Goal: Task Accomplishment & Management: Manage account settings

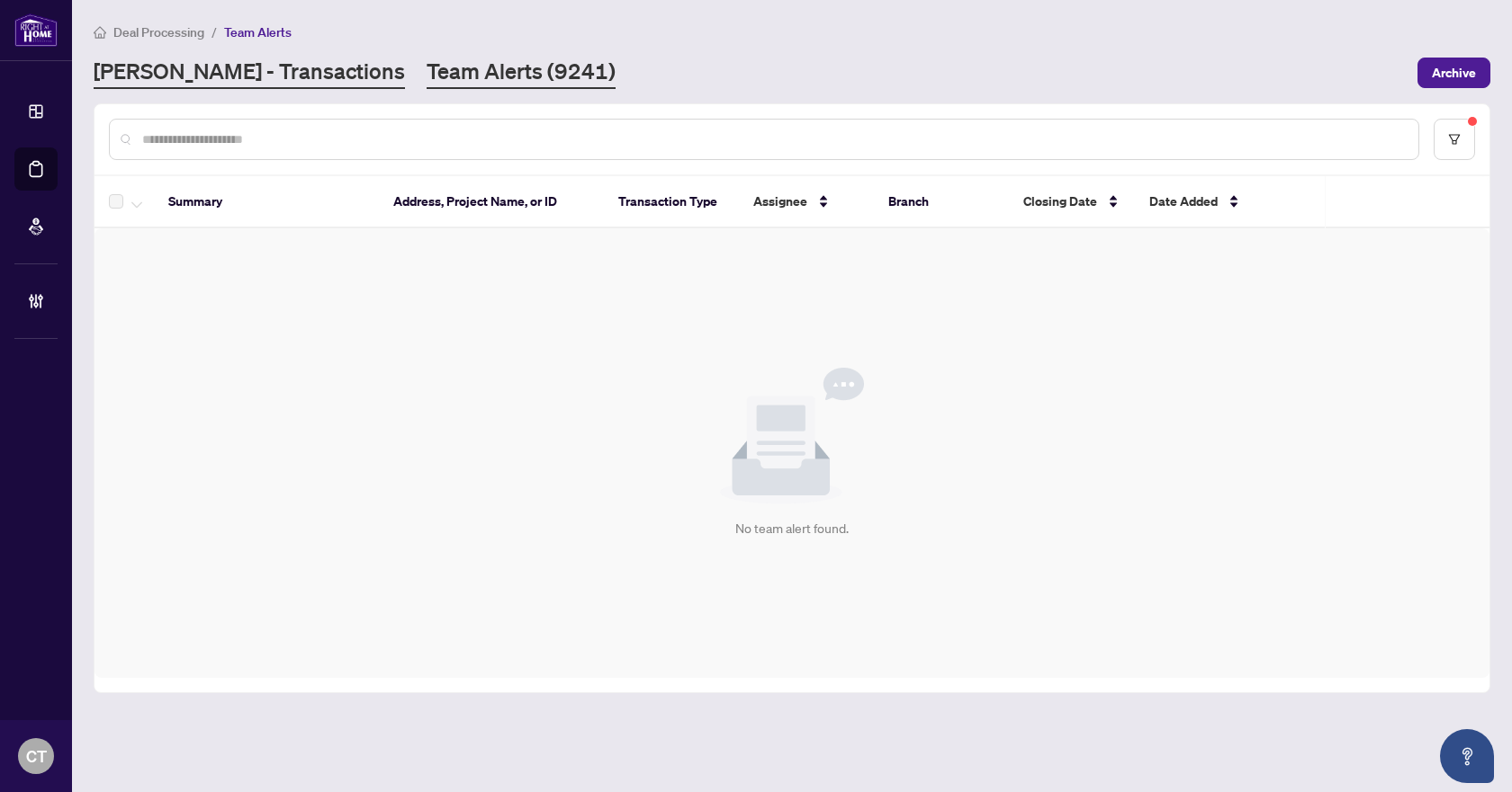
click at [262, 79] on link "[PERSON_NAME] - Transactions" at bounding box center [249, 73] width 312 height 32
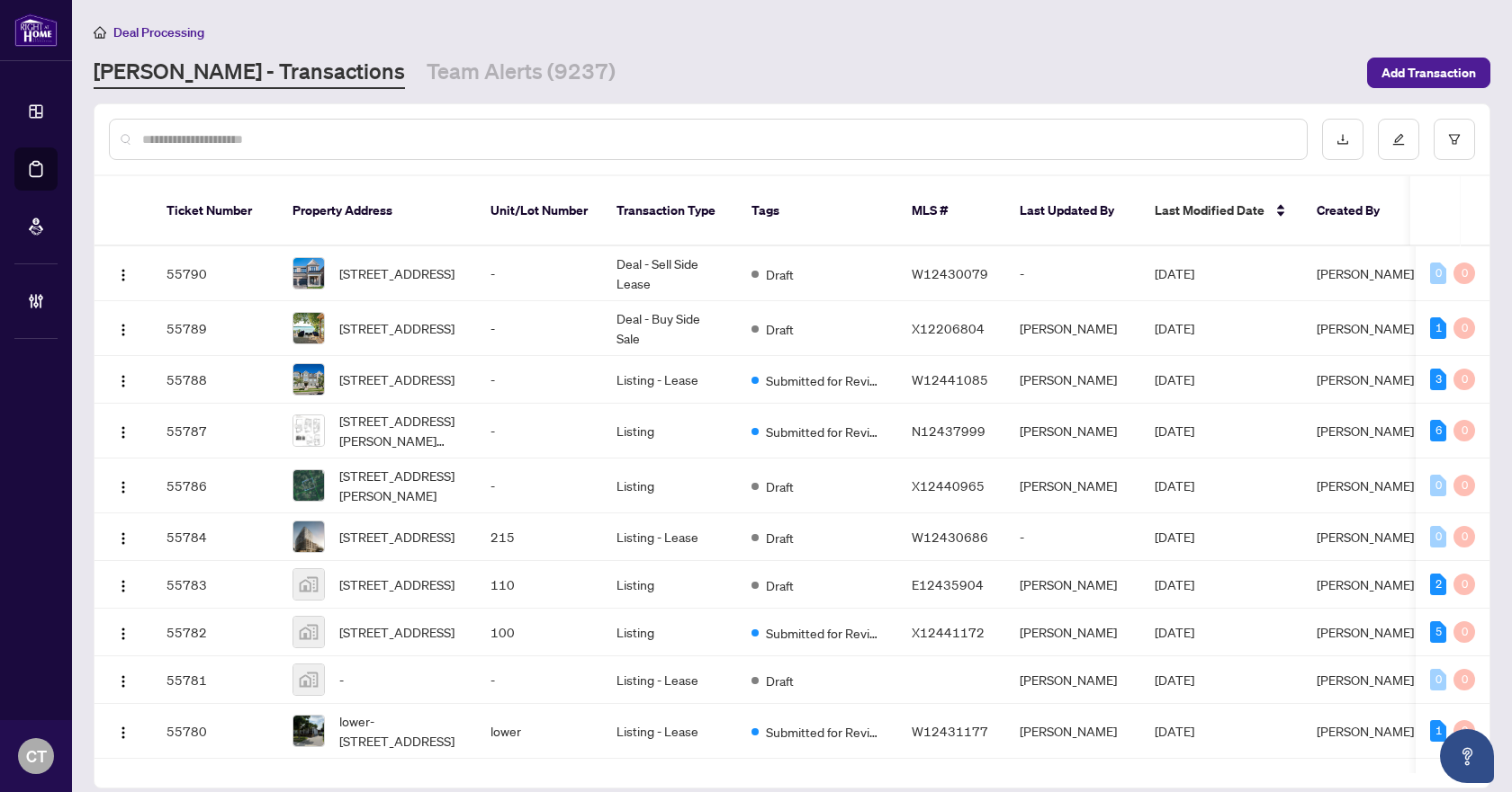
click at [389, 133] on input "text" at bounding box center [717, 139] width 1150 height 20
click at [371, 131] on input "text" at bounding box center [717, 139] width 1150 height 20
paste input "*********"
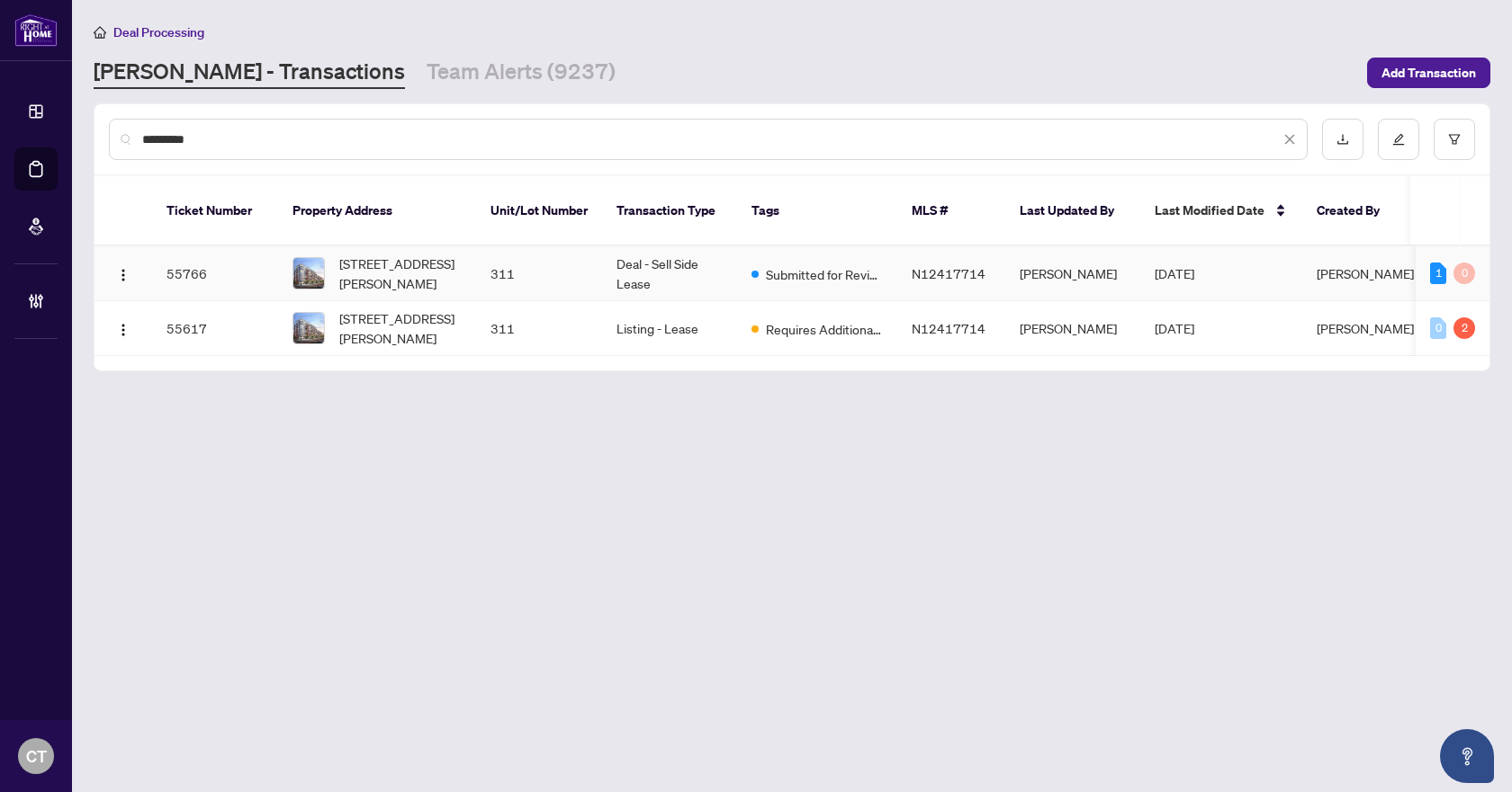
type input "*********"
click at [615, 257] on td "Deal - Sell Side Lease" at bounding box center [669, 274] width 135 height 55
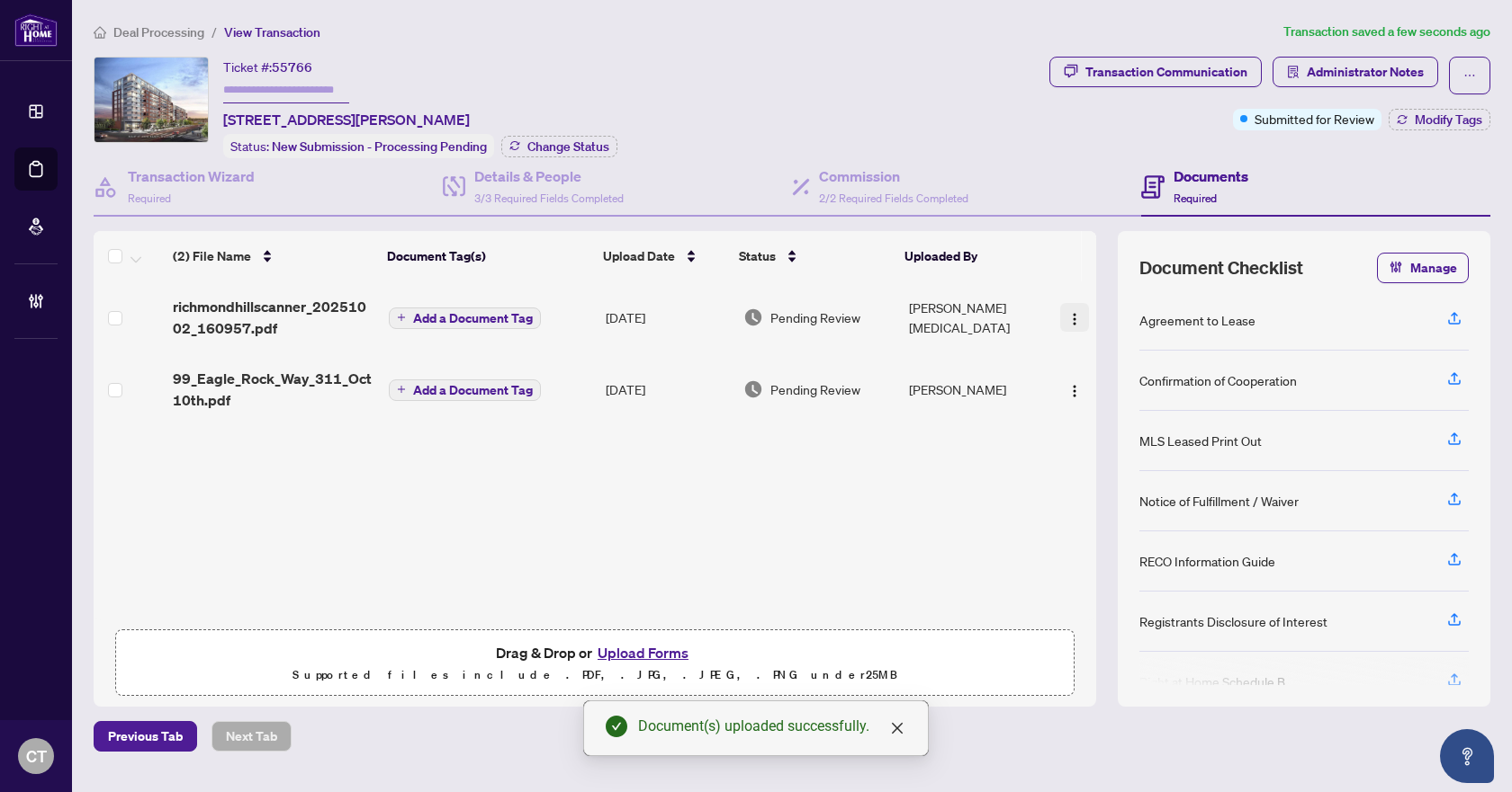
click at [1067, 316] on img "button" at bounding box center [1074, 318] width 14 height 14
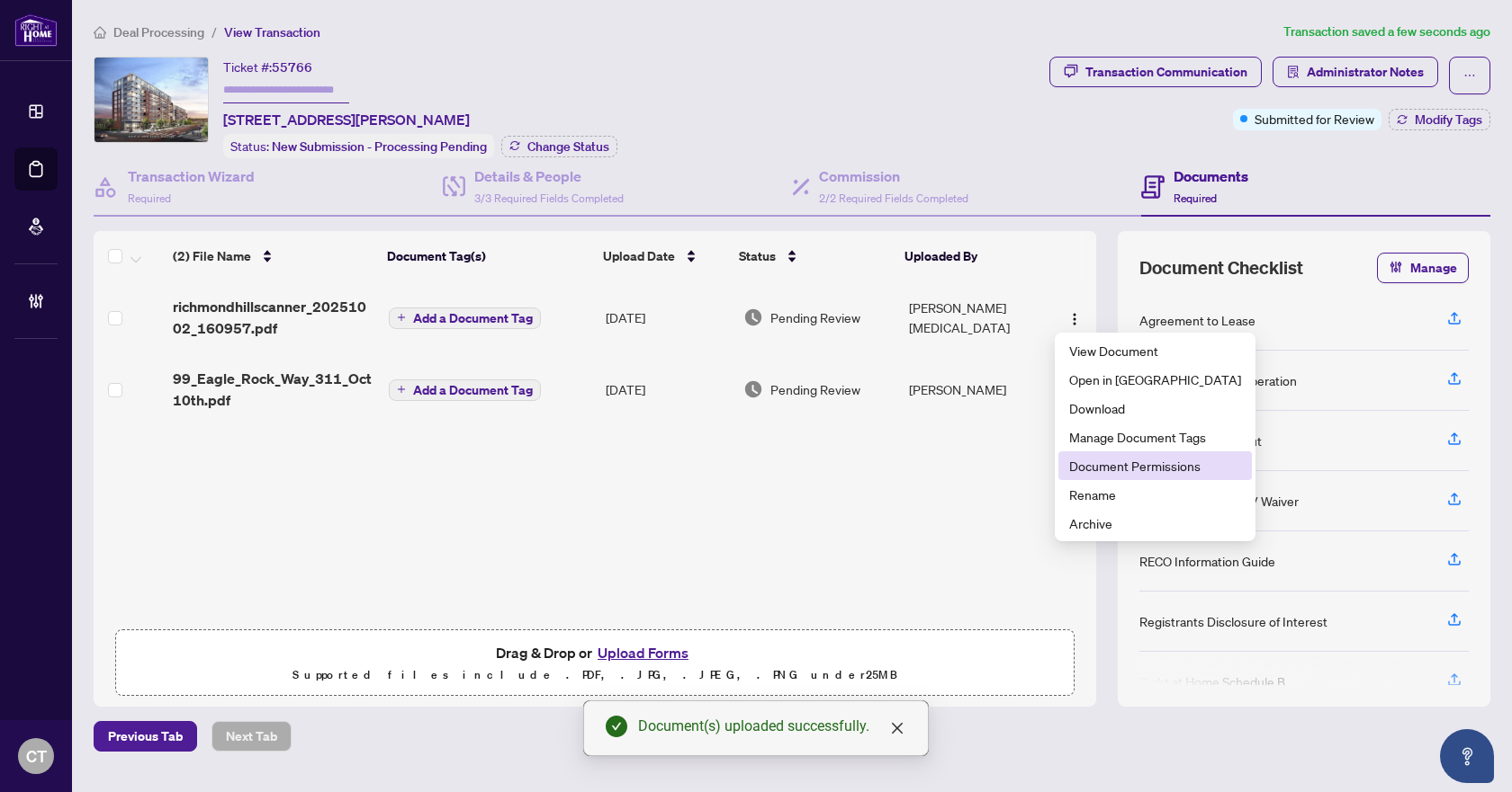
click at [1098, 462] on span "Document Permissions" at bounding box center [1155, 465] width 172 height 20
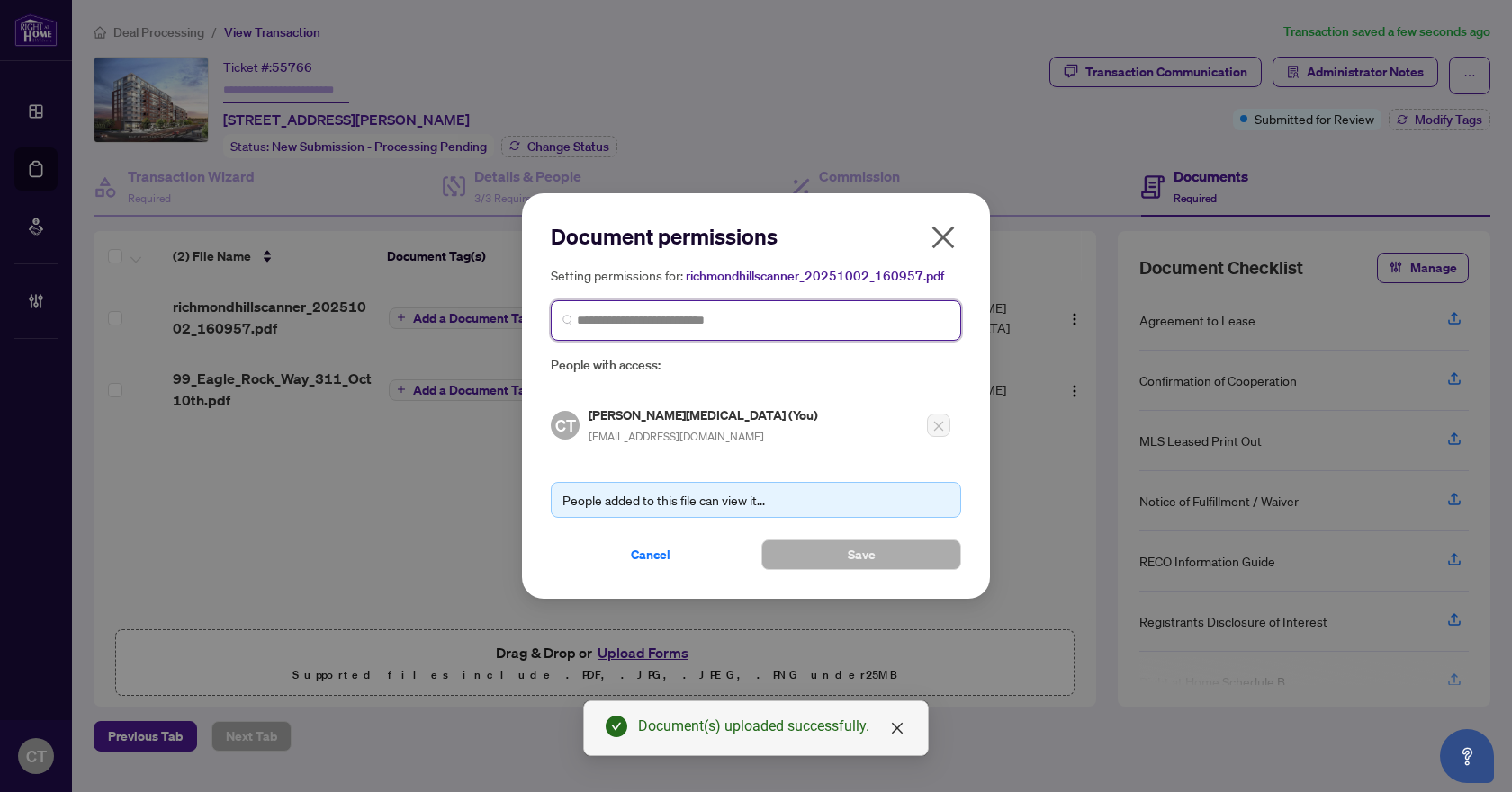
click at [720, 319] on input "search" at bounding box center [763, 321] width 373 height 19
type input "******"
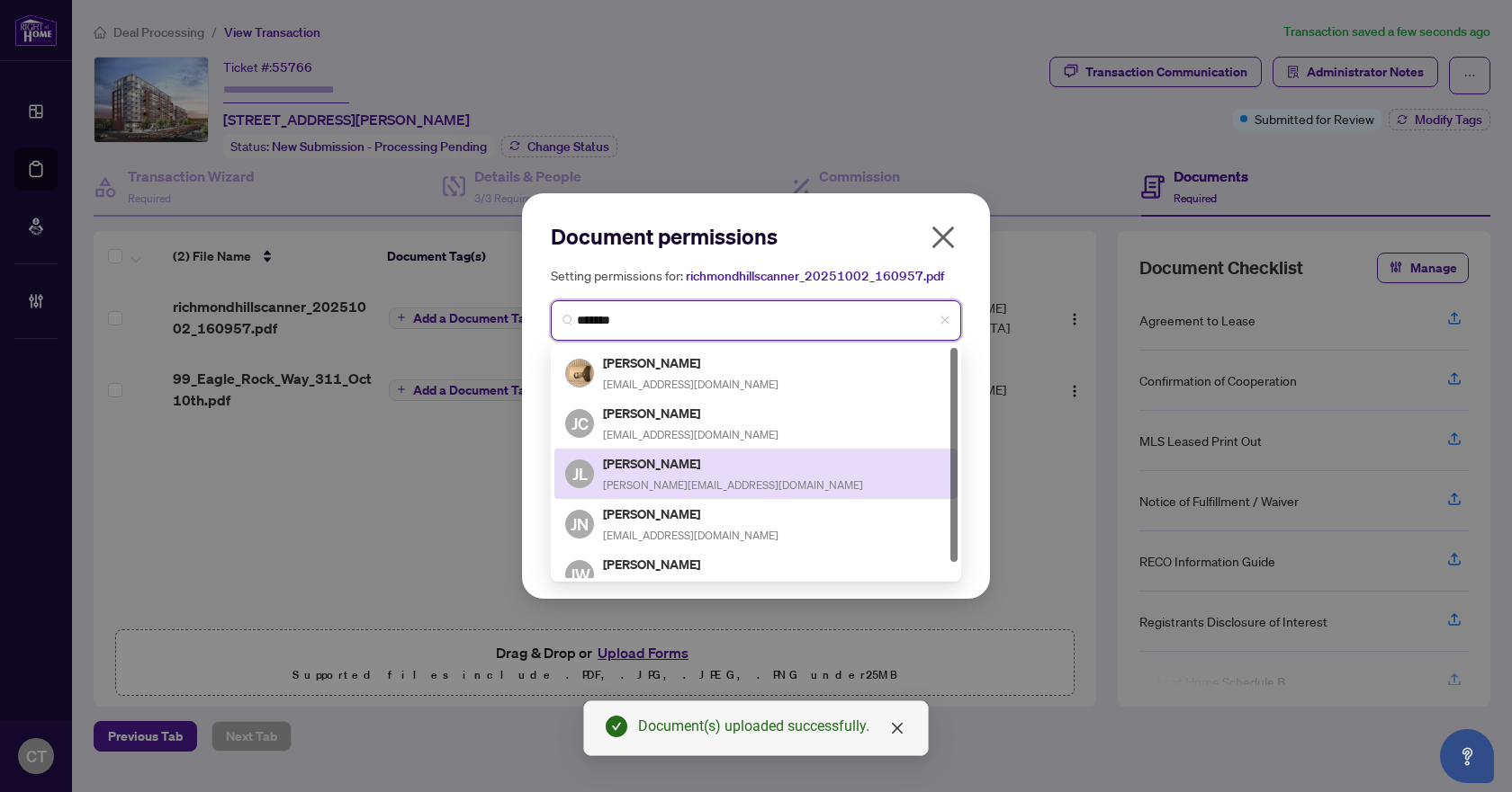
click at [661, 468] on h5 "[PERSON_NAME]" at bounding box center [733, 464] width 260 height 21
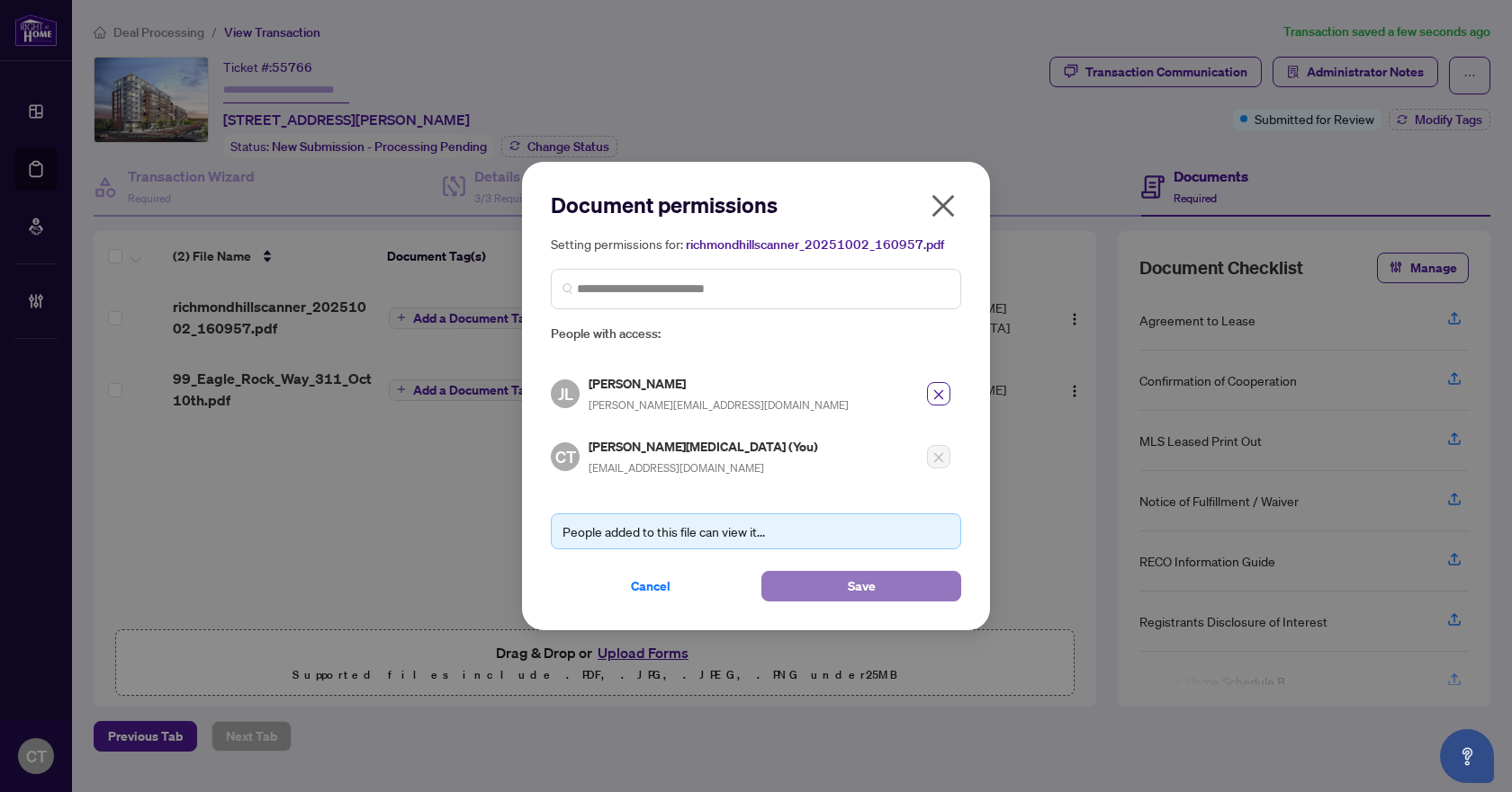
click at [941, 589] on button "Save" at bounding box center [861, 586] width 200 height 30
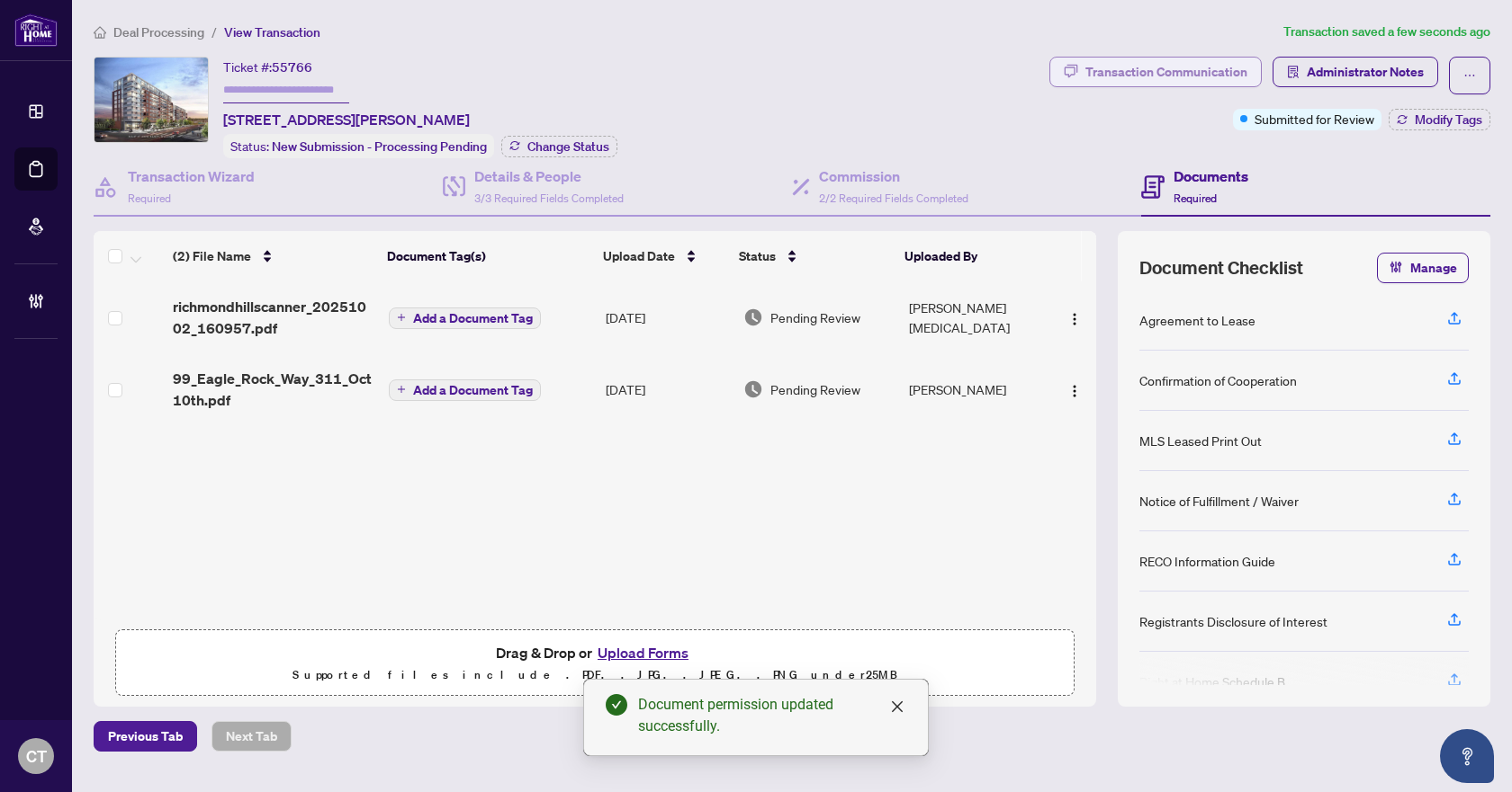
click at [1228, 76] on div "Transaction Communication" at bounding box center [1166, 72] width 162 height 28
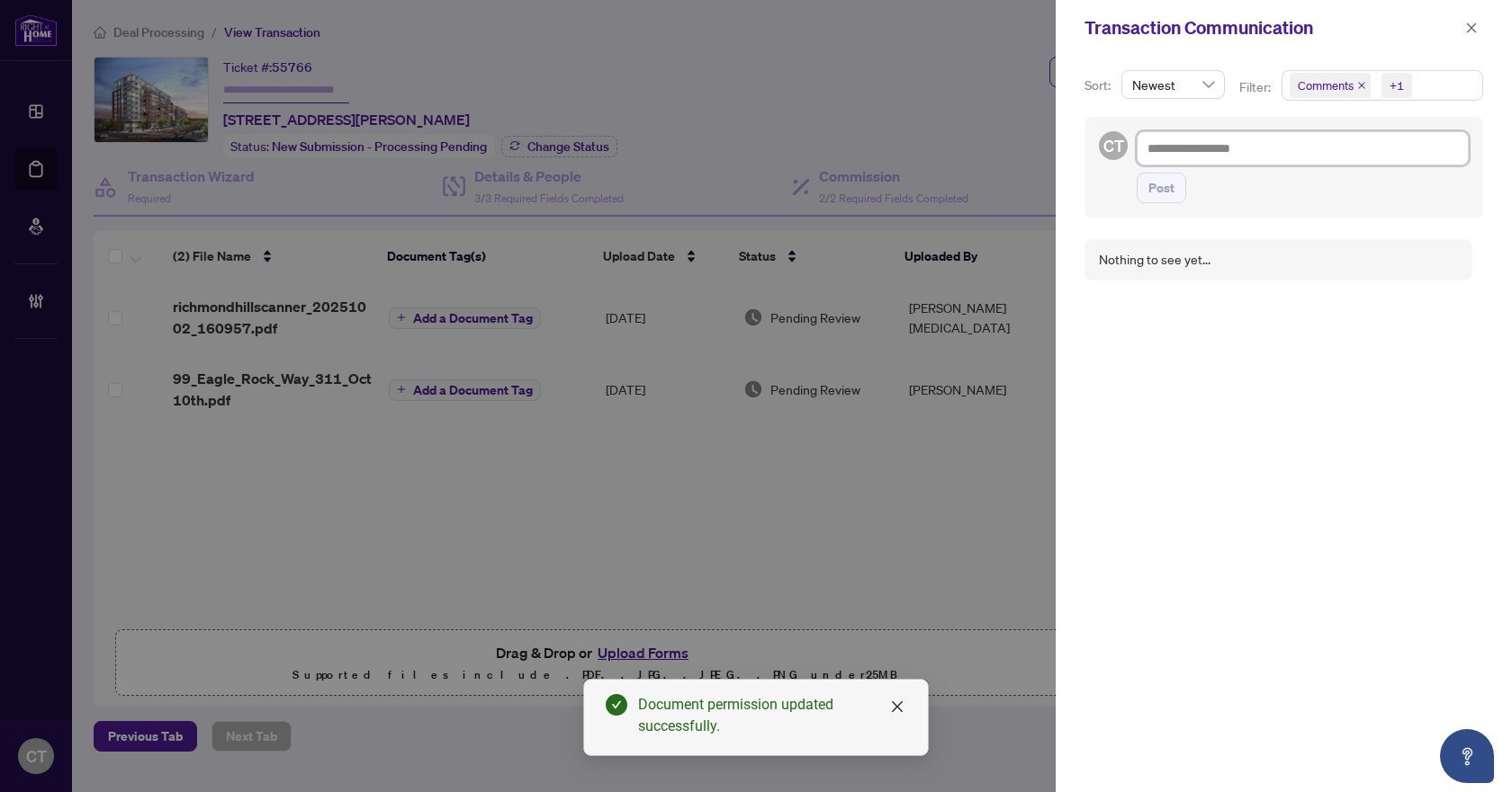
click at [1246, 146] on textarea at bounding box center [1303, 149] width 332 height 34
paste textarea "**********"
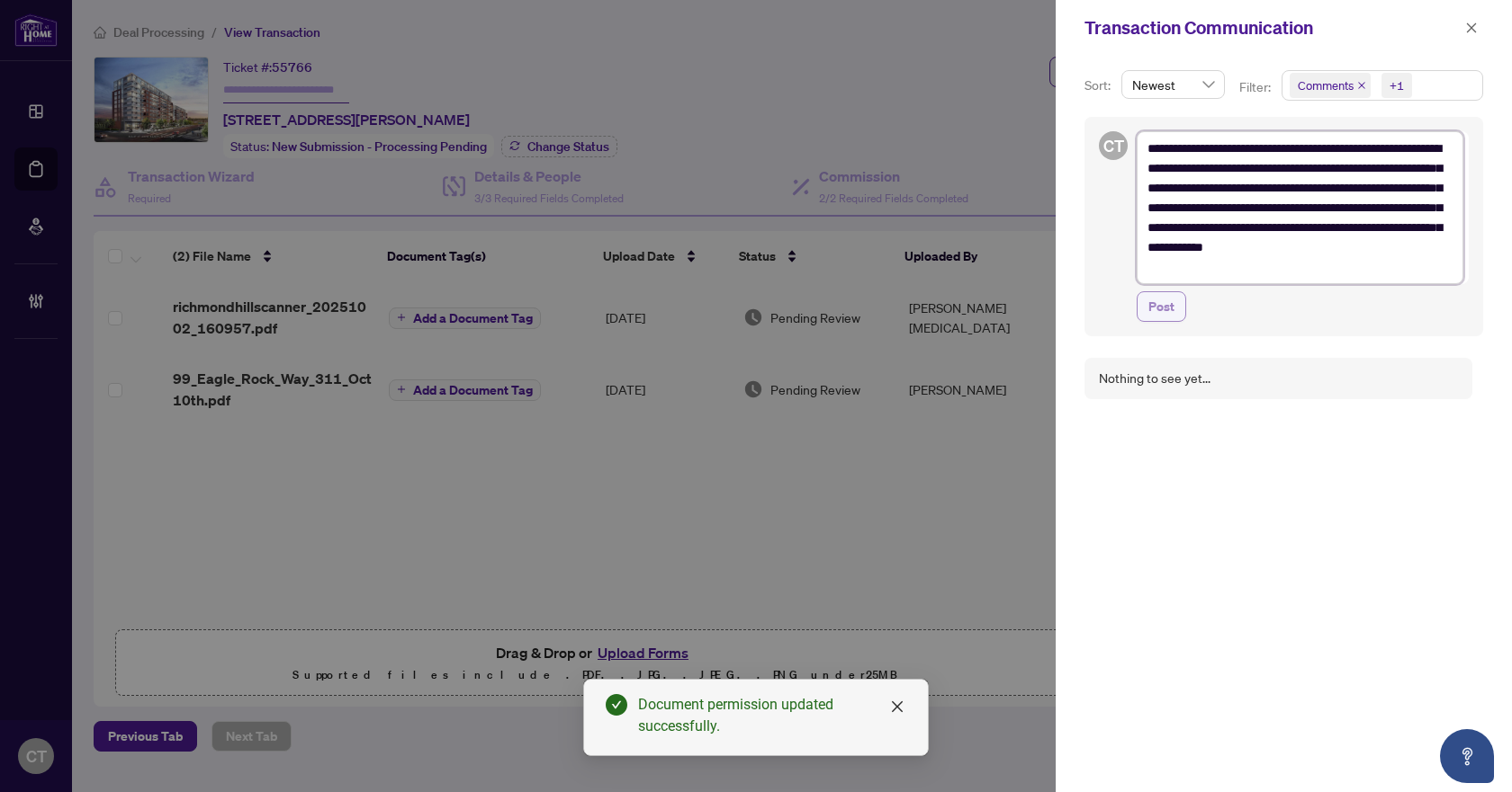
type textarea "**********"
click at [1168, 301] on span "Post" at bounding box center [1162, 307] width 27 height 28
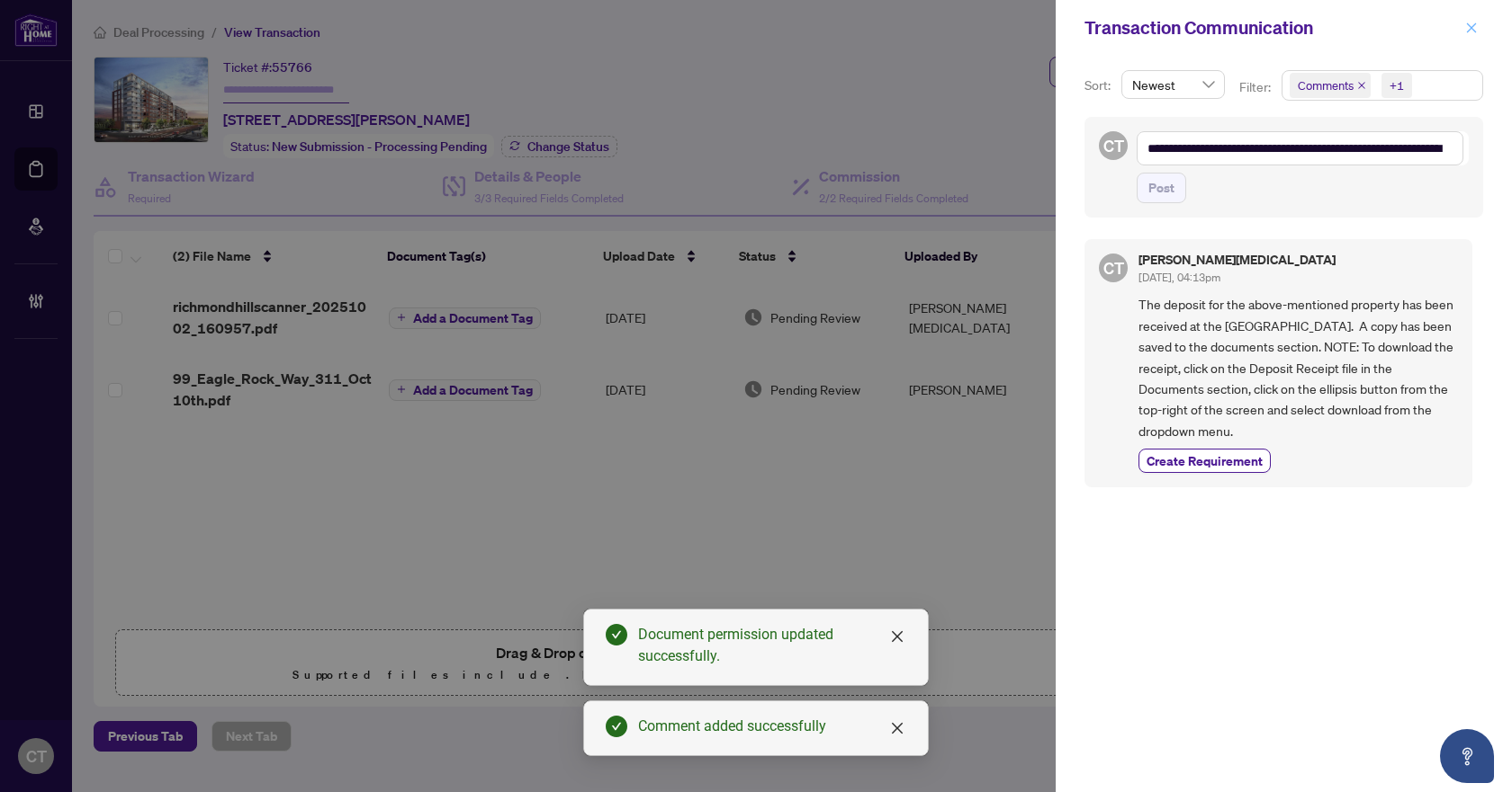
click at [1473, 28] on icon "close" at bounding box center [1471, 27] width 12 height 12
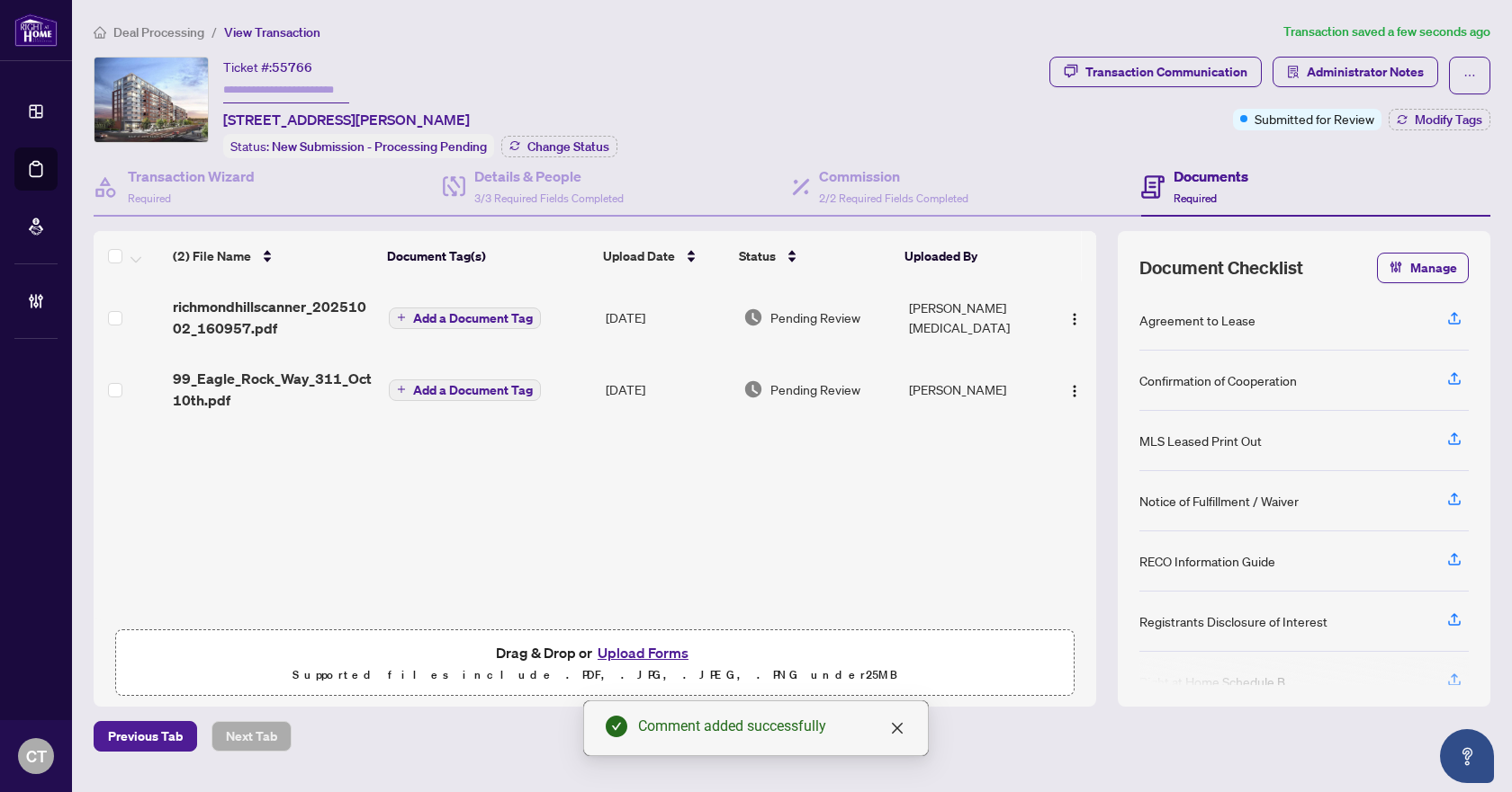
click at [187, 33] on span "Deal Processing" at bounding box center [159, 32] width 91 height 16
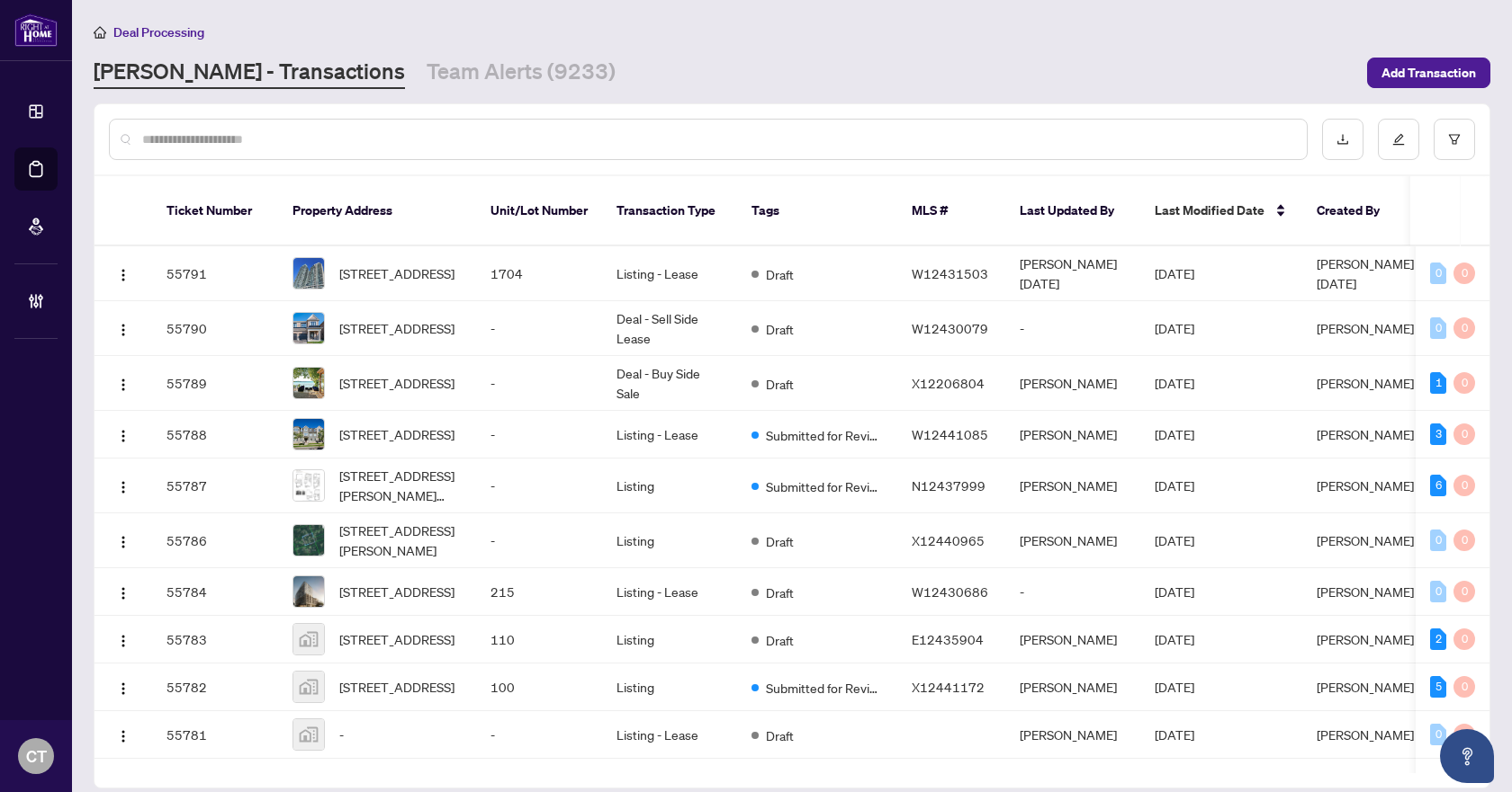
click at [422, 90] on main "Deal Processing [PERSON_NAME] - Transactions Team Alerts (9233) Add Transaction…" at bounding box center [792, 396] width 1440 height 792
click at [427, 79] on link "Team Alerts (9233)" at bounding box center [520, 73] width 189 height 32
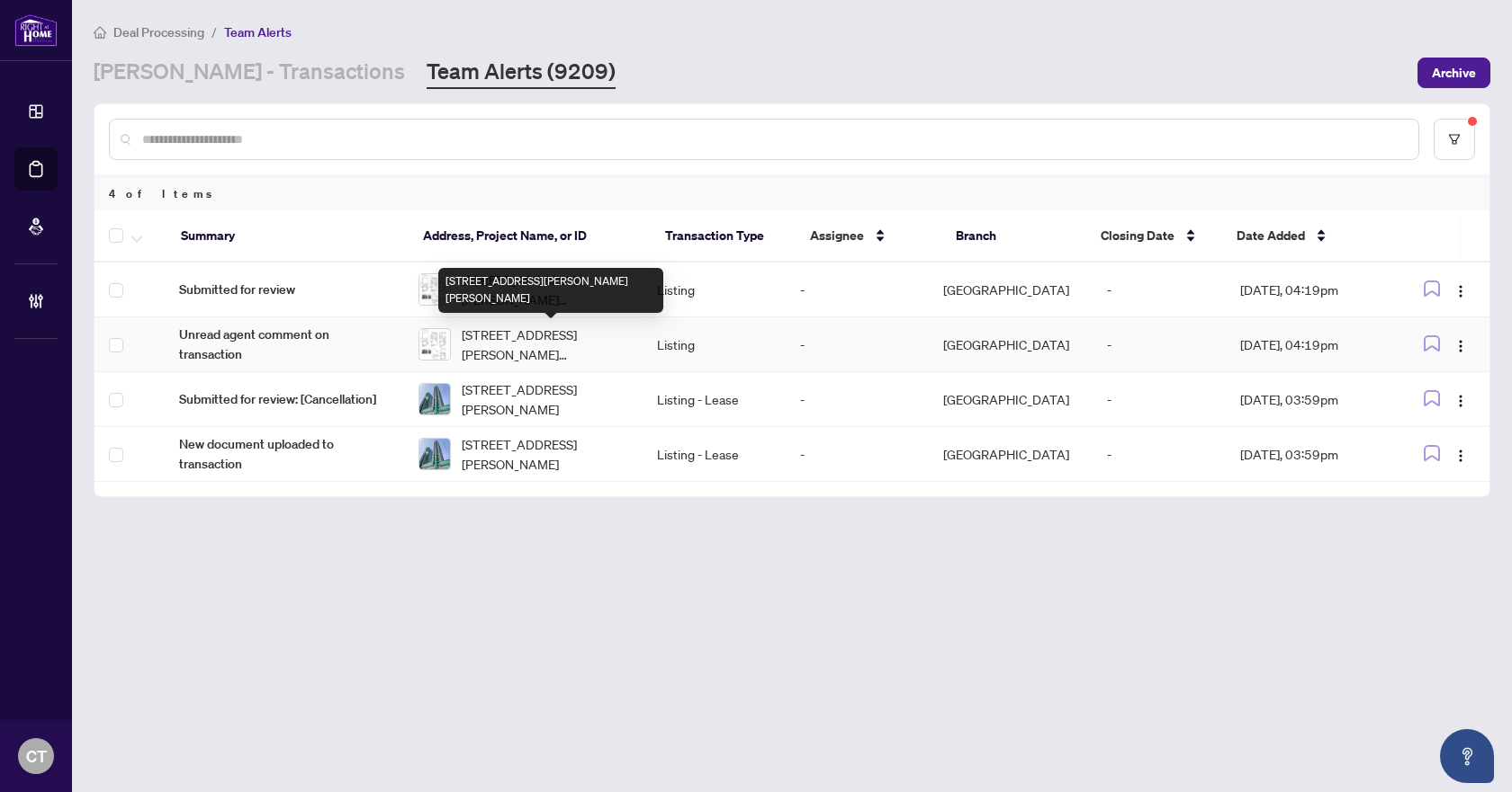
click at [544, 332] on span "[STREET_ADDRESS][PERSON_NAME][PERSON_NAME]" at bounding box center [545, 345] width 167 height 40
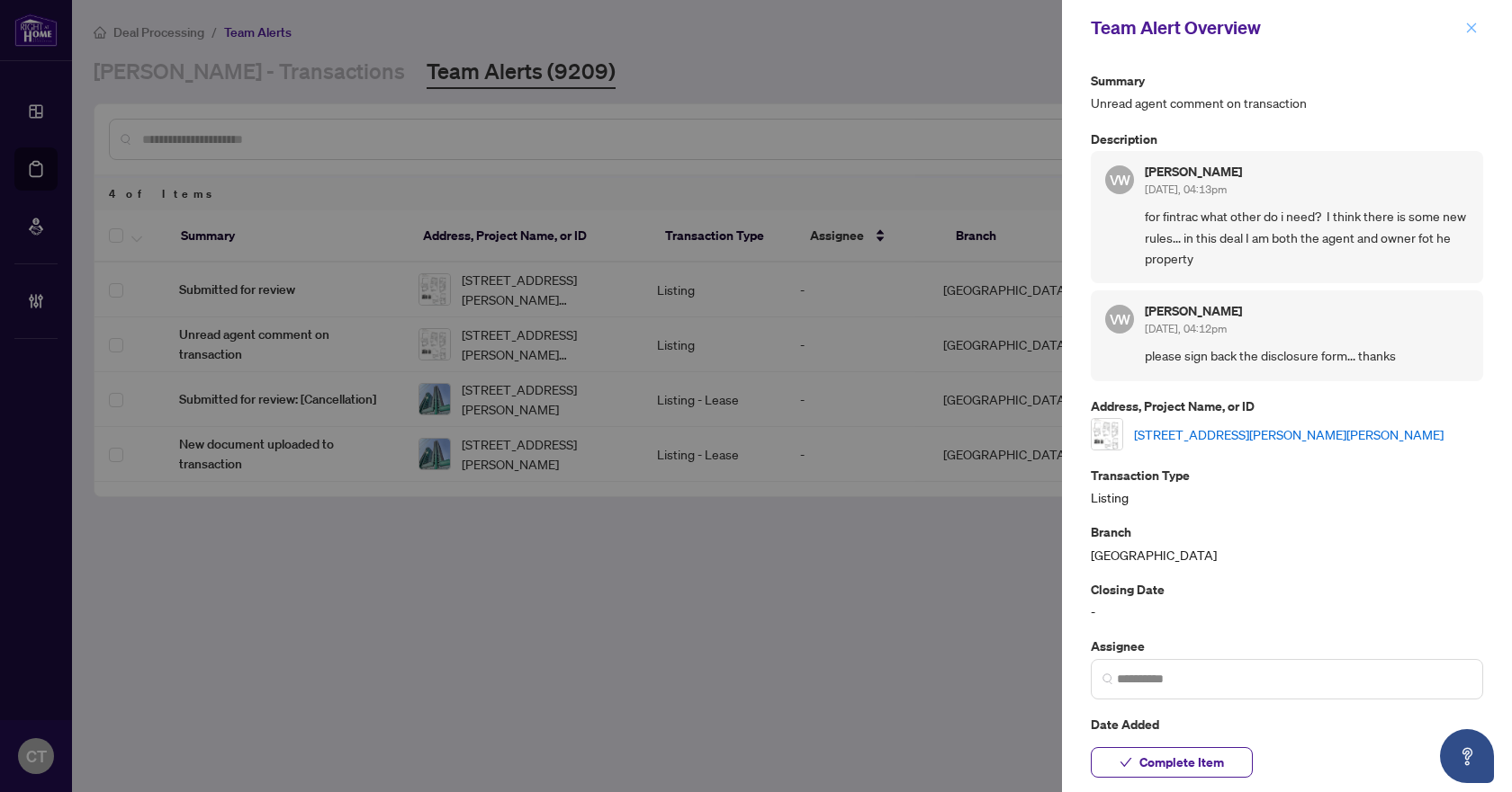
click at [1469, 29] on icon "close" at bounding box center [1472, 27] width 9 height 9
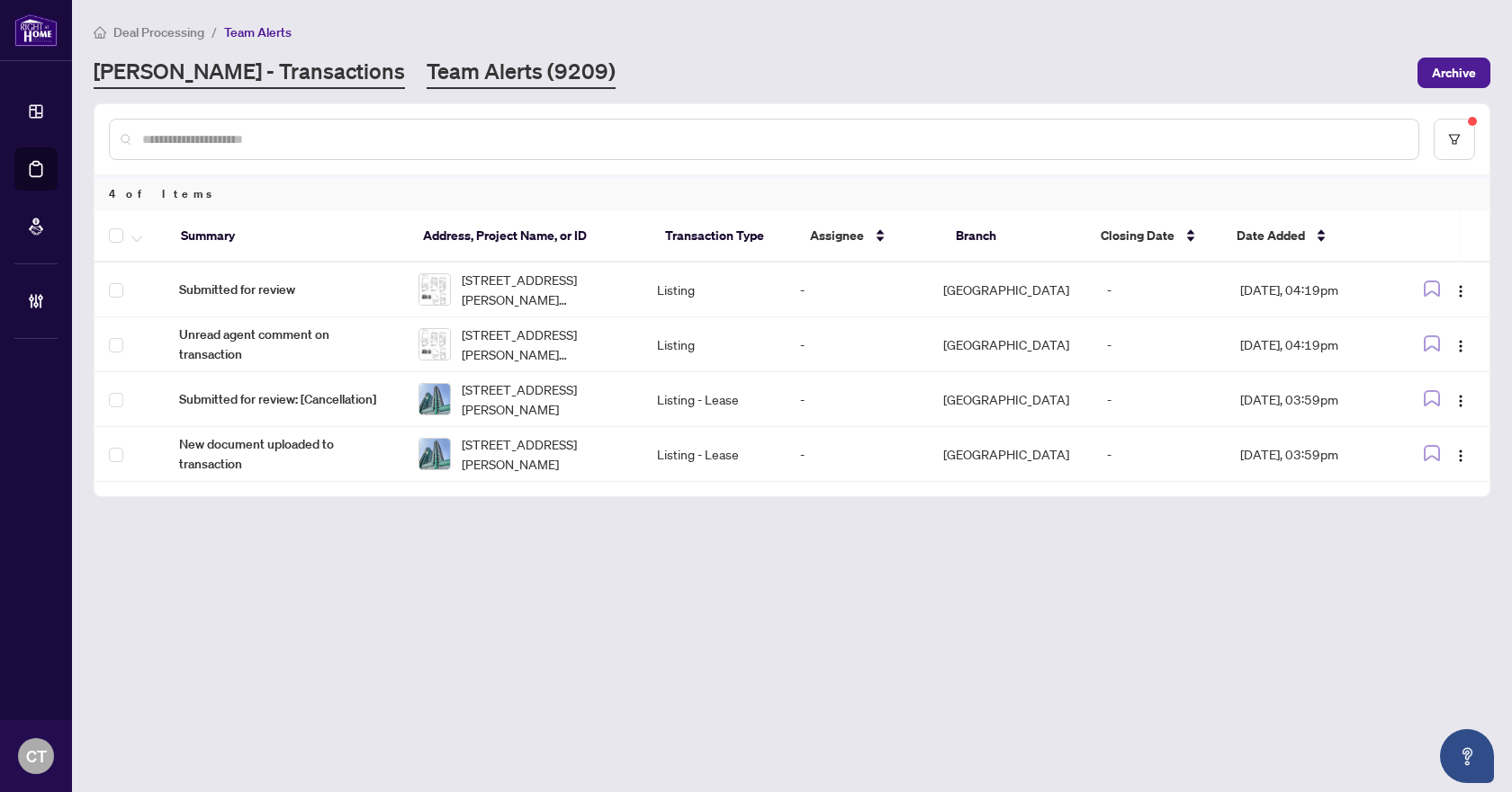
click at [216, 72] on link "[PERSON_NAME] - Transactions" at bounding box center [249, 73] width 312 height 32
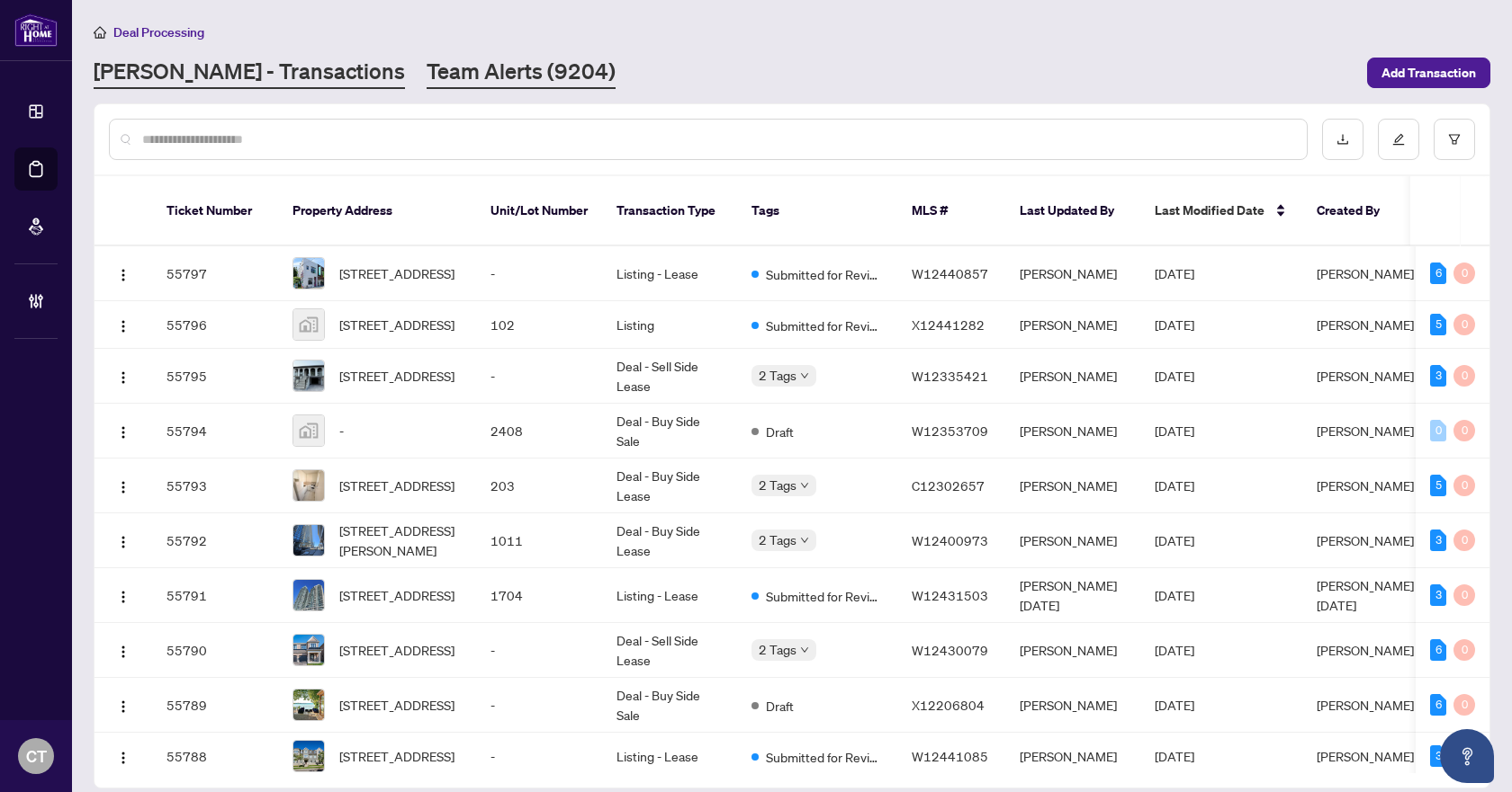
click at [427, 82] on link "Team Alerts (9204)" at bounding box center [520, 73] width 189 height 32
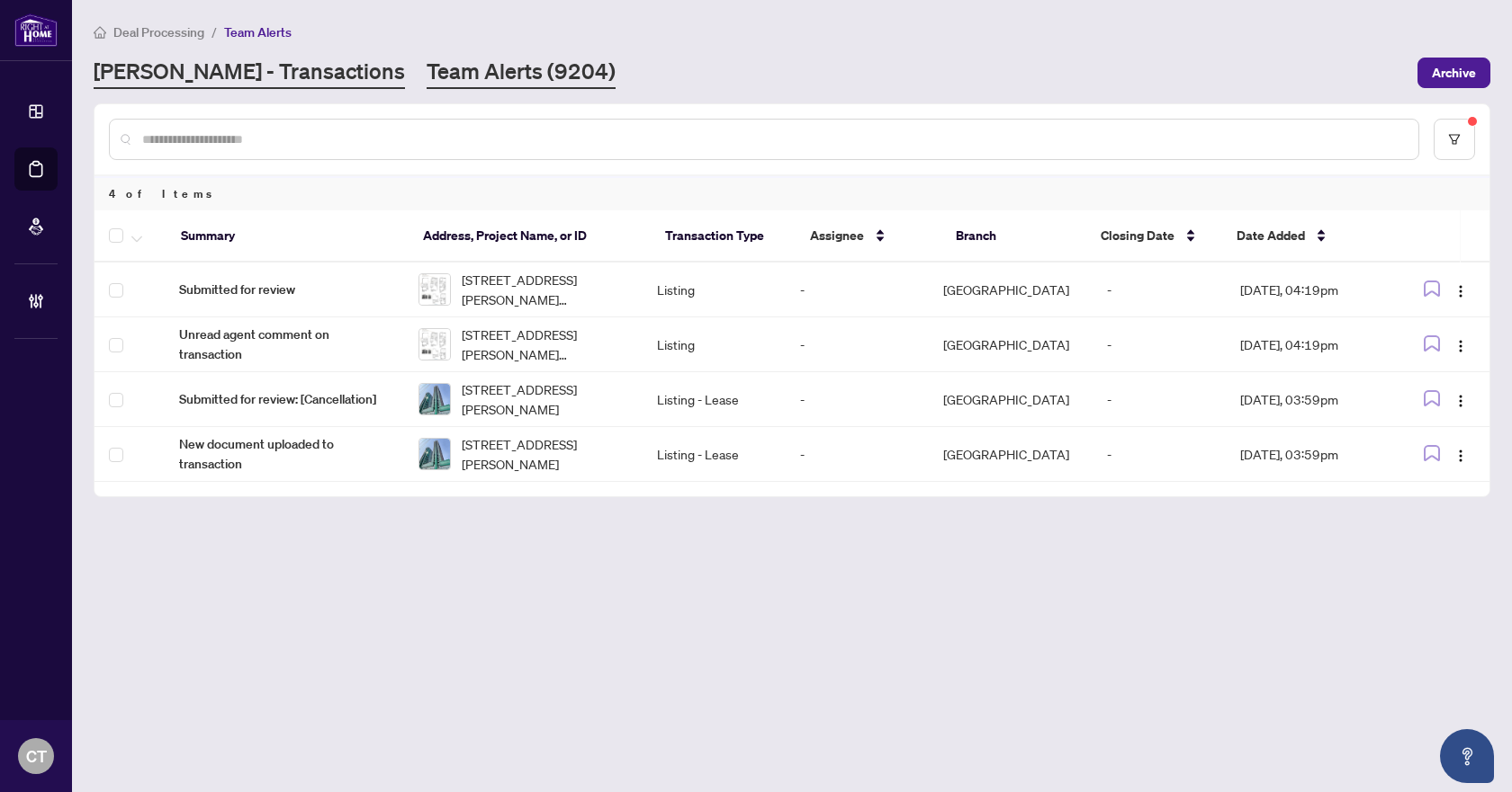
click at [256, 72] on link "[PERSON_NAME] - Transactions" at bounding box center [249, 73] width 312 height 32
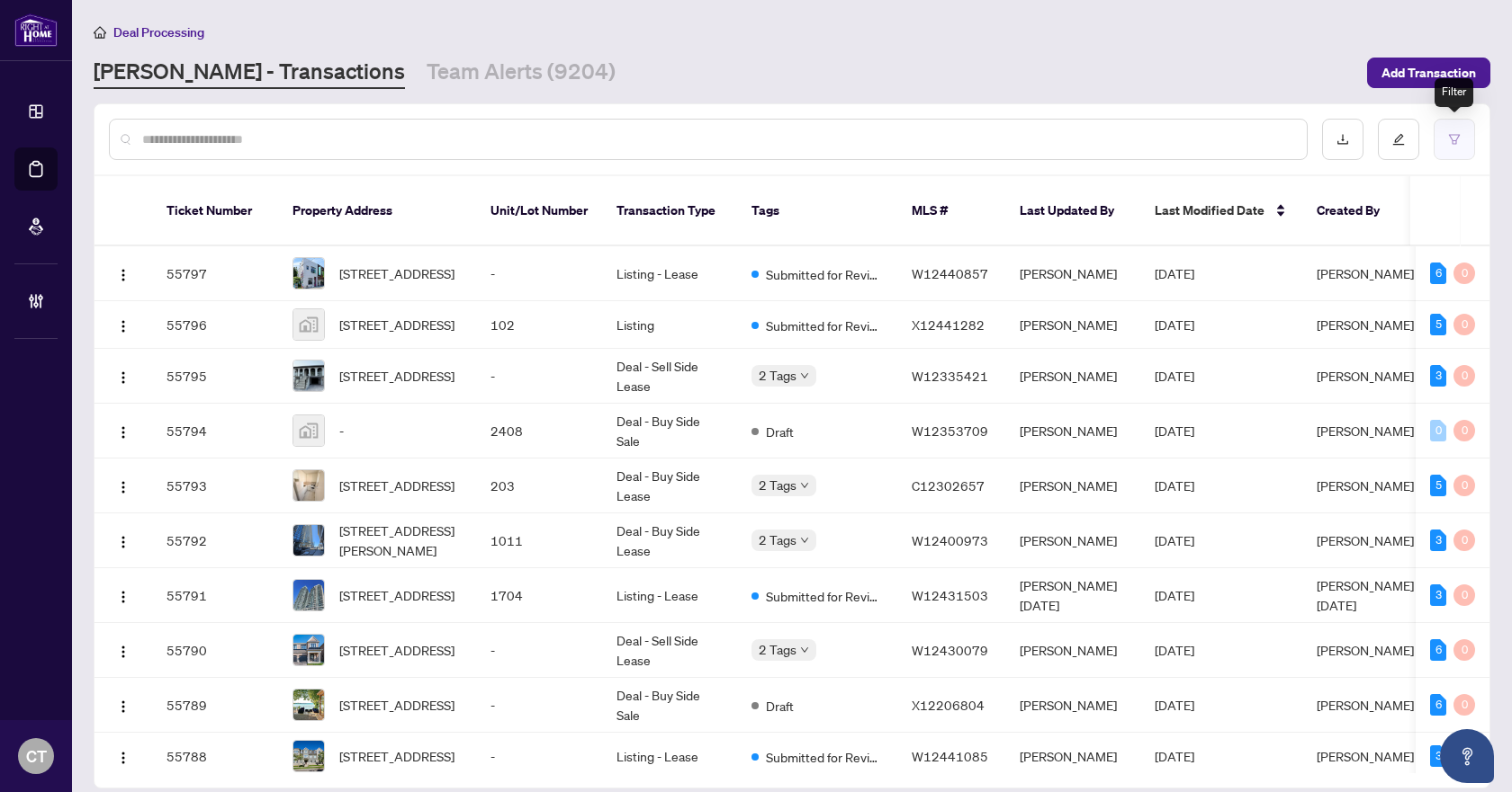
click at [1452, 140] on icon "filter" at bounding box center [1454, 139] width 12 height 12
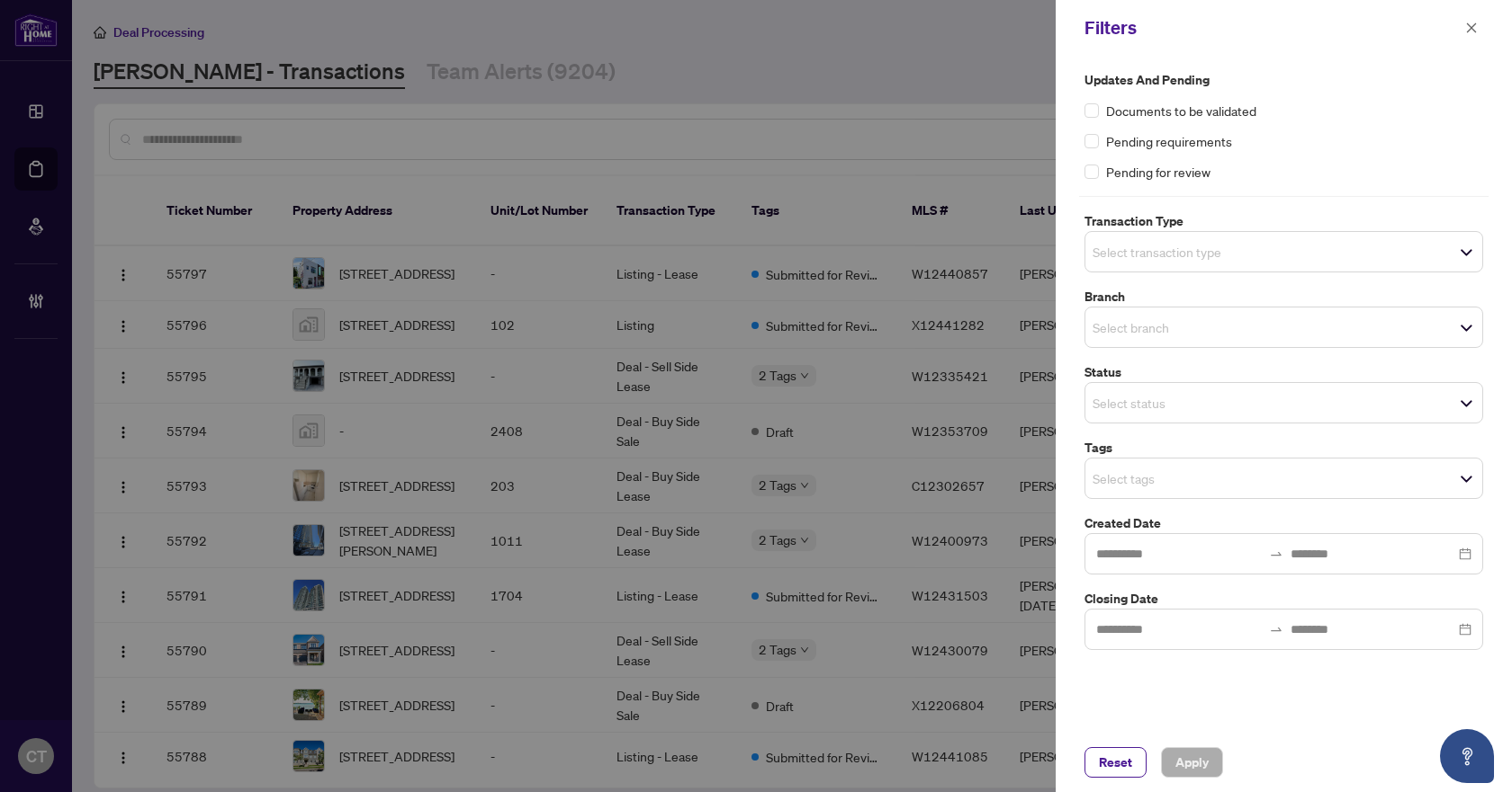
click at [1132, 241] on input "search" at bounding box center [1156, 251] width 126 height 22
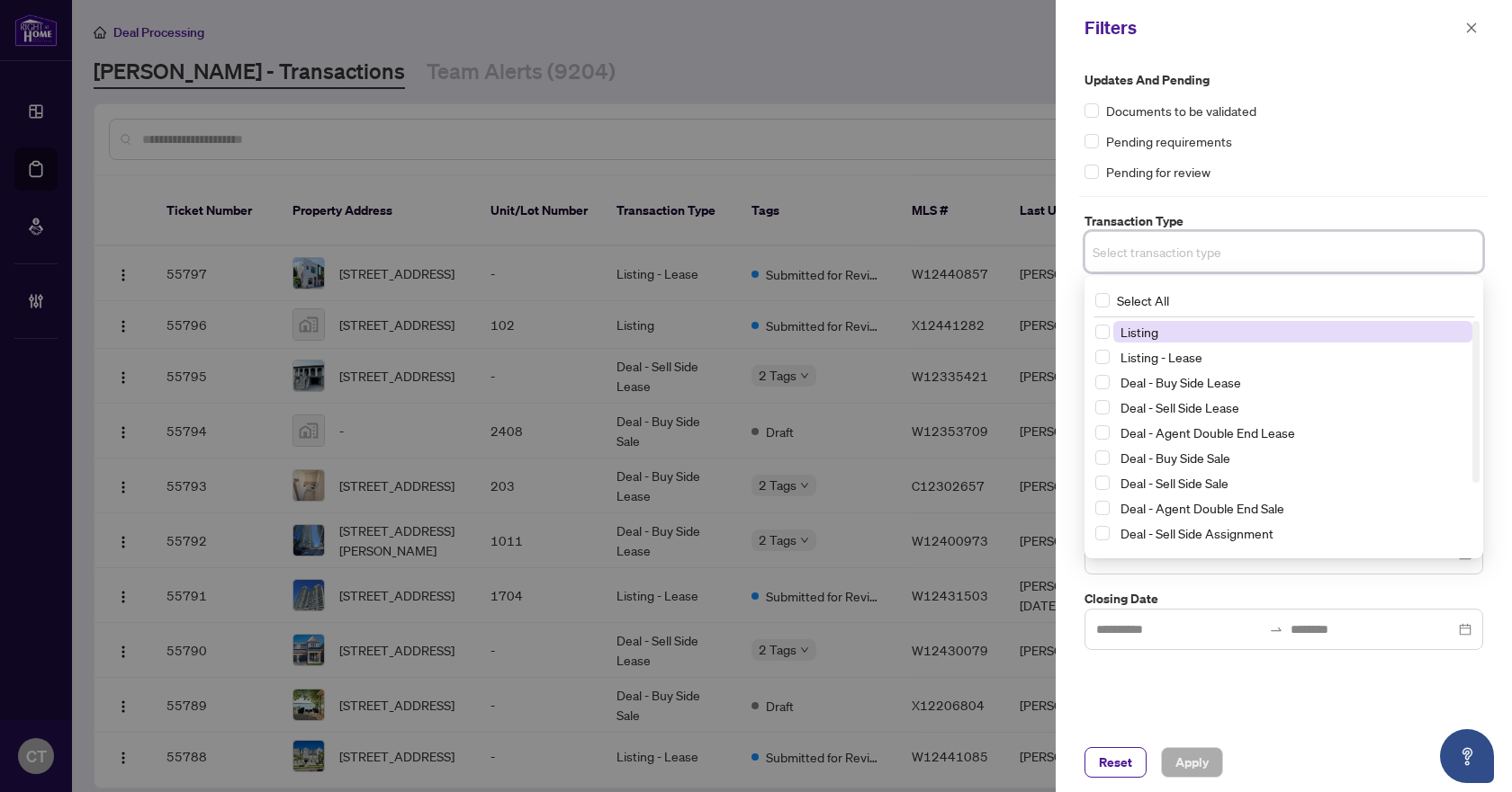
click at [1145, 333] on span "Listing" at bounding box center [1139, 332] width 38 height 16
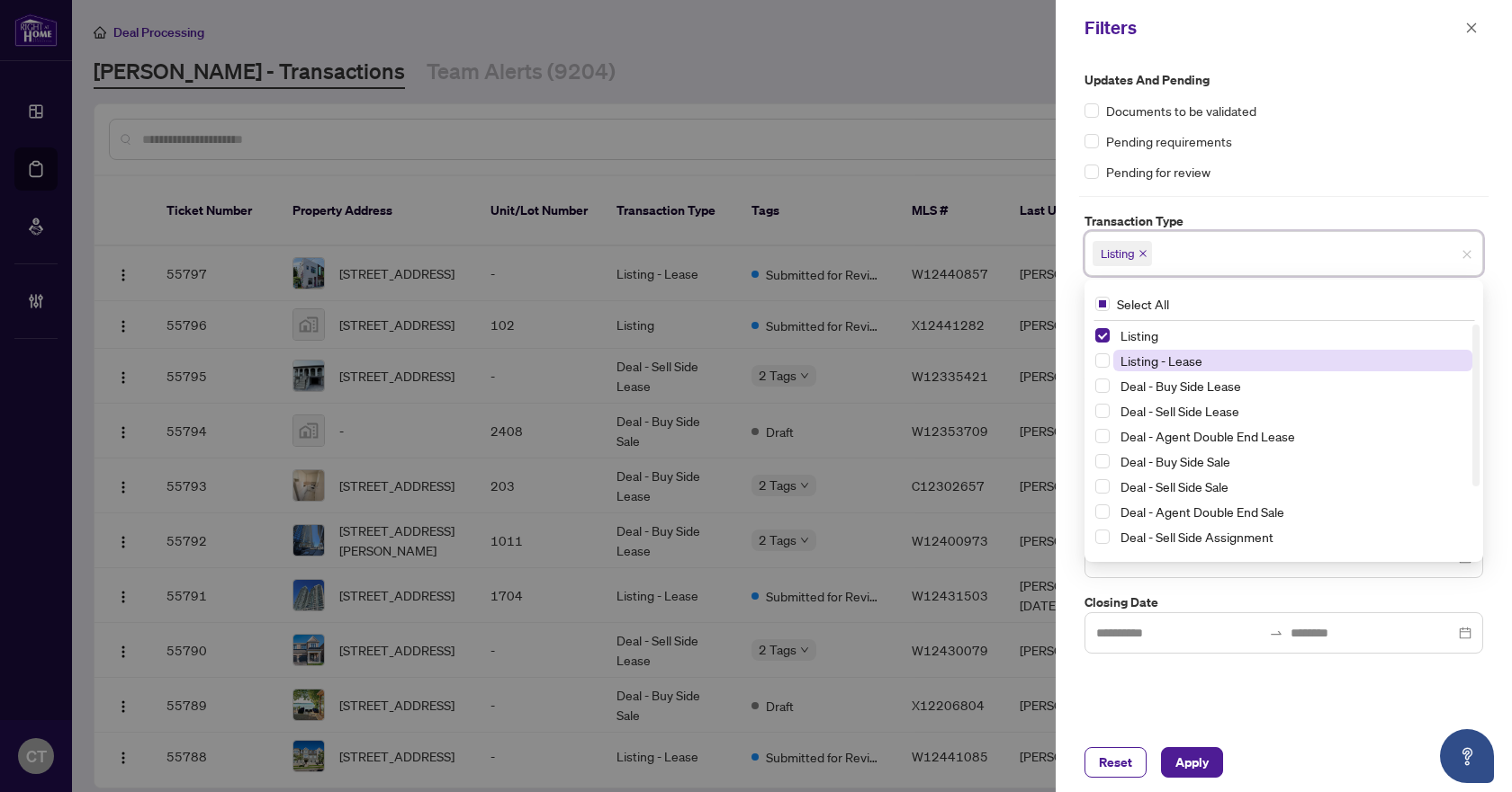
click at [1144, 362] on span "Listing - Lease" at bounding box center [1161, 360] width 82 height 16
click at [1231, 215] on label "Transaction Type" at bounding box center [1284, 221] width 399 height 20
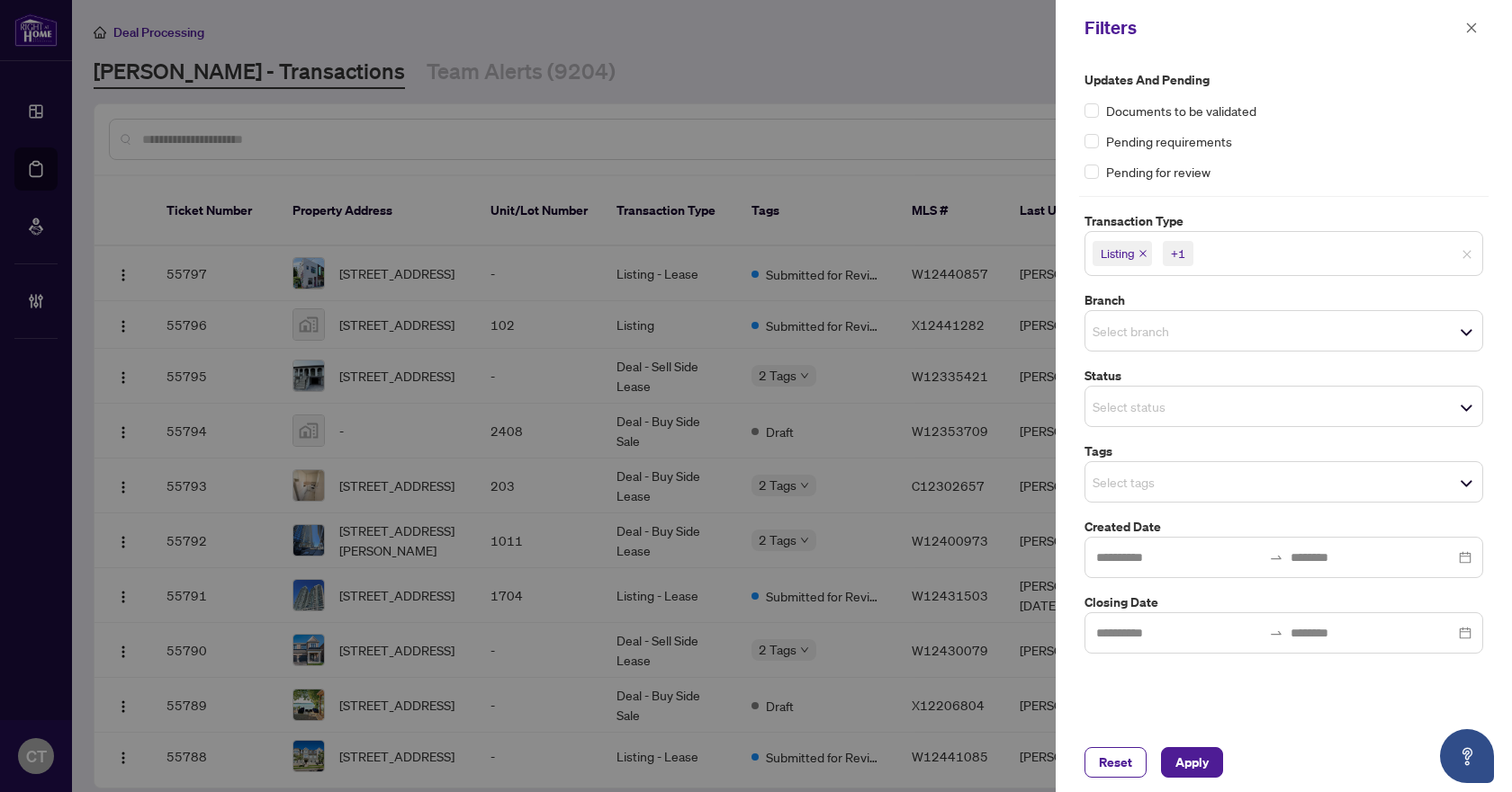
click at [1156, 342] on input "search" at bounding box center [1156, 331] width 126 height 22
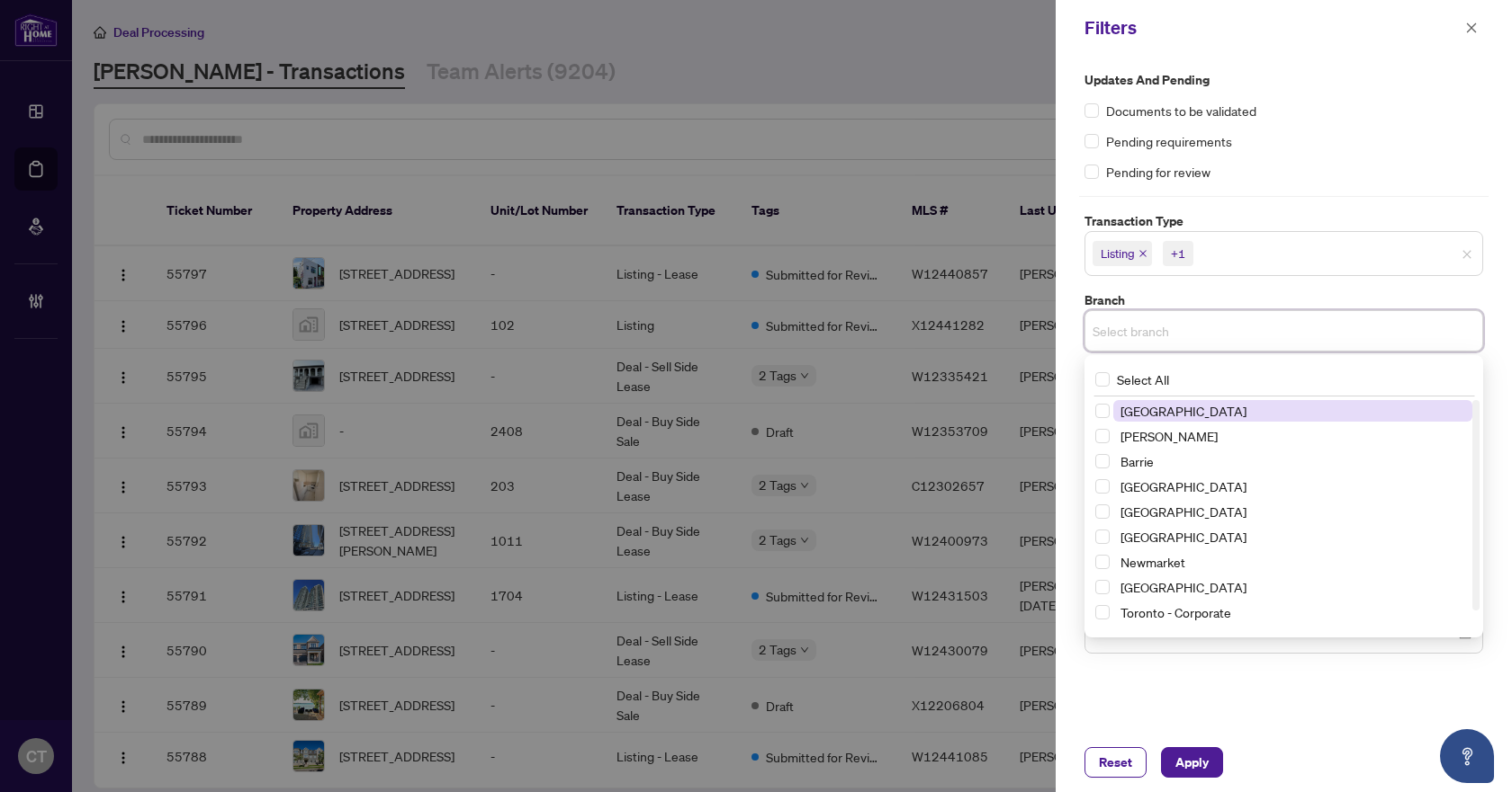
click at [1170, 404] on span "[GEOGRAPHIC_DATA]" at bounding box center [1183, 410] width 126 height 16
click at [1197, 307] on label "Branch" at bounding box center [1284, 300] width 399 height 20
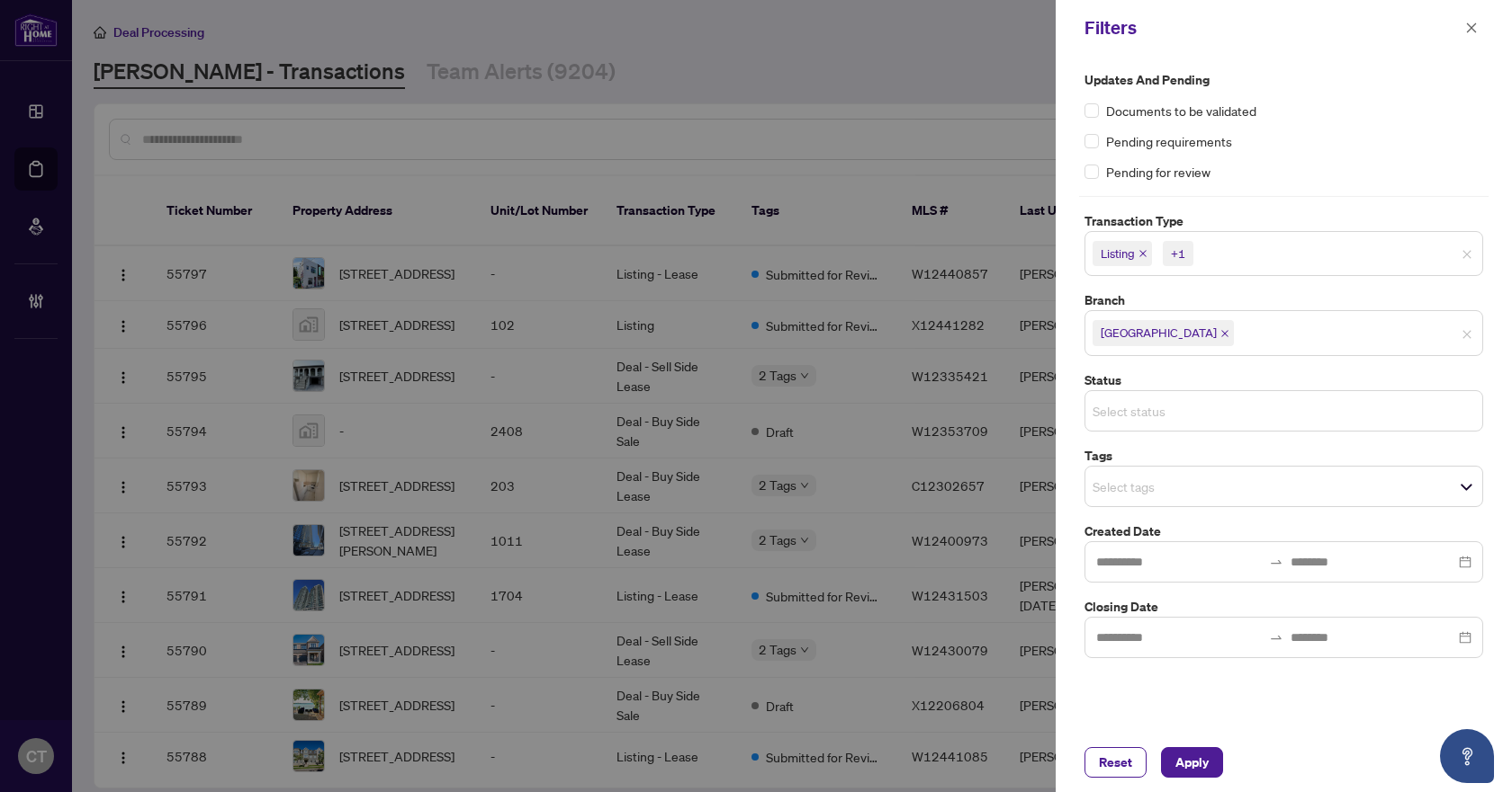
click at [1194, 419] on input "search" at bounding box center [1156, 411] width 126 height 22
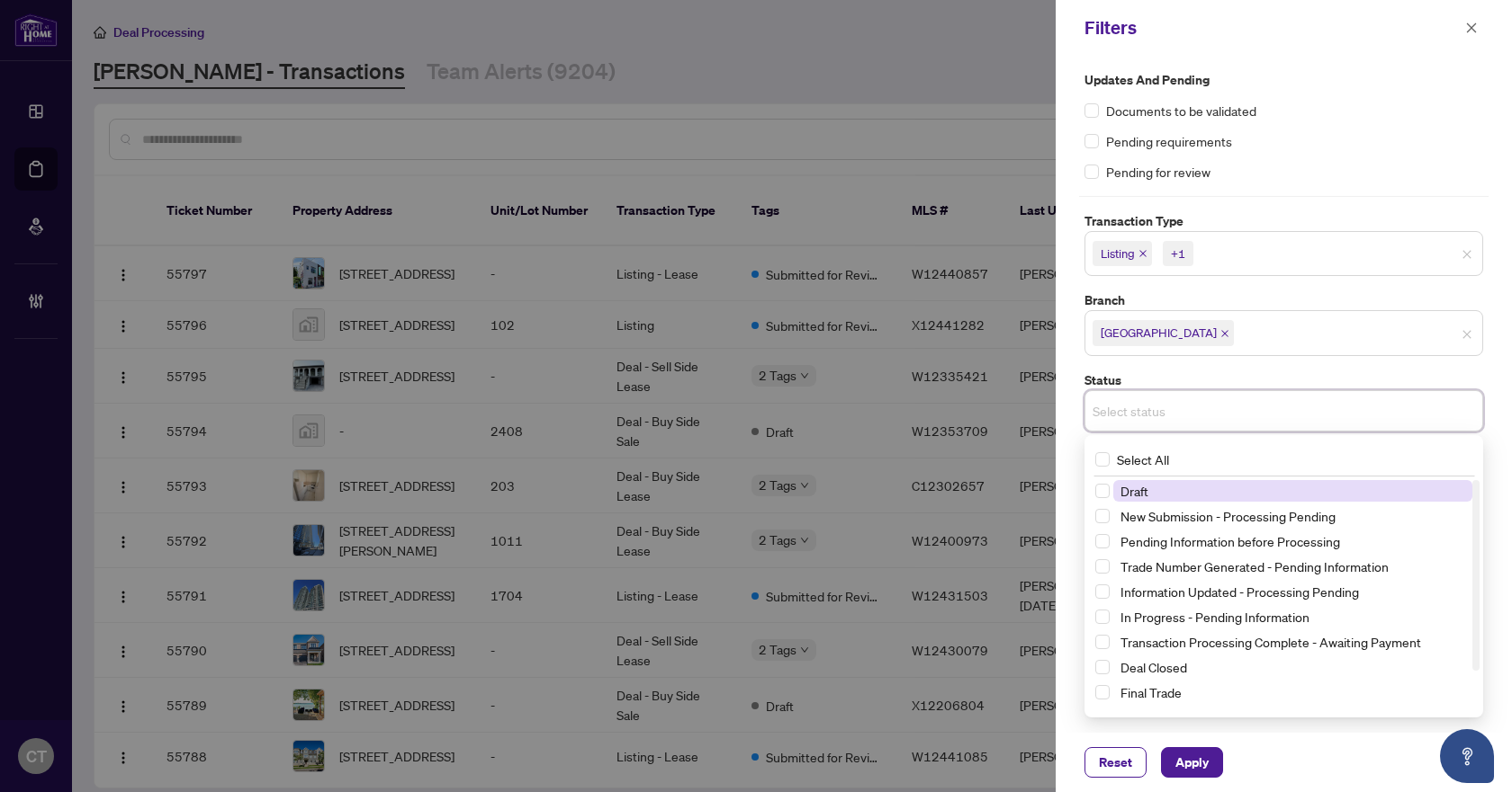
click at [1194, 419] on input "search" at bounding box center [1156, 411] width 126 height 22
click at [1159, 377] on label "Status" at bounding box center [1284, 380] width 399 height 20
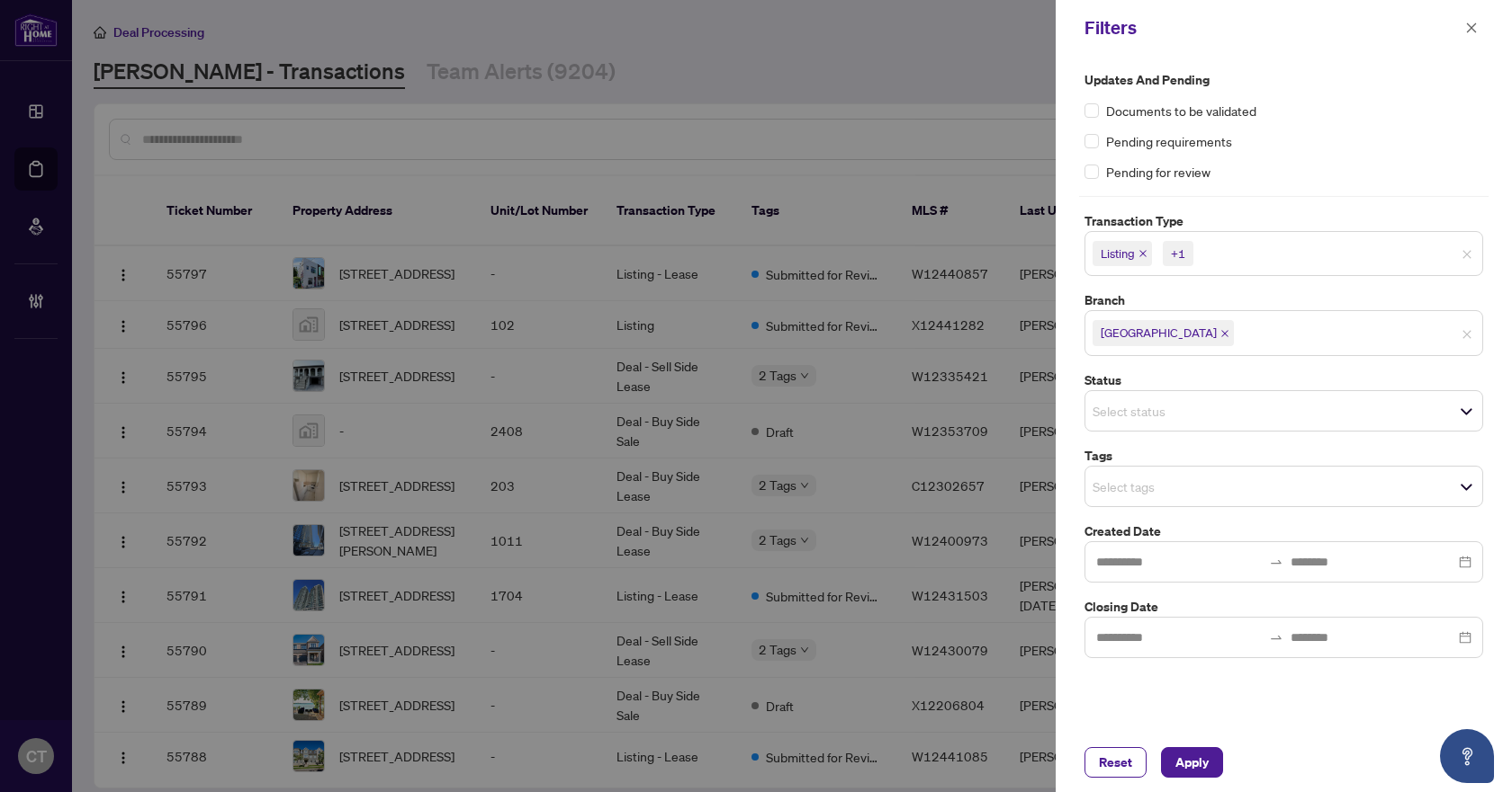
click at [1152, 490] on input "search" at bounding box center [1156, 486] width 126 height 22
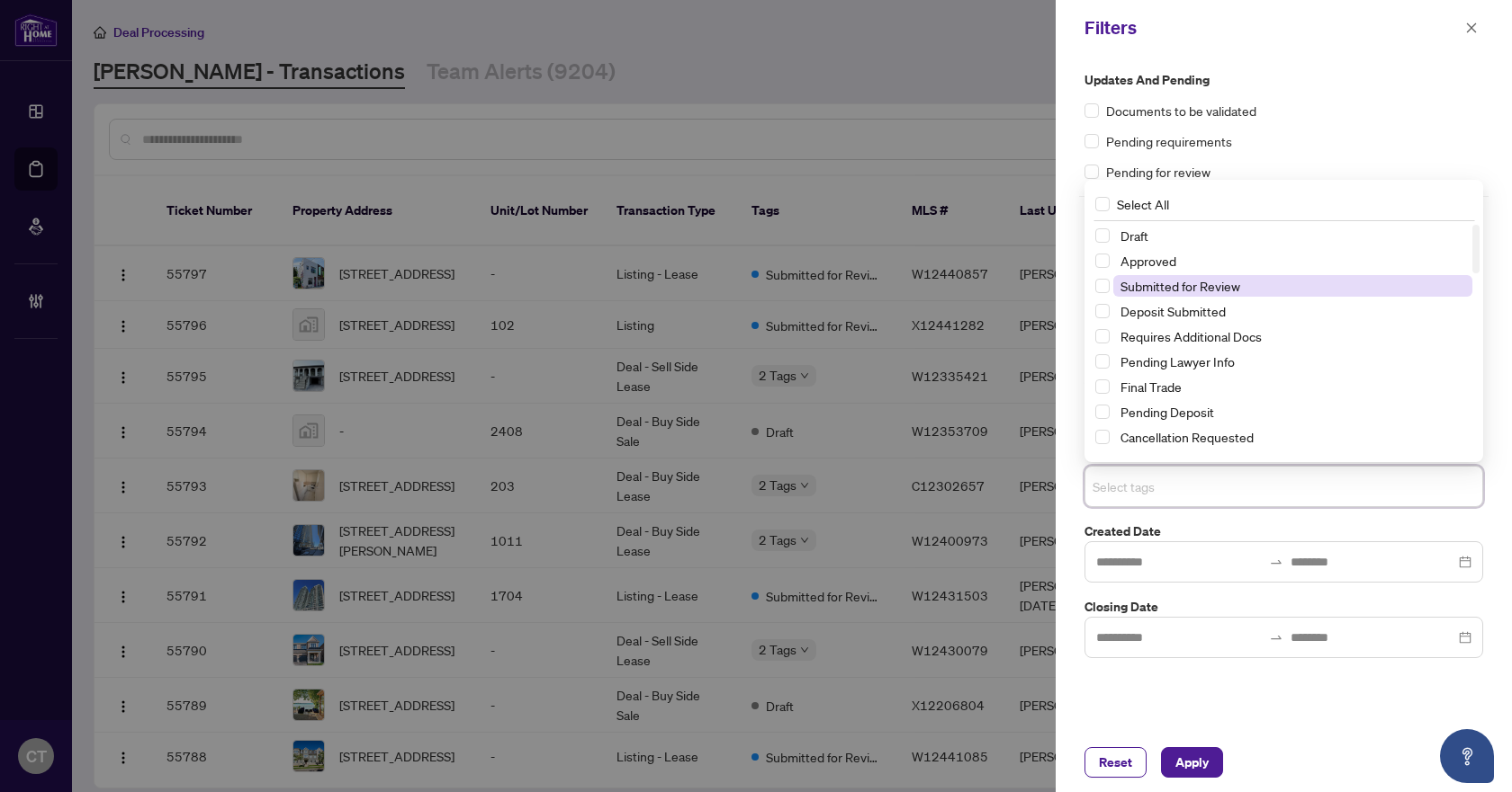
click at [1202, 286] on span "Submitted for Review" at bounding box center [1180, 285] width 119 height 16
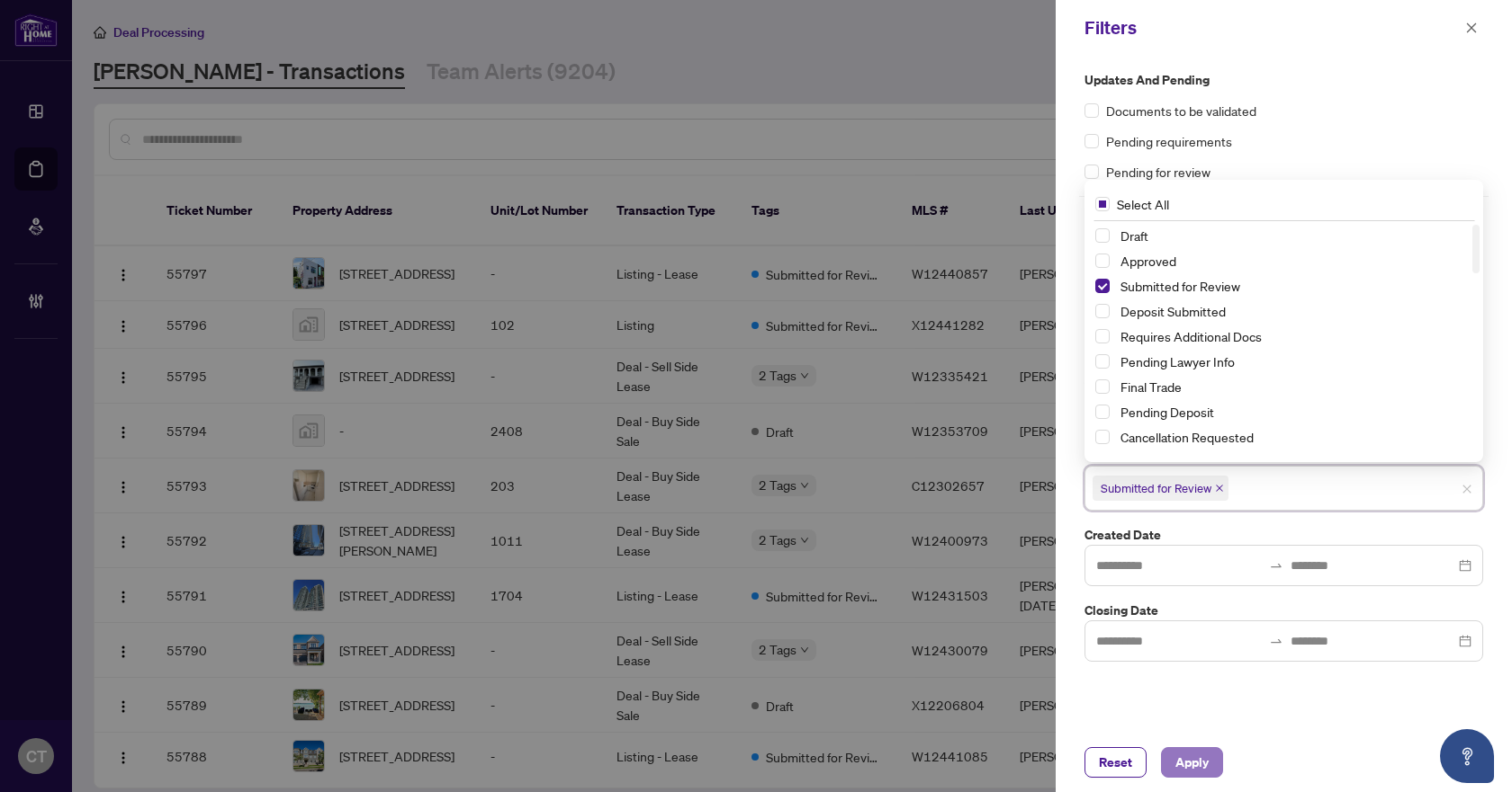
click at [1194, 765] on span "Apply" at bounding box center [1192, 763] width 33 height 28
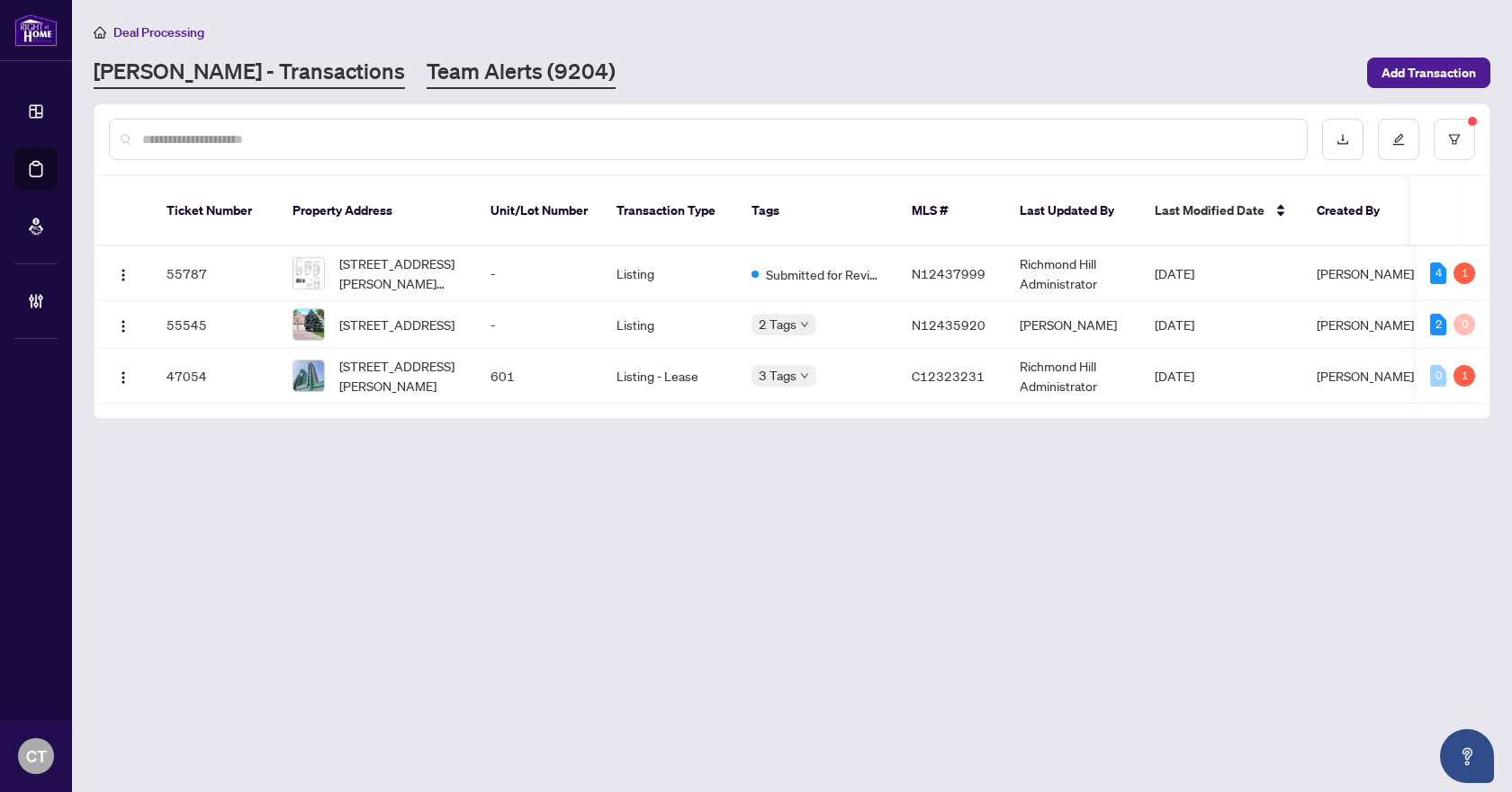
click at [441, 70] on link "Team Alerts (9204)" at bounding box center [520, 73] width 189 height 32
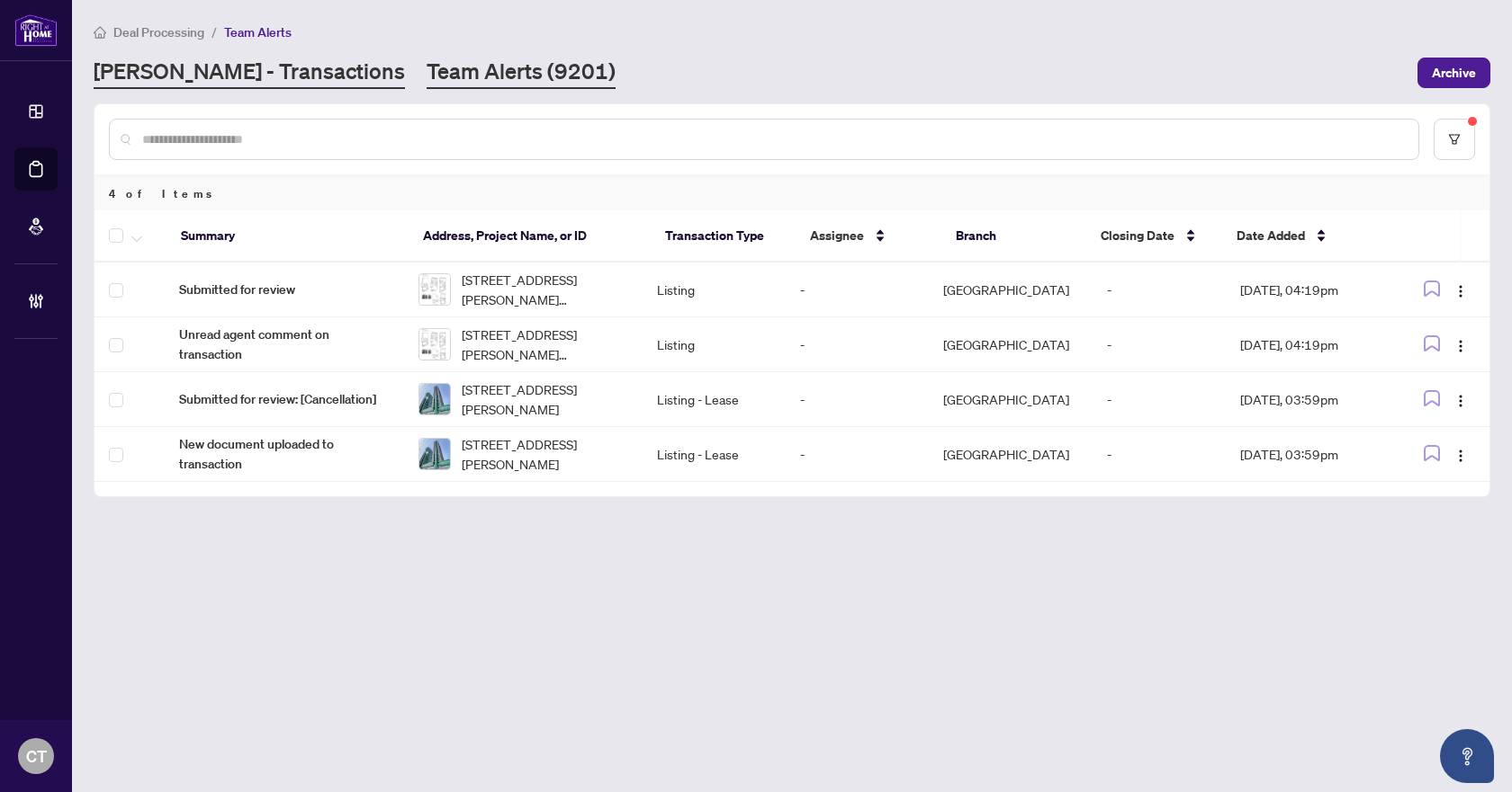
click at [239, 81] on link "[PERSON_NAME] - Transactions" at bounding box center [249, 73] width 312 height 32
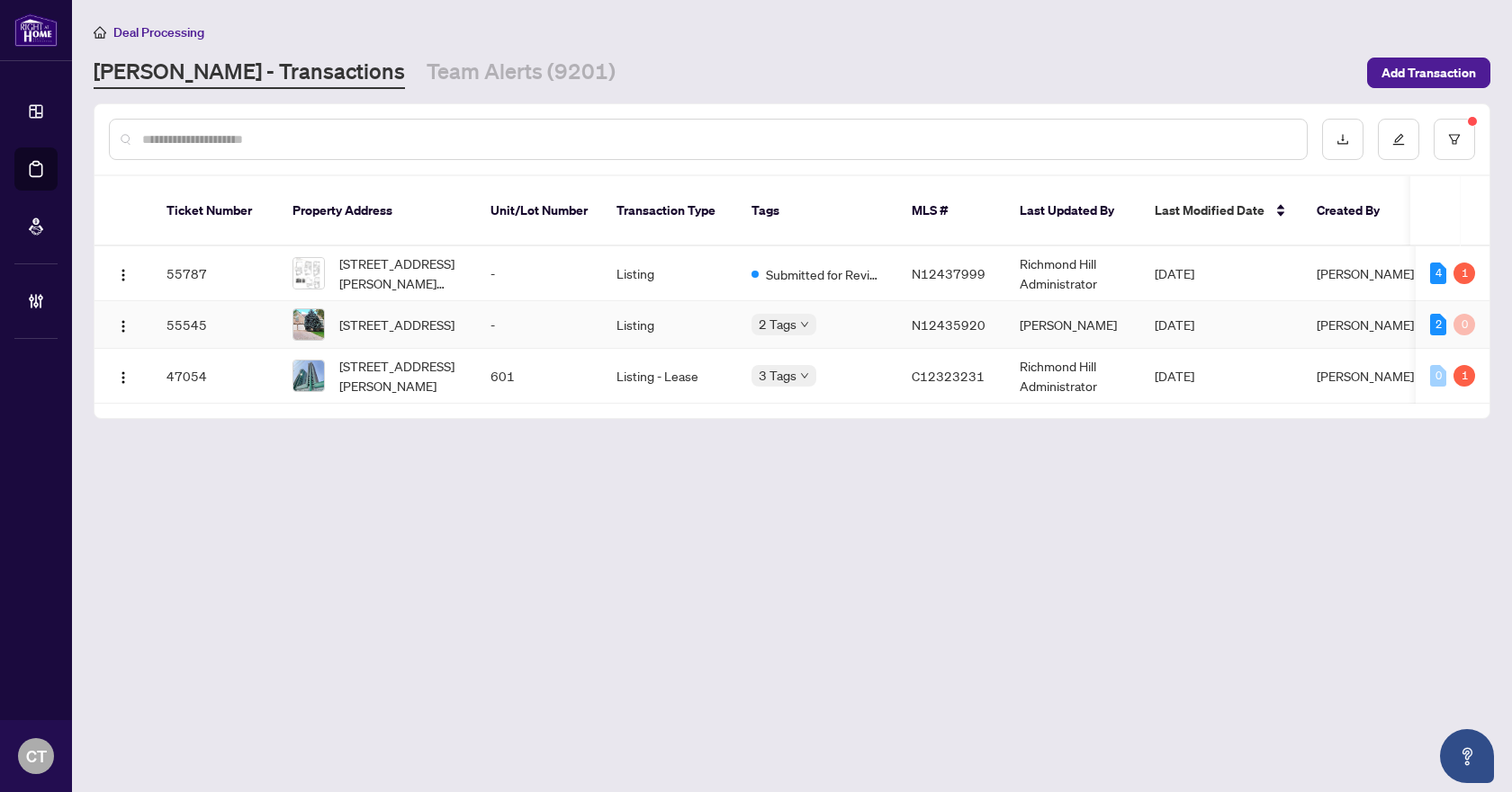
click at [483, 301] on td "-" at bounding box center [538, 325] width 126 height 47
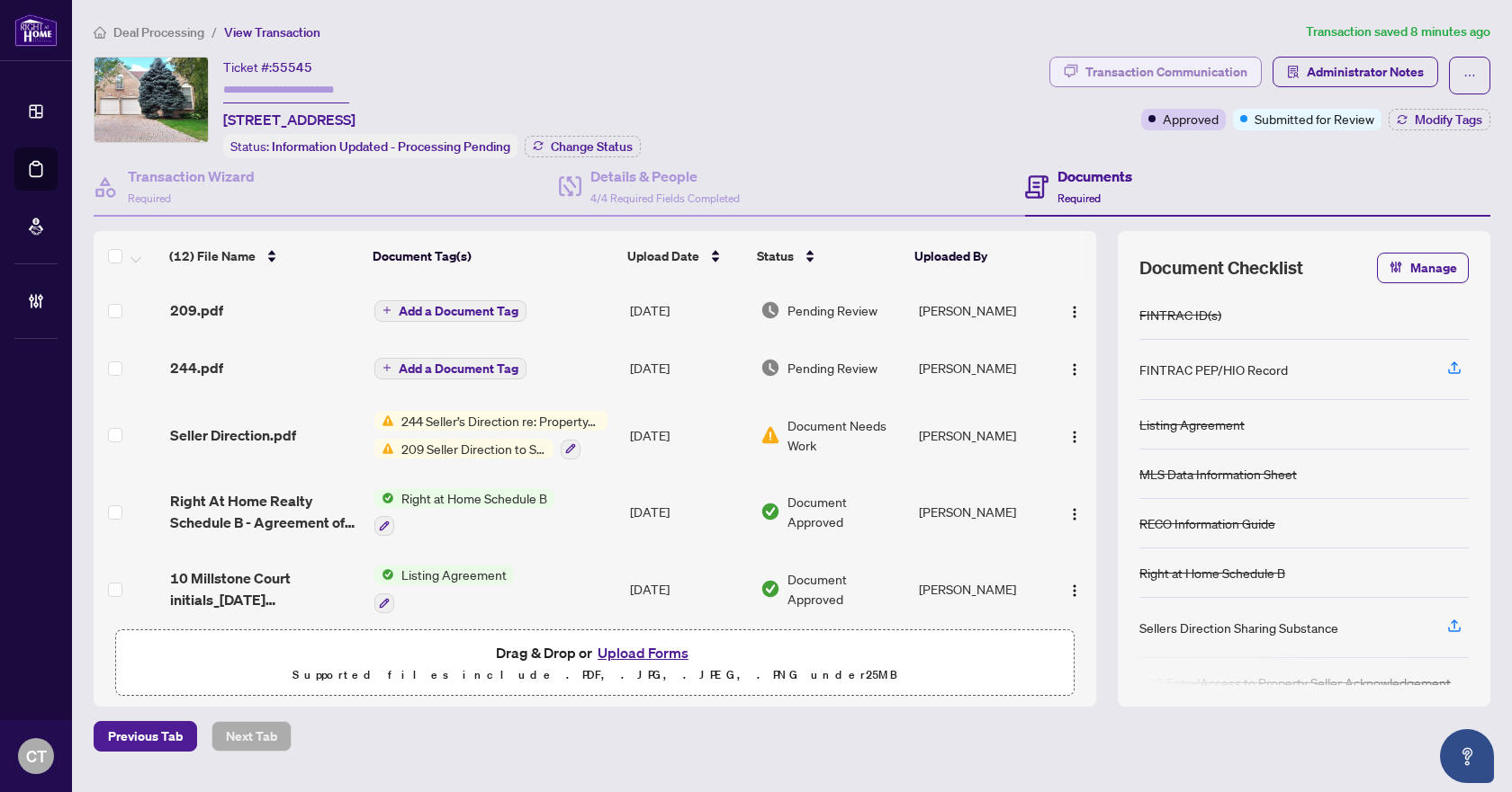
click at [1149, 76] on div "Transaction Communication" at bounding box center [1166, 72] width 162 height 28
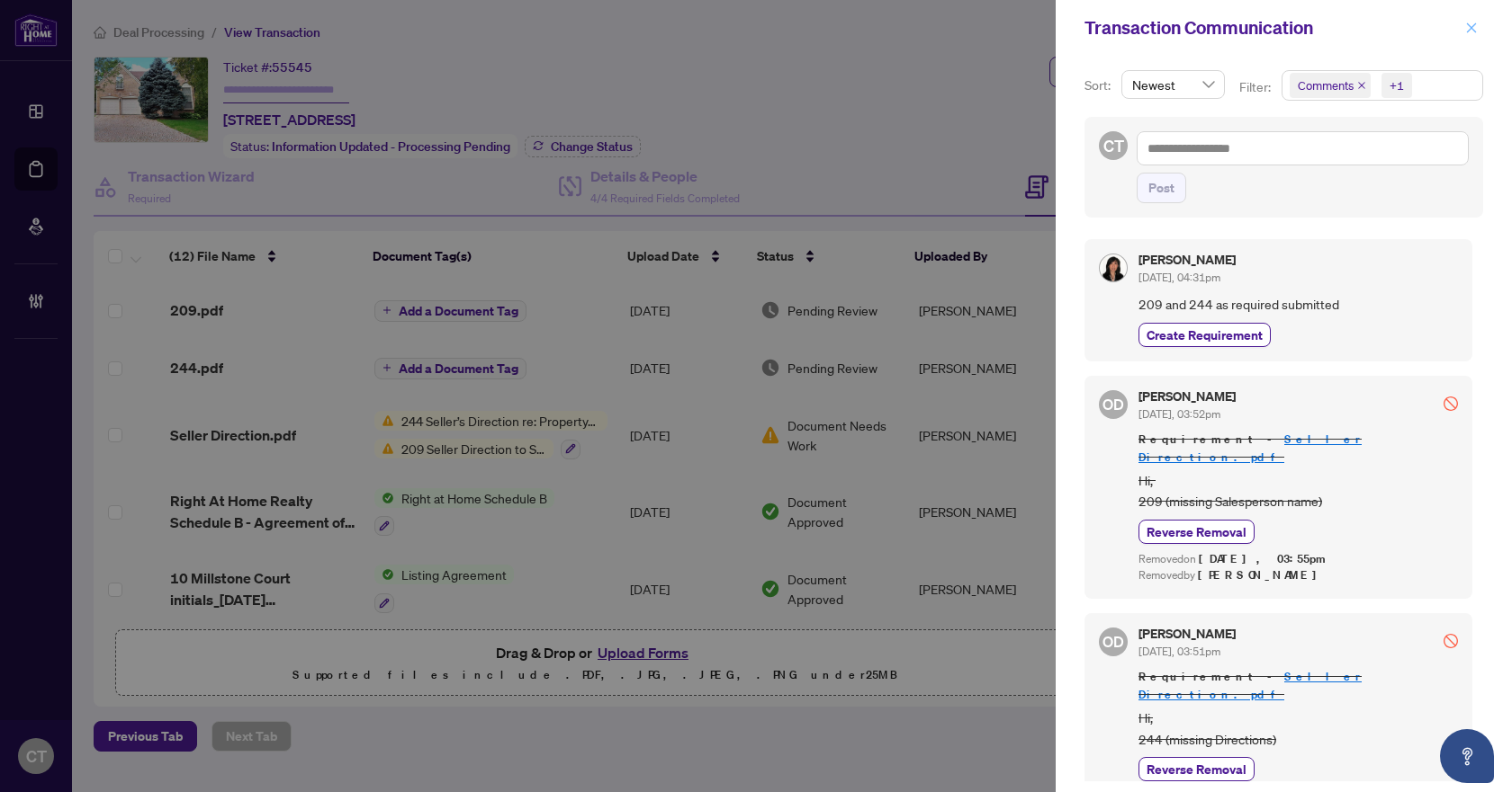
click at [1469, 27] on icon "close" at bounding box center [1471, 27] width 12 height 12
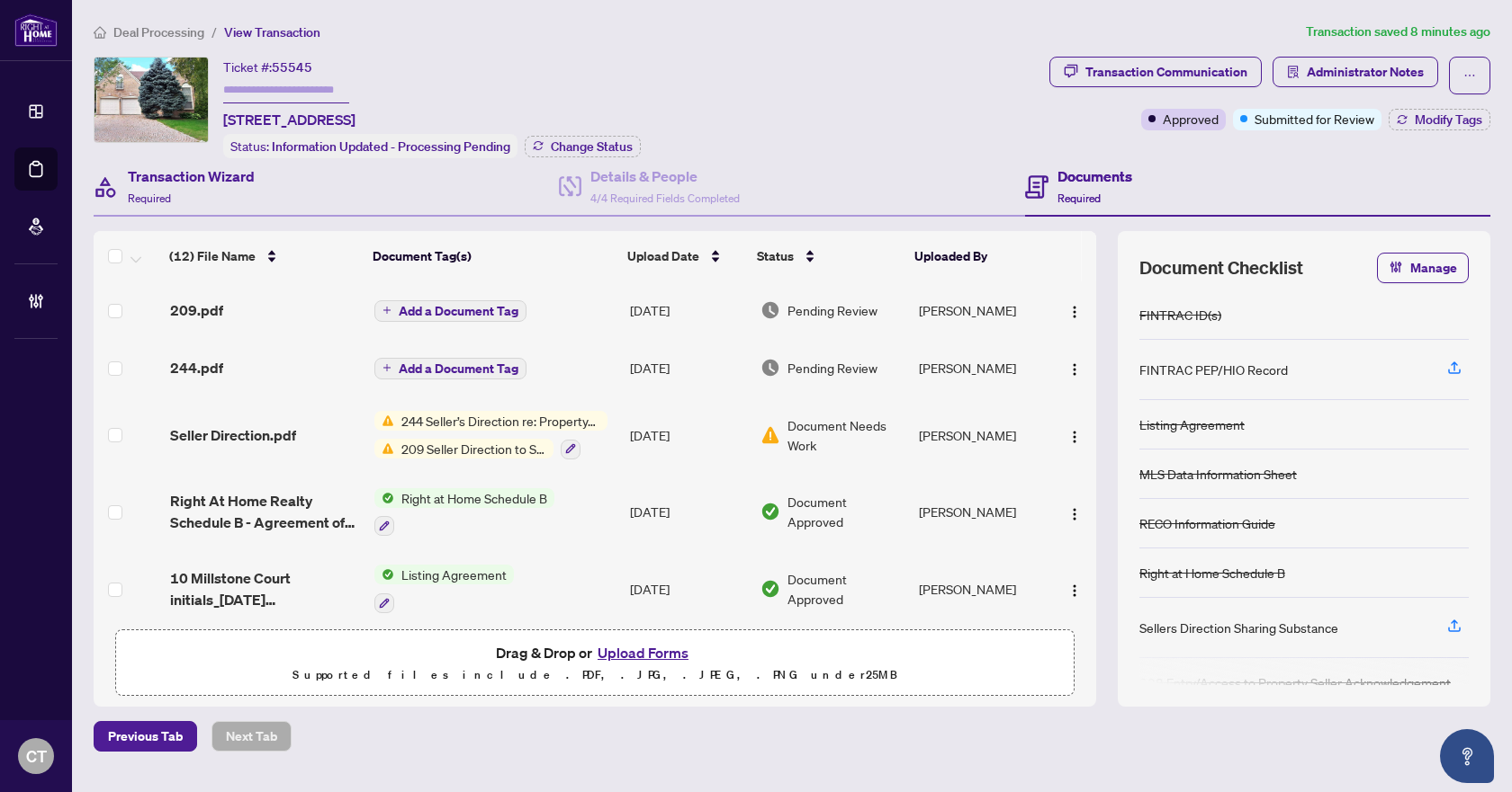
click at [279, 186] on div "Transaction Wizard Required" at bounding box center [326, 188] width 465 height 59
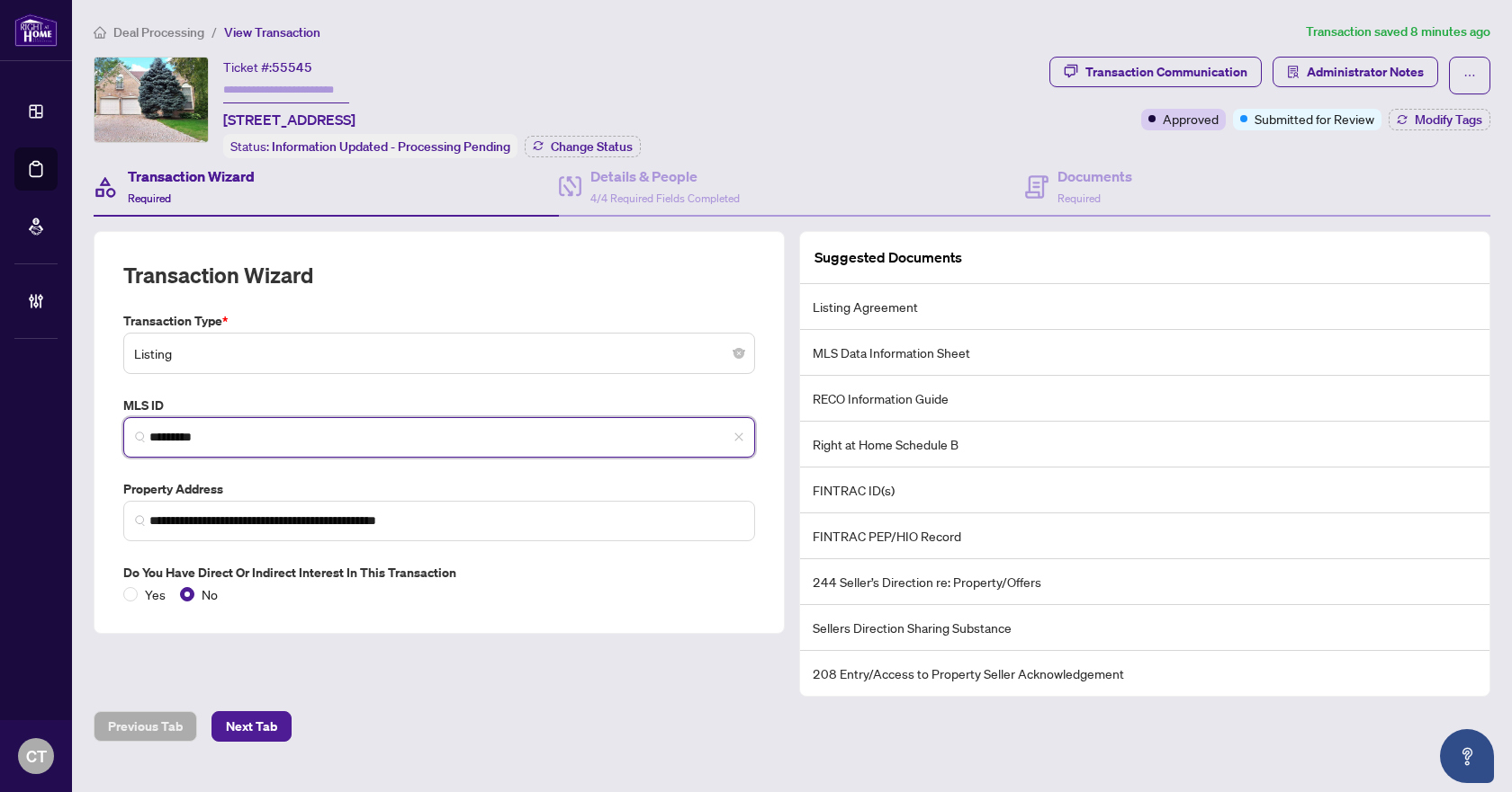
drag, startPoint x: 272, startPoint y: 432, endPoint x: 98, endPoint y: 430, distance: 174.0
click at [98, 430] on div "**********" at bounding box center [439, 432] width 691 height 403
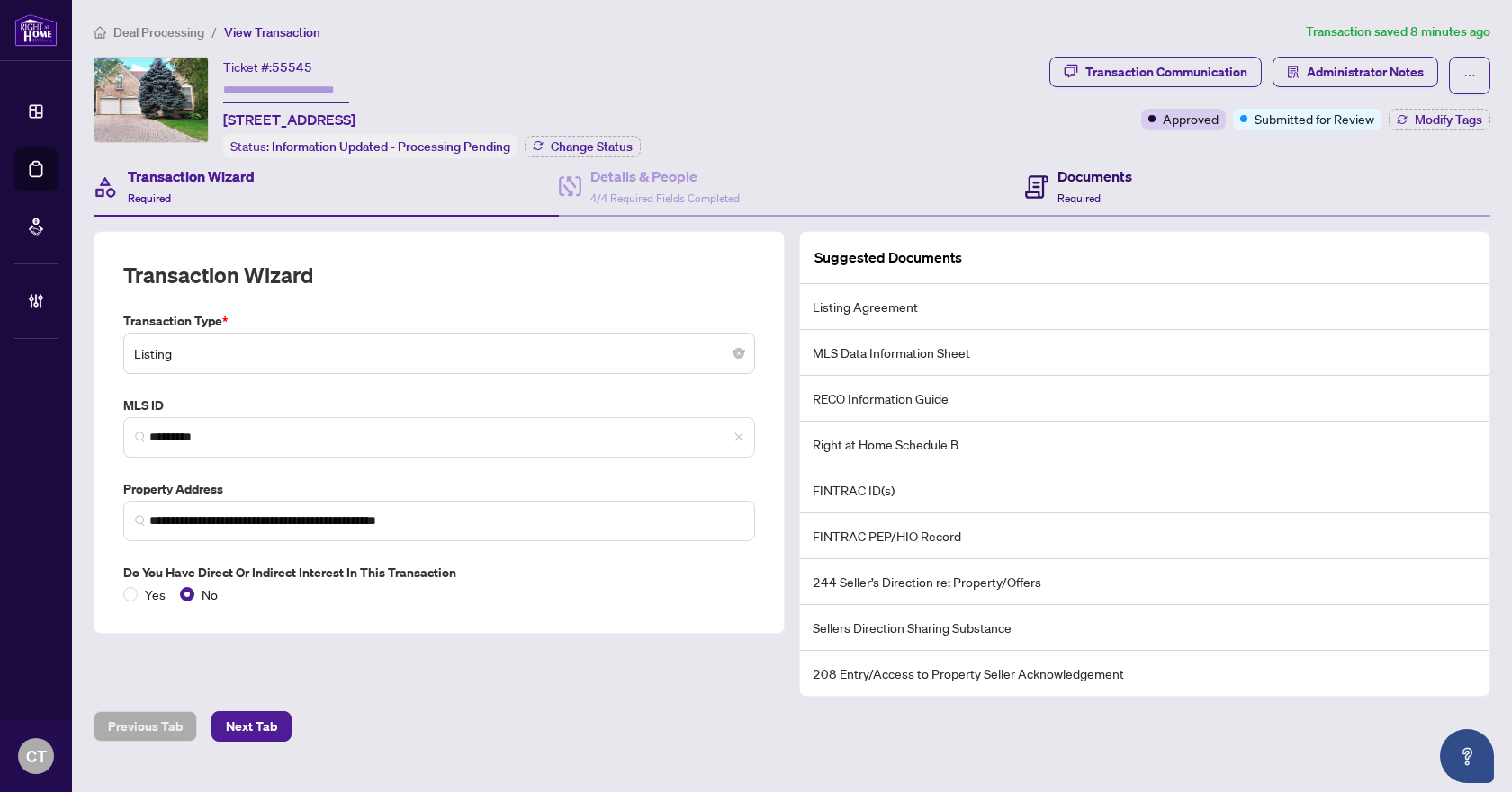
click at [1061, 180] on h4 "Documents" at bounding box center [1095, 176] width 75 height 22
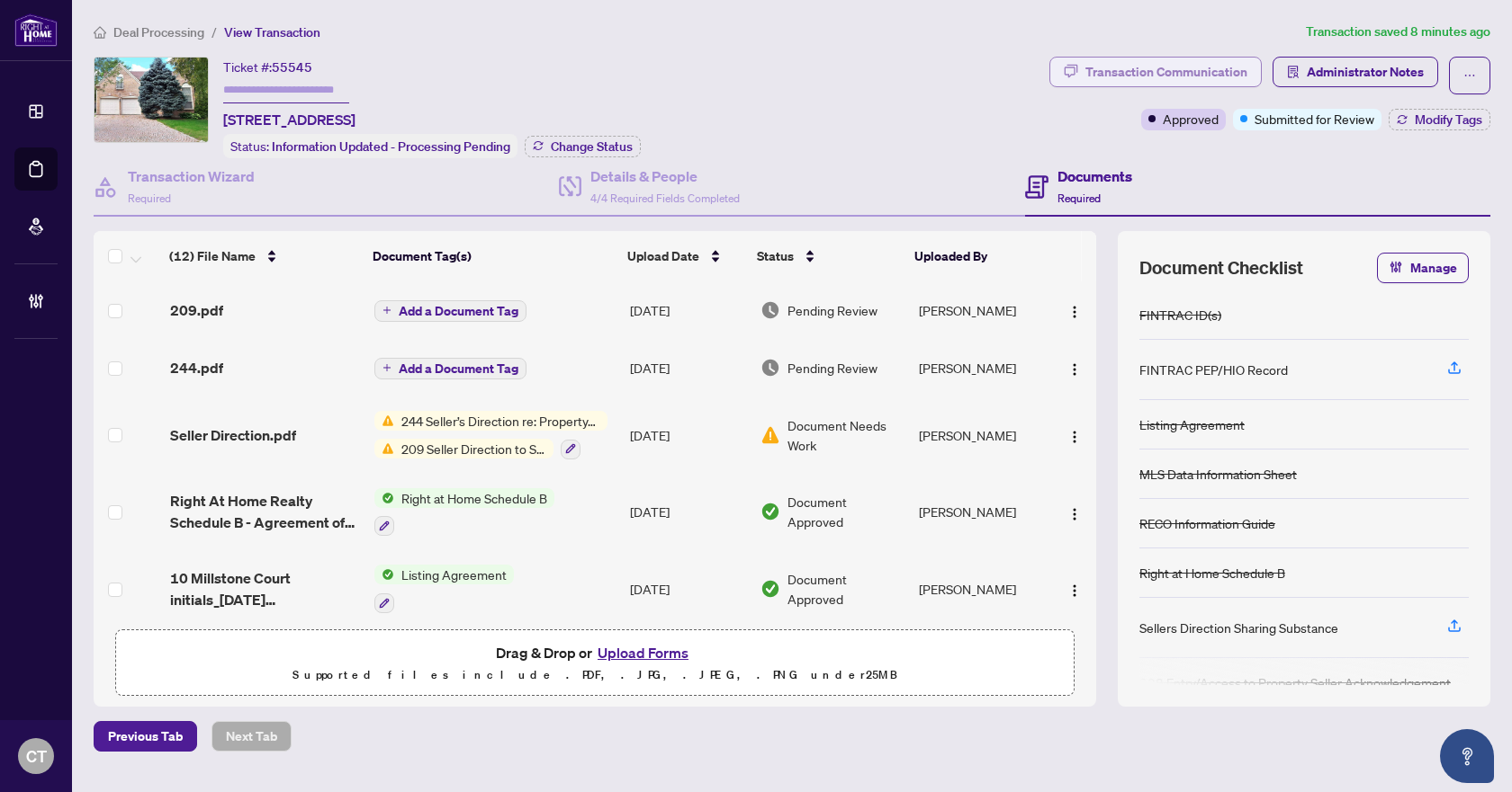
click at [1171, 70] on div "Transaction Communication" at bounding box center [1166, 72] width 162 height 28
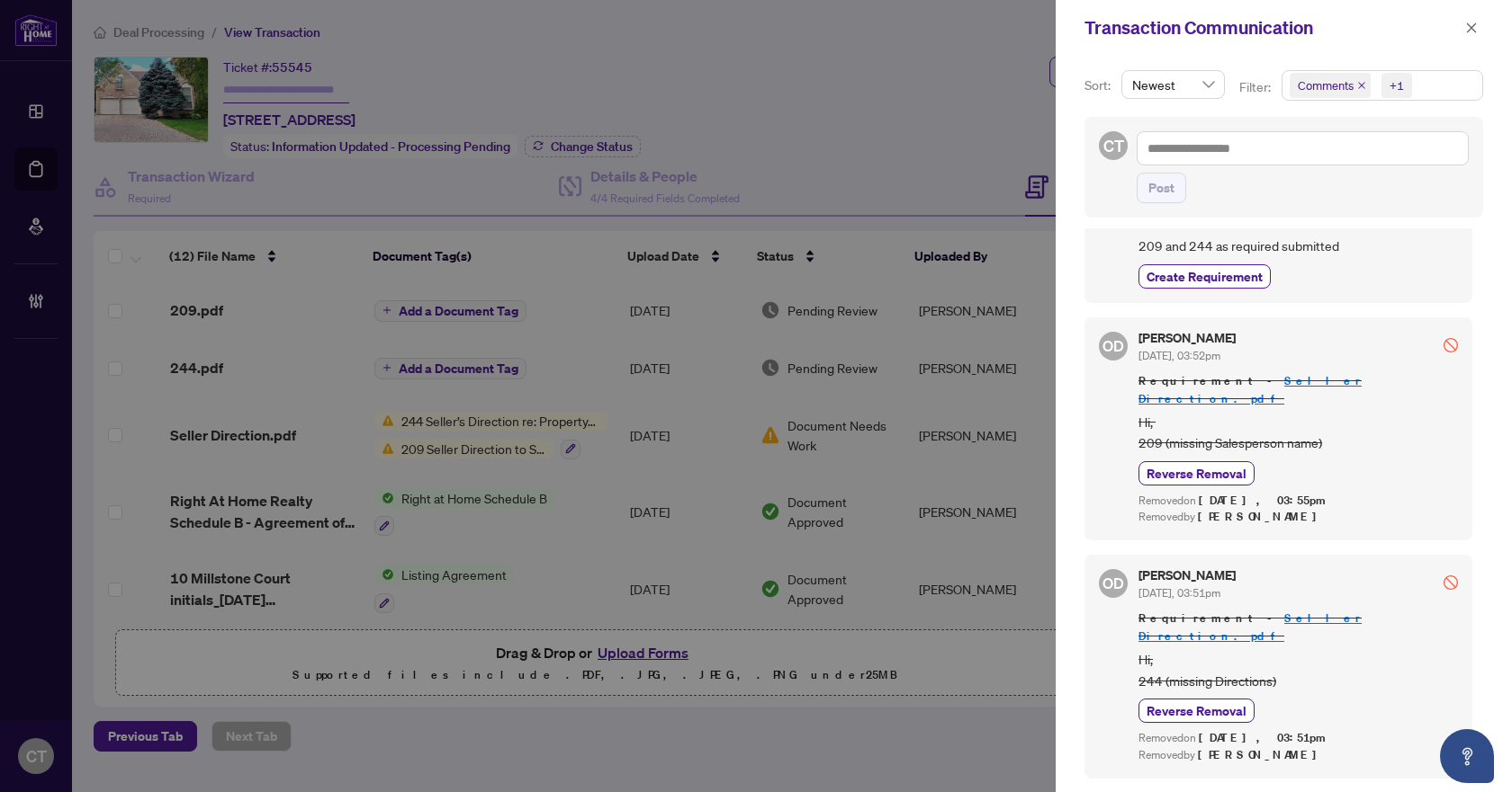
scroll to position [90, 0]
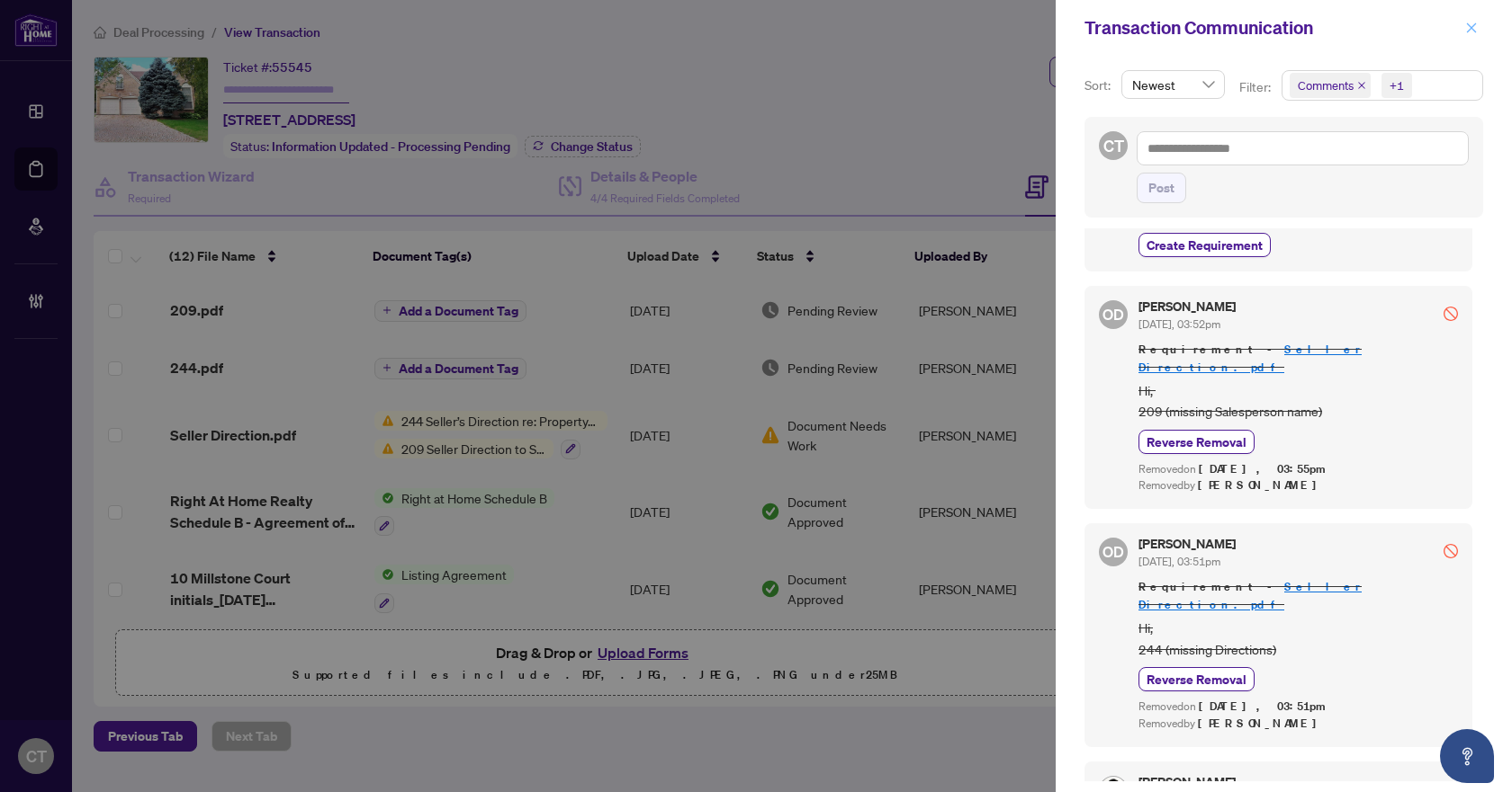
click at [1474, 27] on icon "close" at bounding box center [1471, 27] width 12 height 12
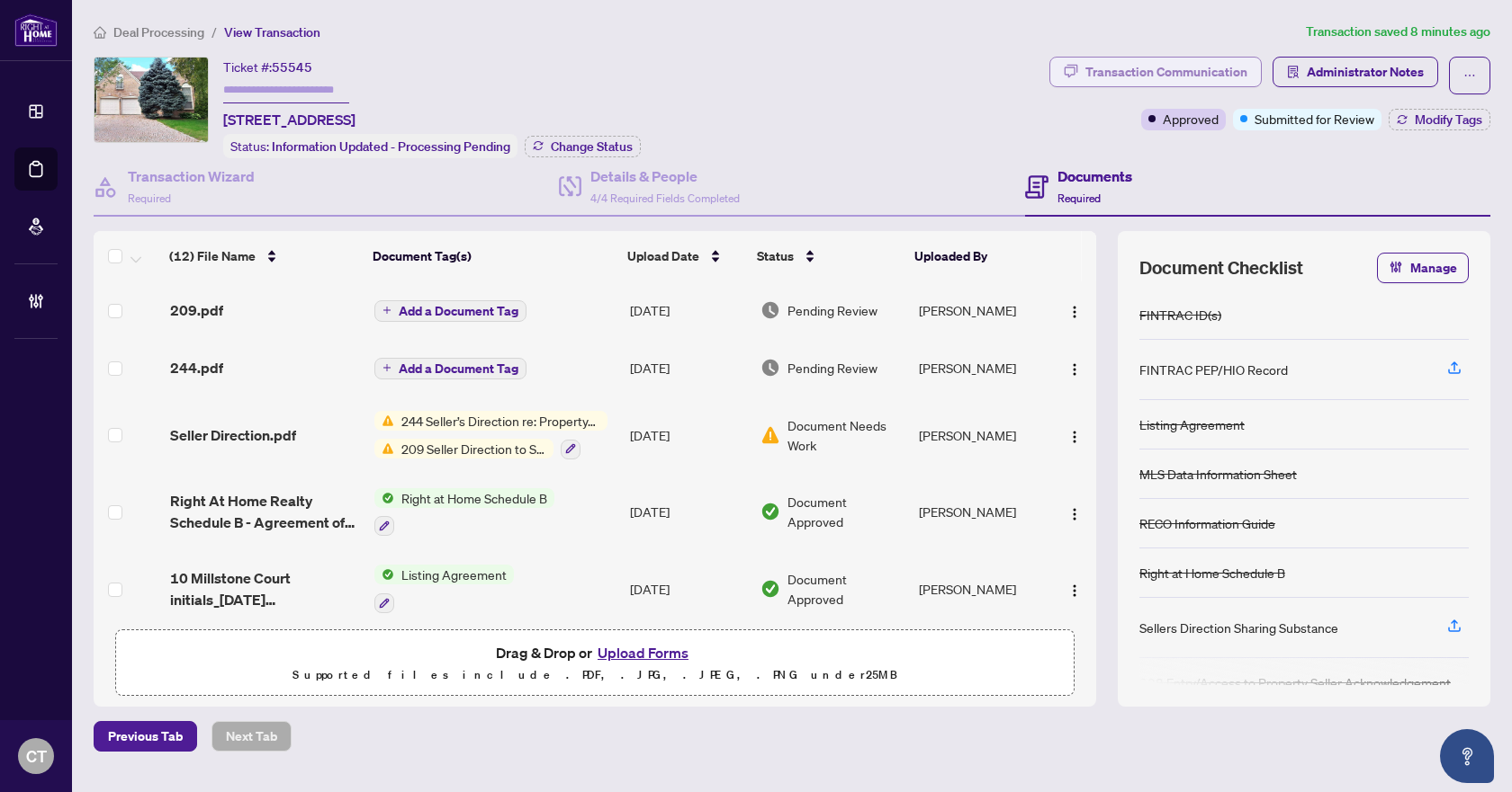
click at [1204, 81] on div "Transaction Communication" at bounding box center [1166, 72] width 162 height 28
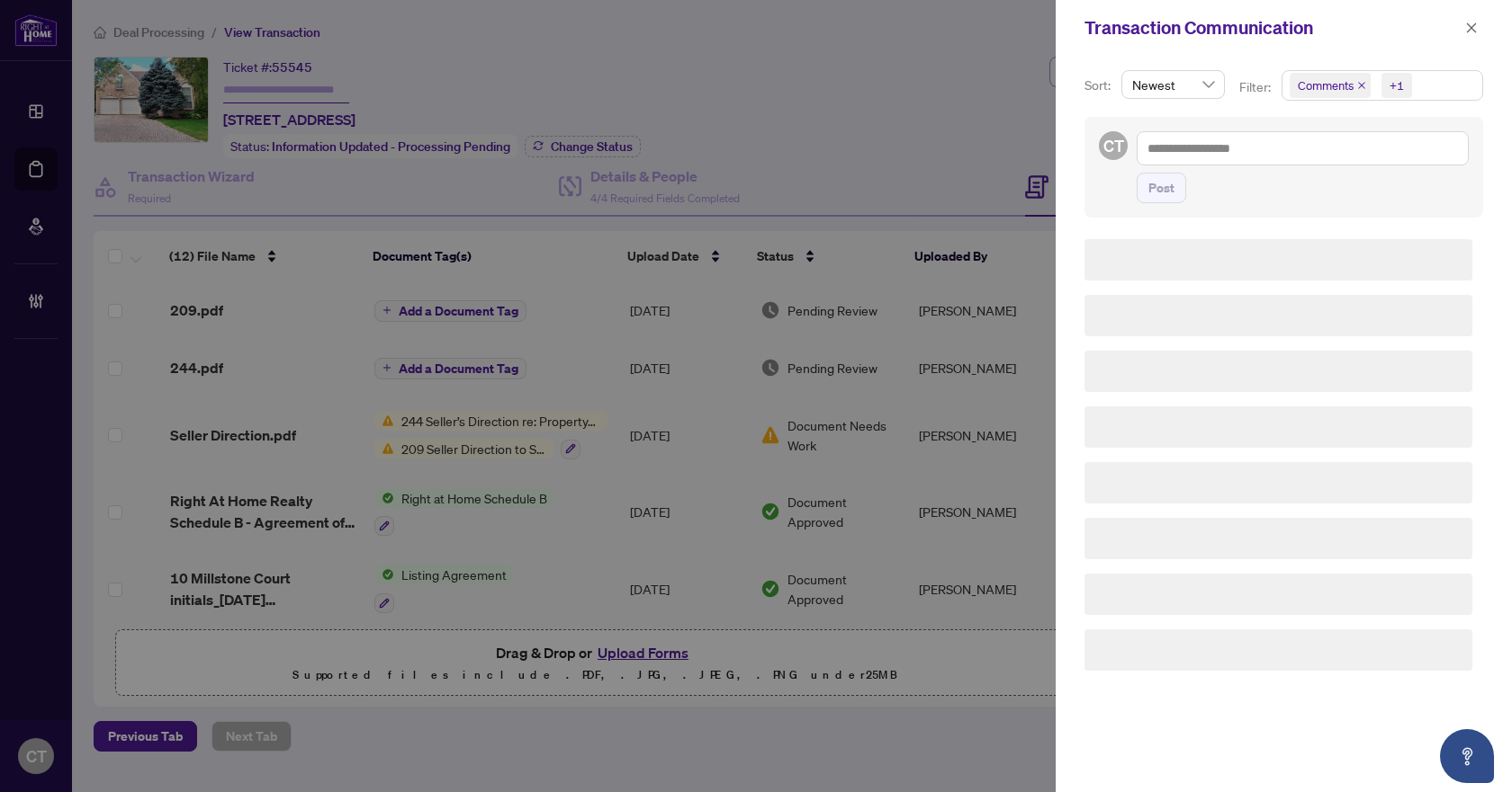
scroll to position [0, 0]
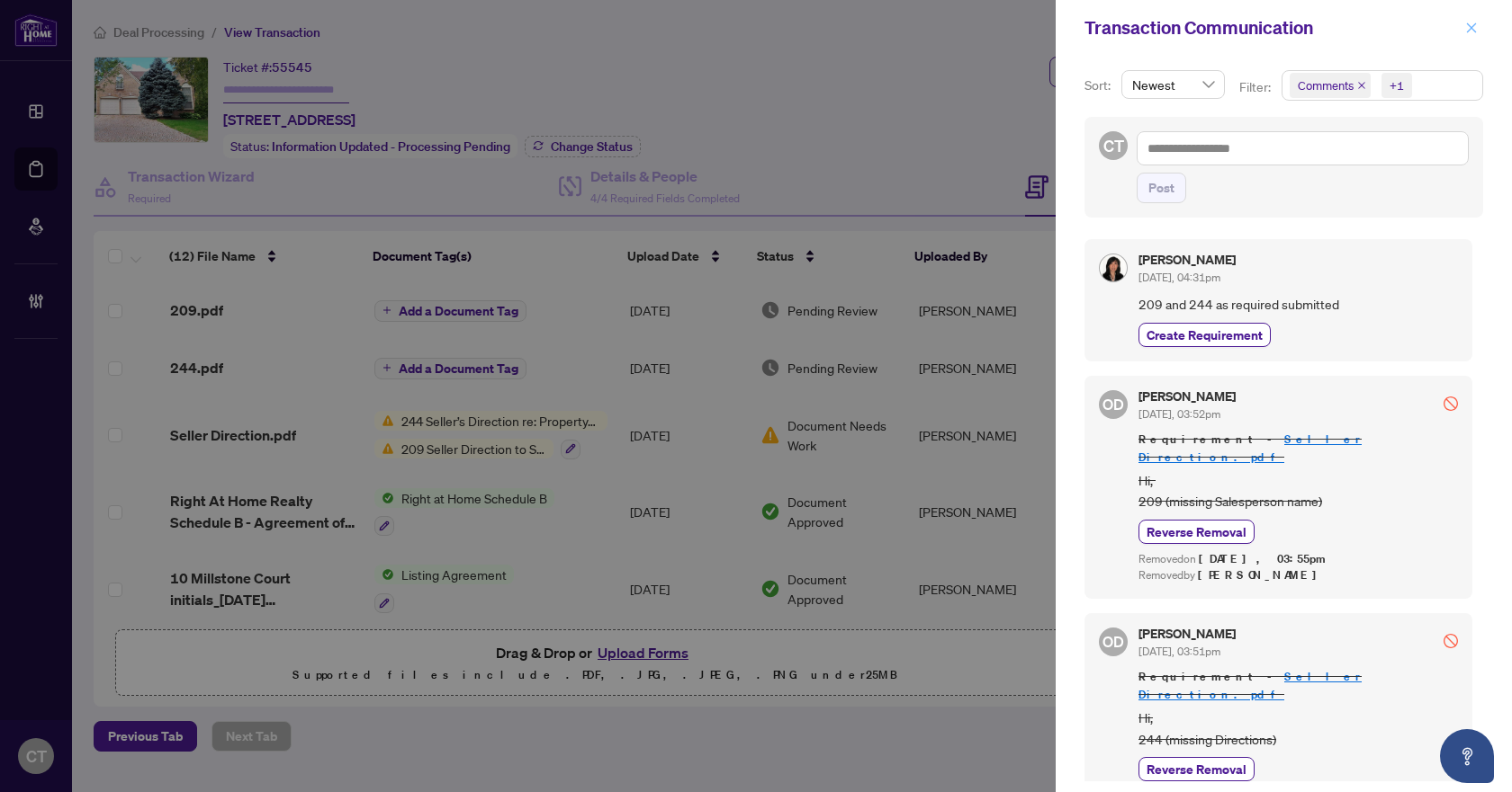
click at [1473, 27] on icon "close" at bounding box center [1472, 27] width 9 height 9
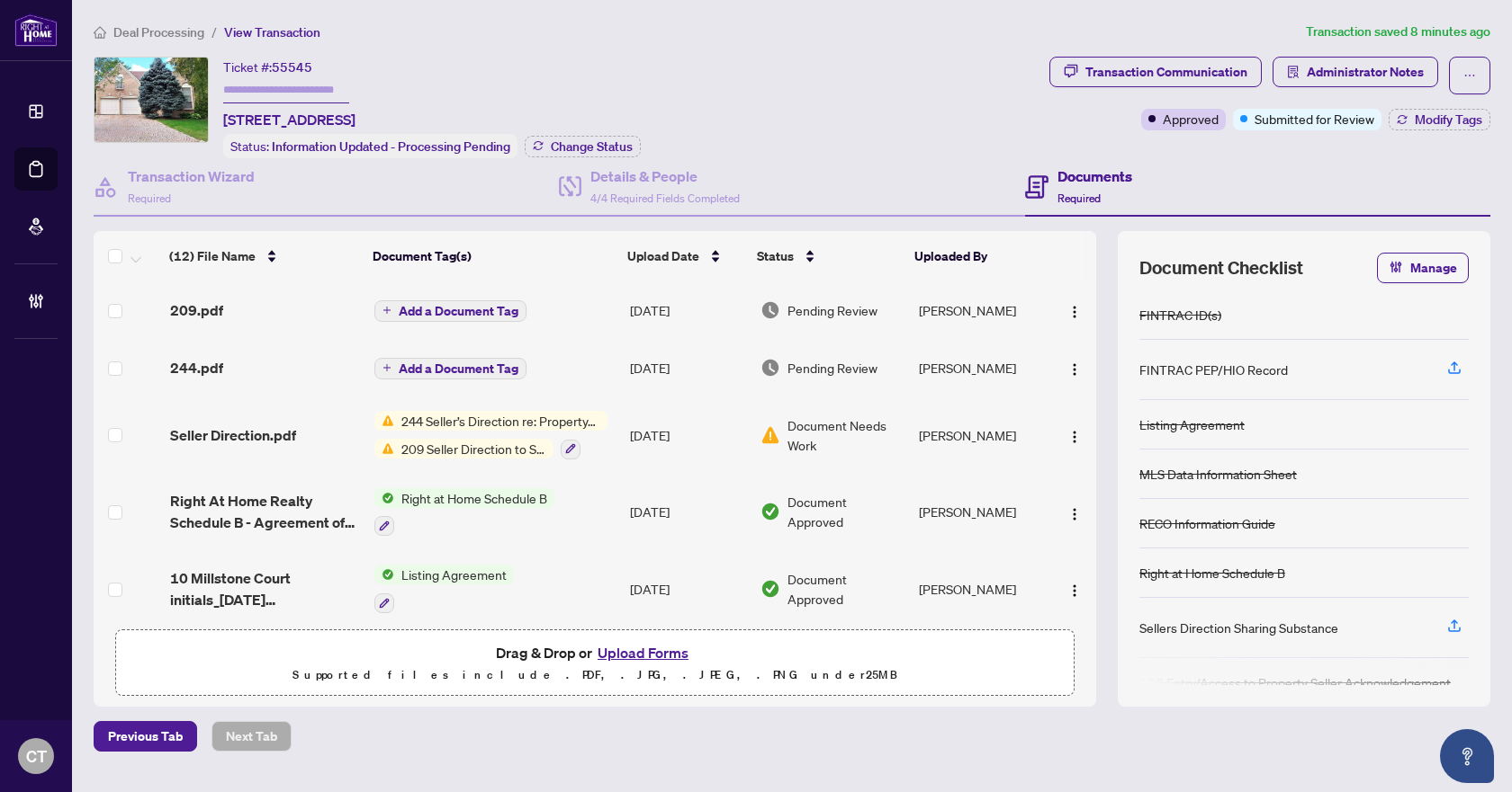
click at [266, 309] on div "209.pdf" at bounding box center [264, 310] width 191 height 22
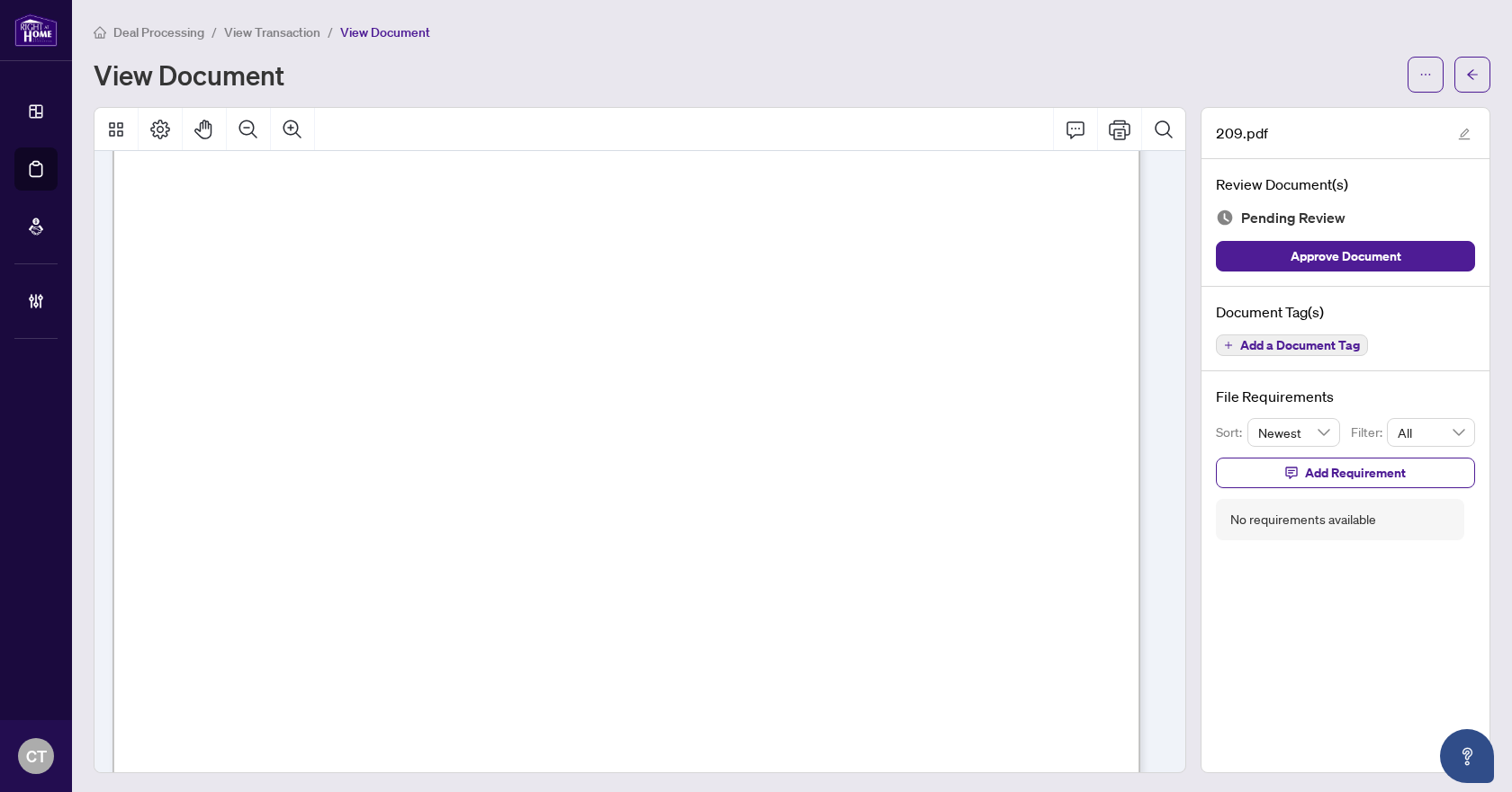
scroll to position [720, 0]
click at [1240, 342] on span "Add a Document Tag" at bounding box center [1300, 345] width 119 height 12
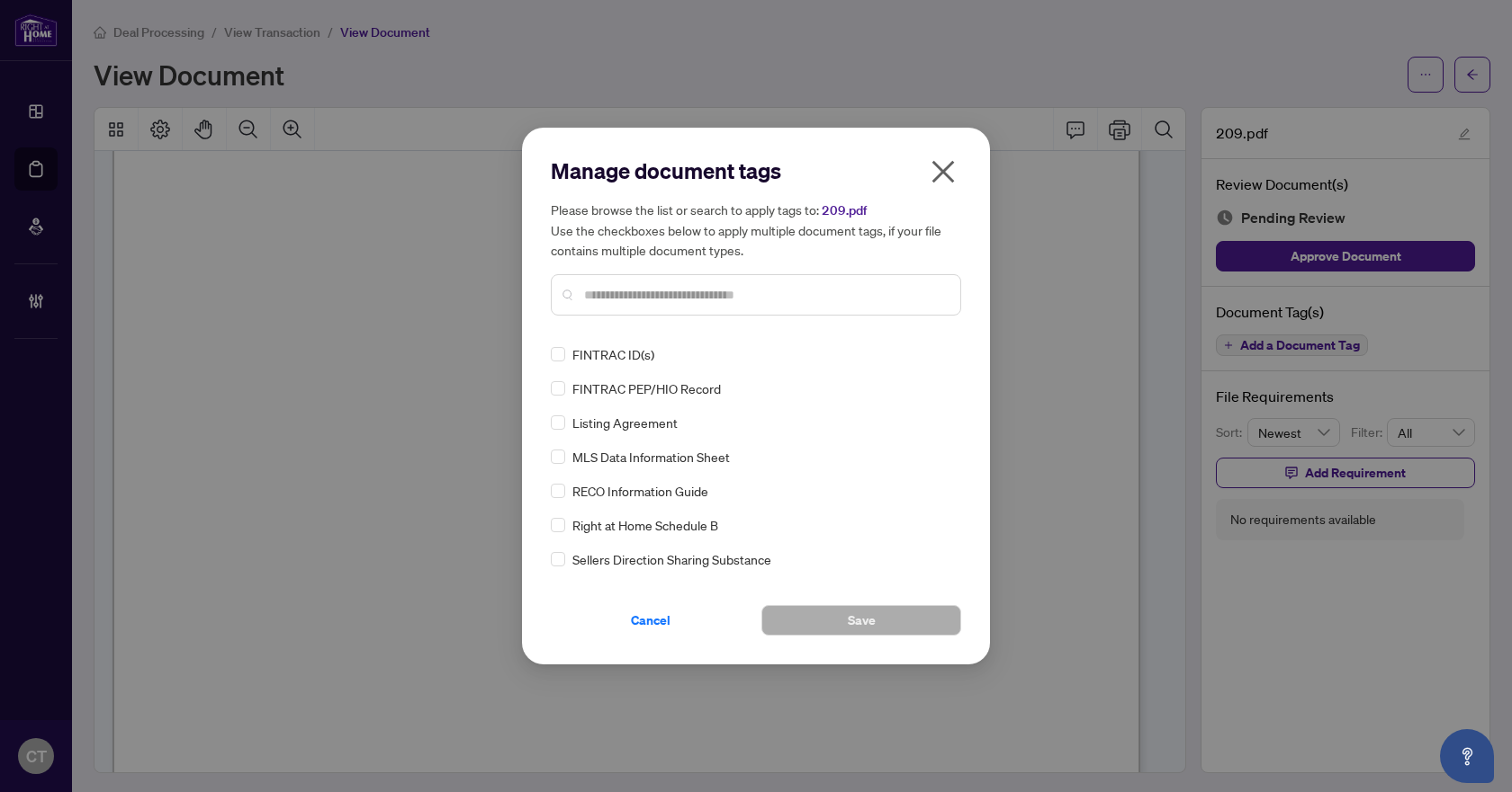
click at [626, 292] on input "text" at bounding box center [765, 295] width 362 height 20
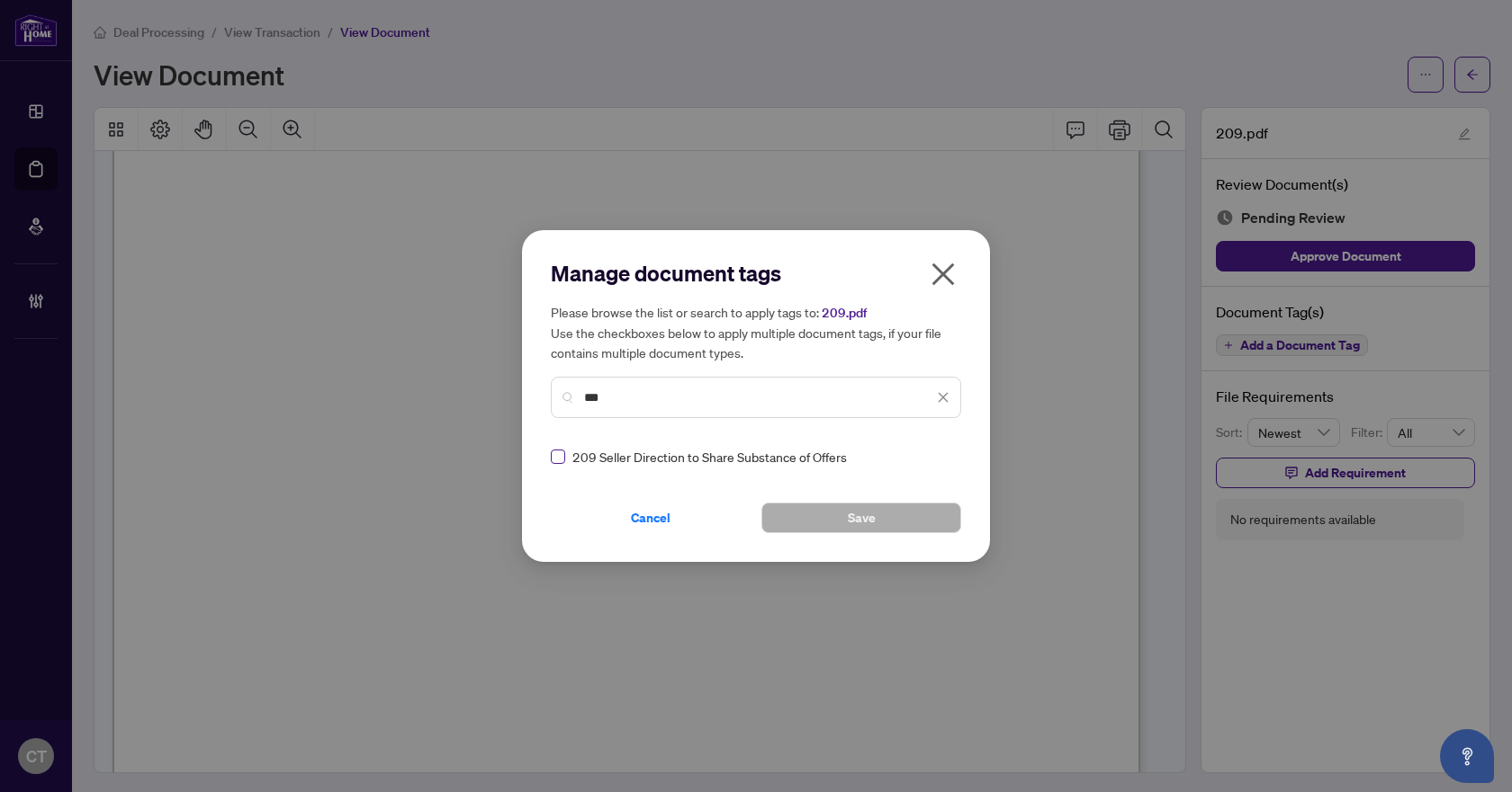
type input "***"
click at [938, 455] on icon at bounding box center [943, 457] width 10 height 7
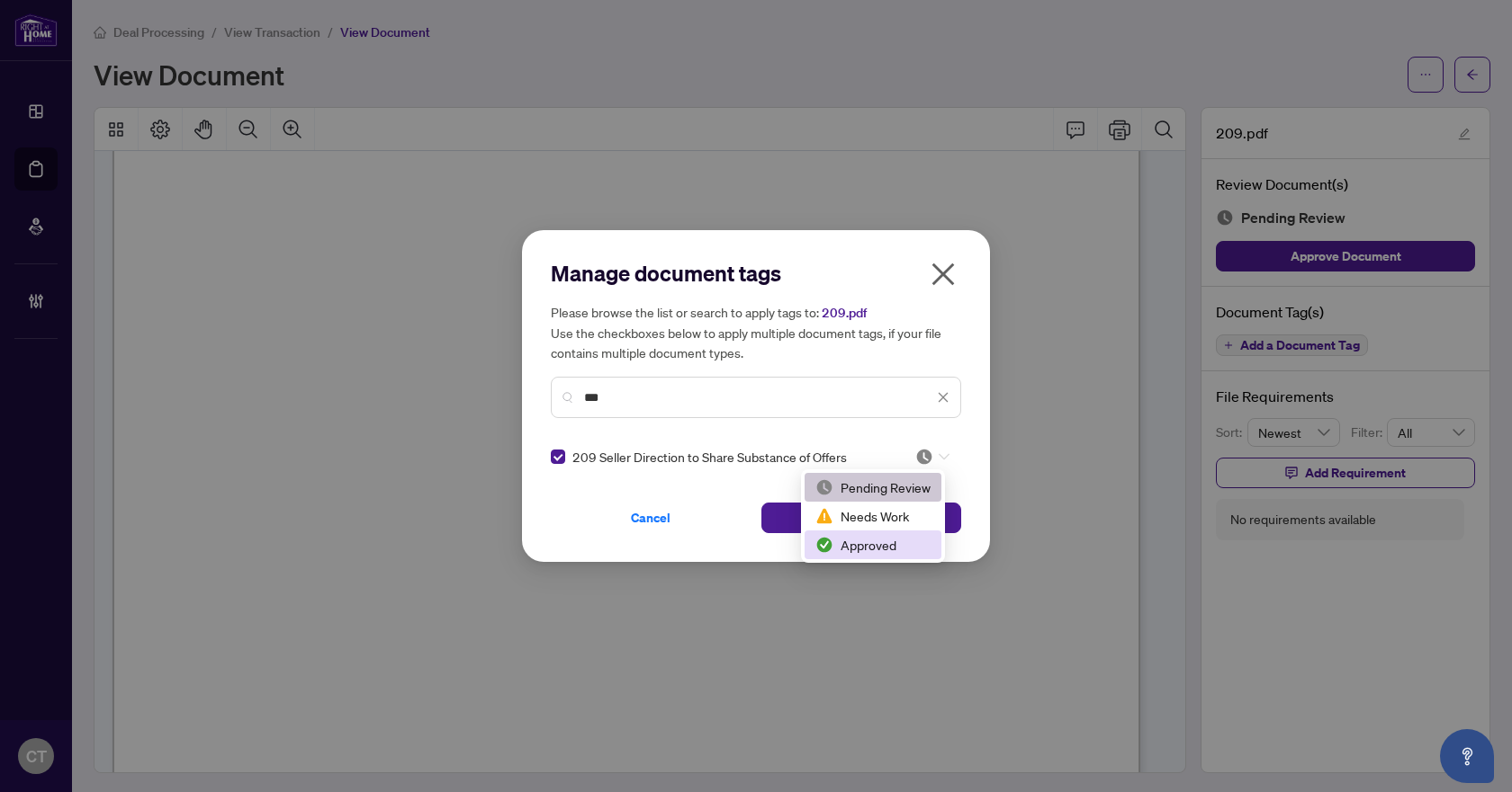
click at [885, 547] on div "Approved" at bounding box center [873, 545] width 116 height 20
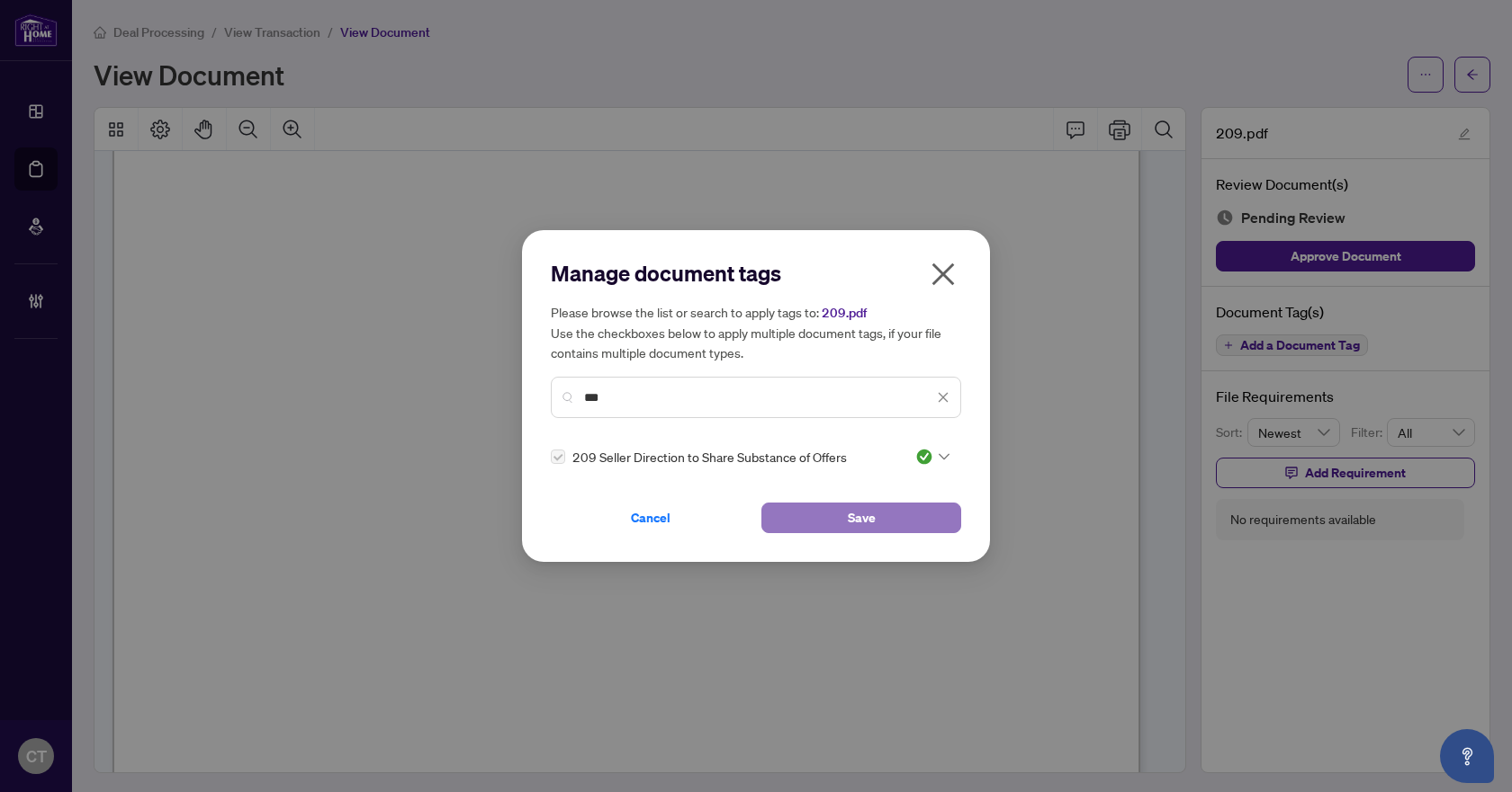
click at [918, 516] on button "Save" at bounding box center [861, 518] width 200 height 30
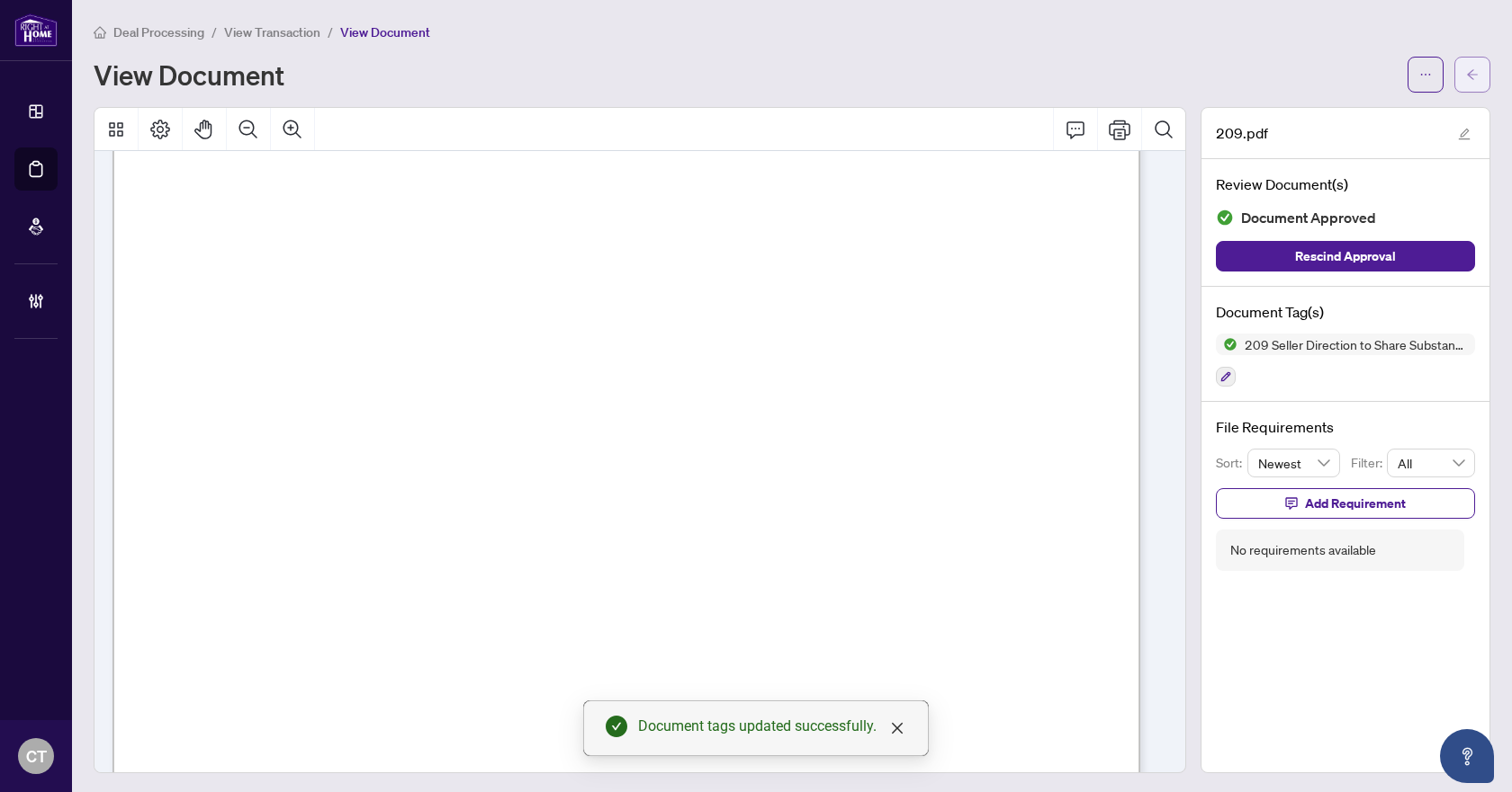
click at [1454, 79] on button "button" at bounding box center [1472, 75] width 36 height 36
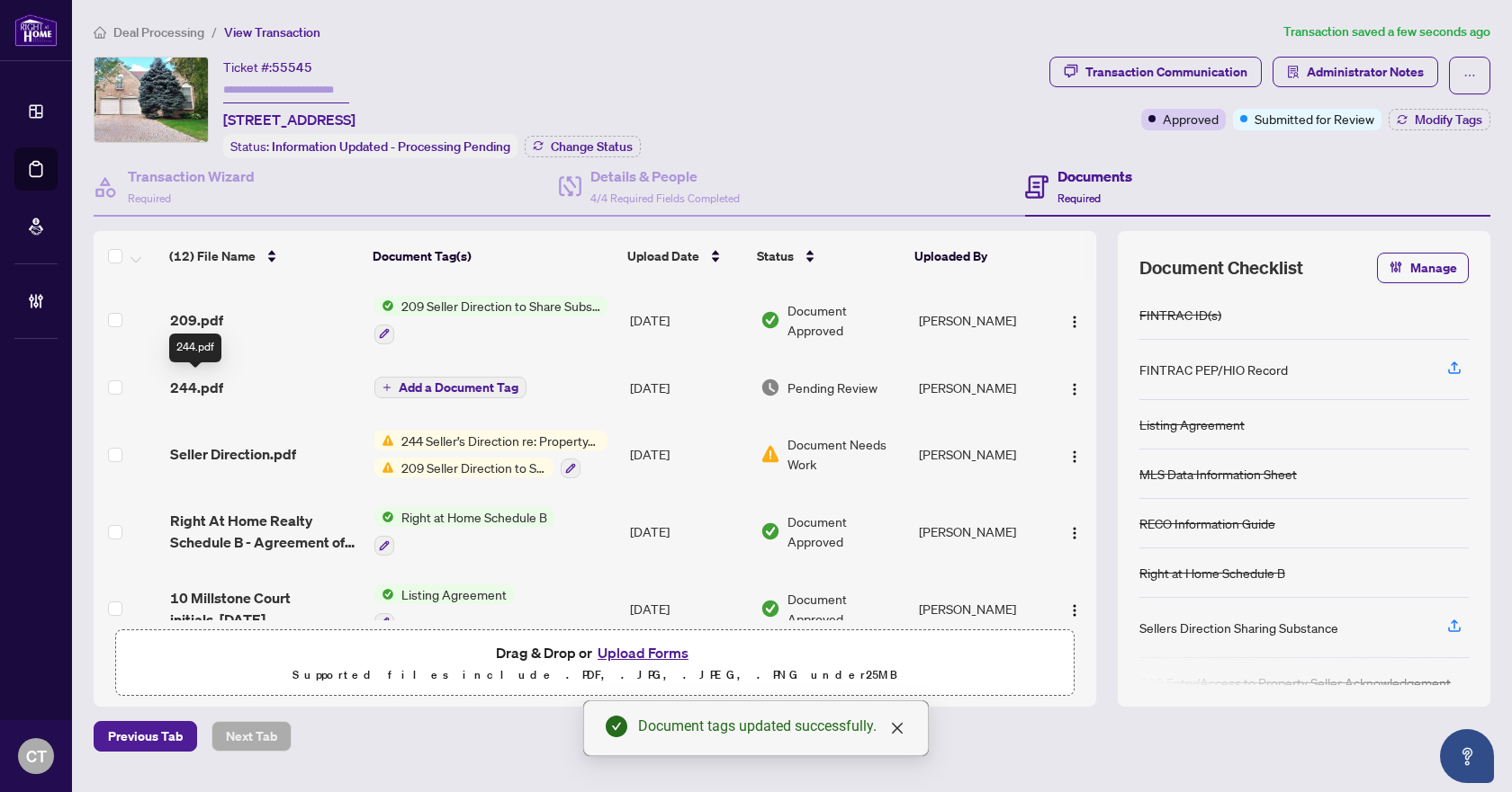
click at [203, 390] on span "244.pdf" at bounding box center [196, 387] width 53 height 22
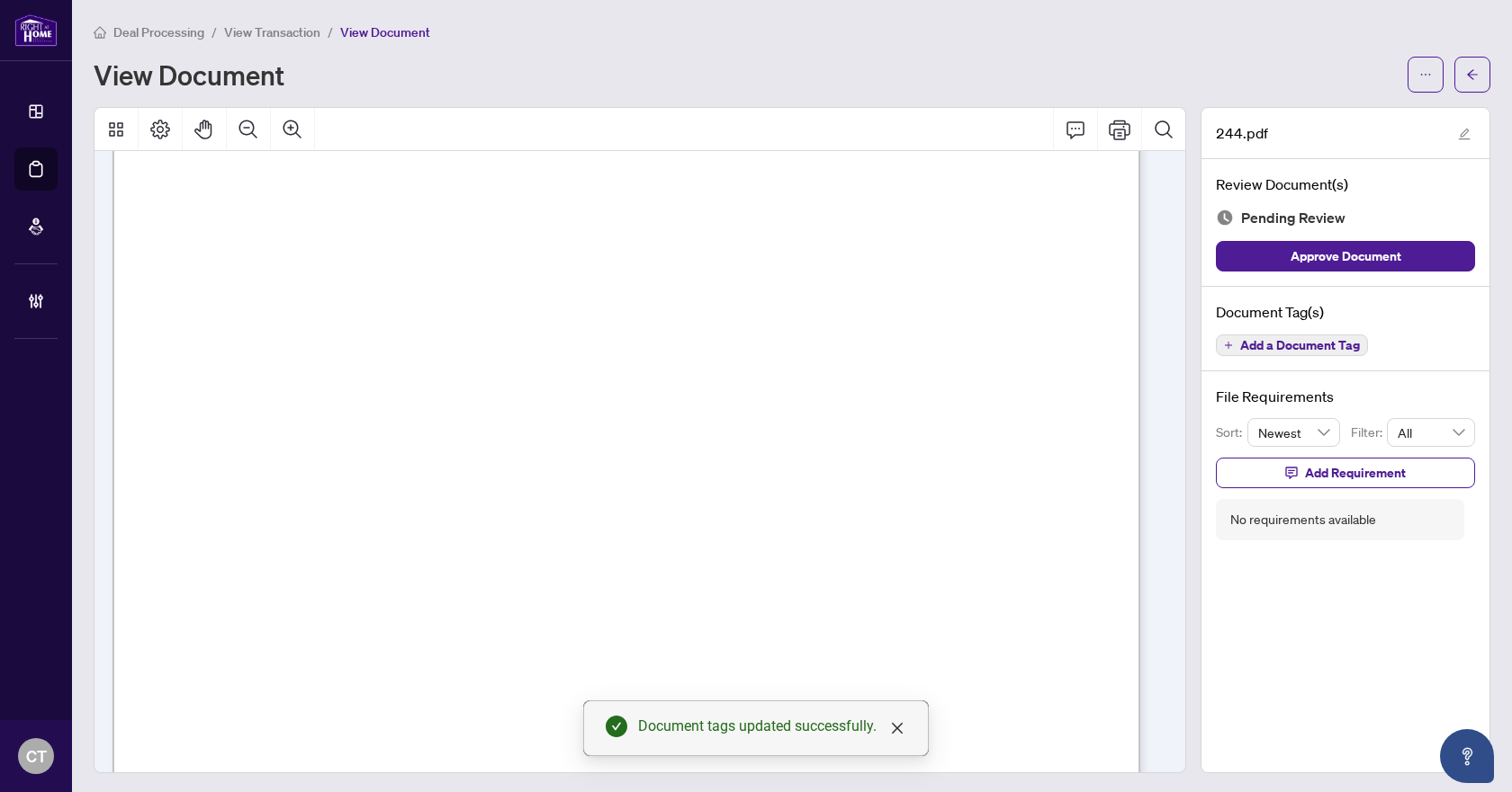
scroll to position [540, 0]
click at [1253, 351] on span "Add a Document Tag" at bounding box center [1300, 345] width 119 height 12
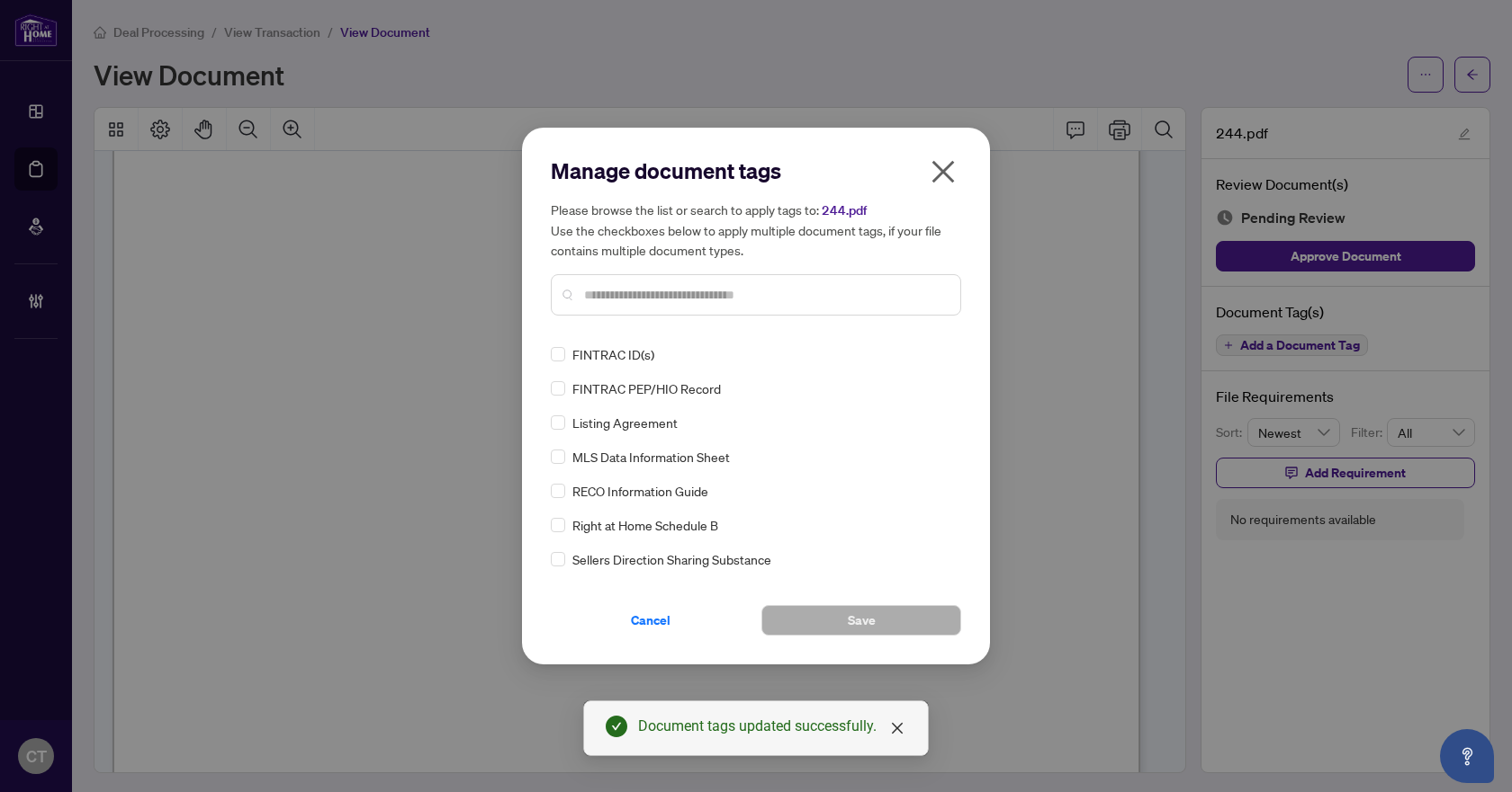
click at [737, 319] on div "Manage document tags Please browse the list or search to apply tags to: 244.pdf…" at bounding box center [756, 243] width 410 height 173
click at [738, 309] on div at bounding box center [756, 296] width 410 height 42
click at [746, 296] on input "text" at bounding box center [765, 295] width 362 height 20
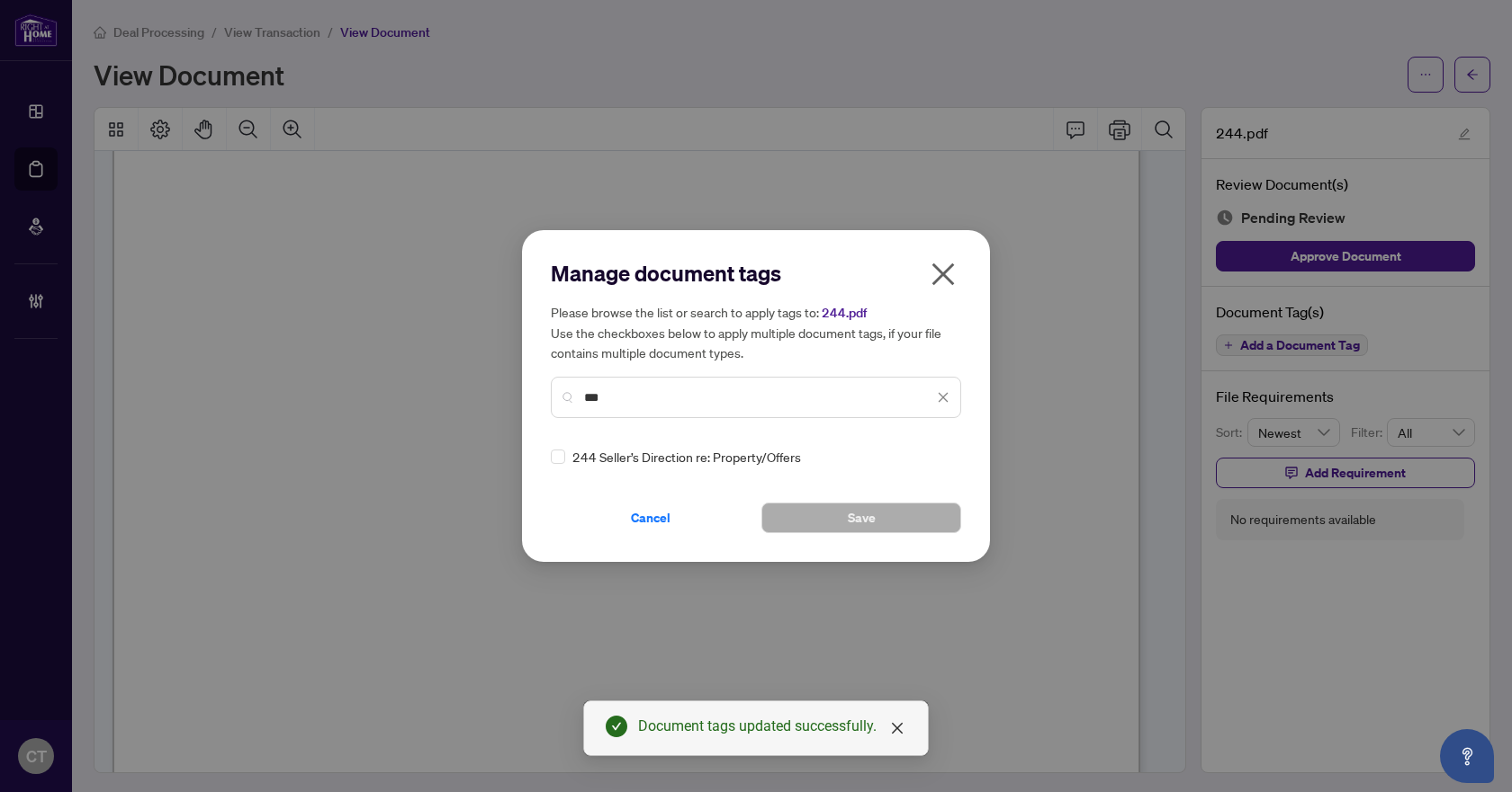
type input "***"
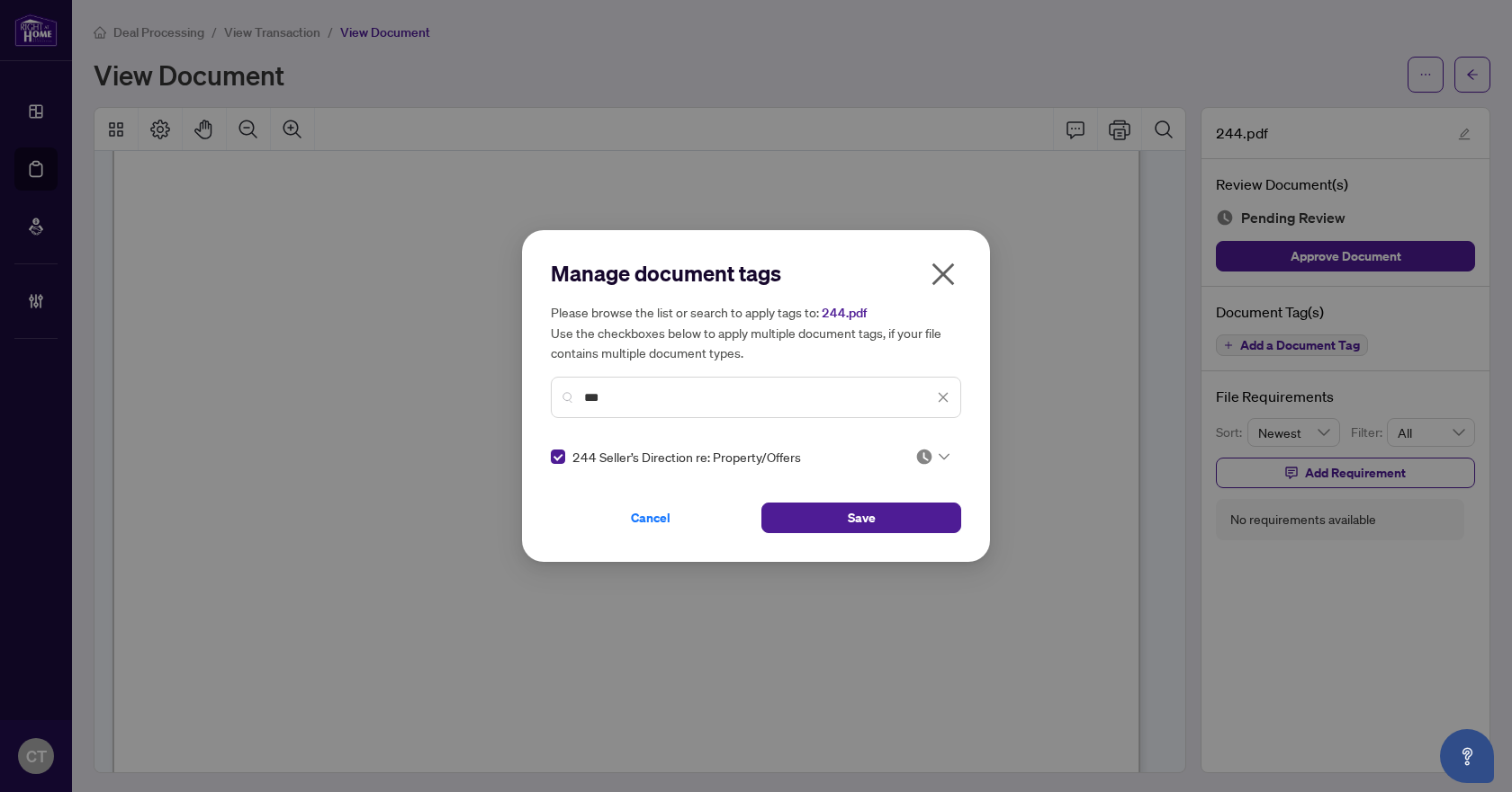
click at [925, 460] on img at bounding box center [924, 457] width 18 height 18
click at [872, 538] on div "Approved" at bounding box center [873, 545] width 116 height 20
click at [911, 509] on button "Save" at bounding box center [861, 518] width 200 height 30
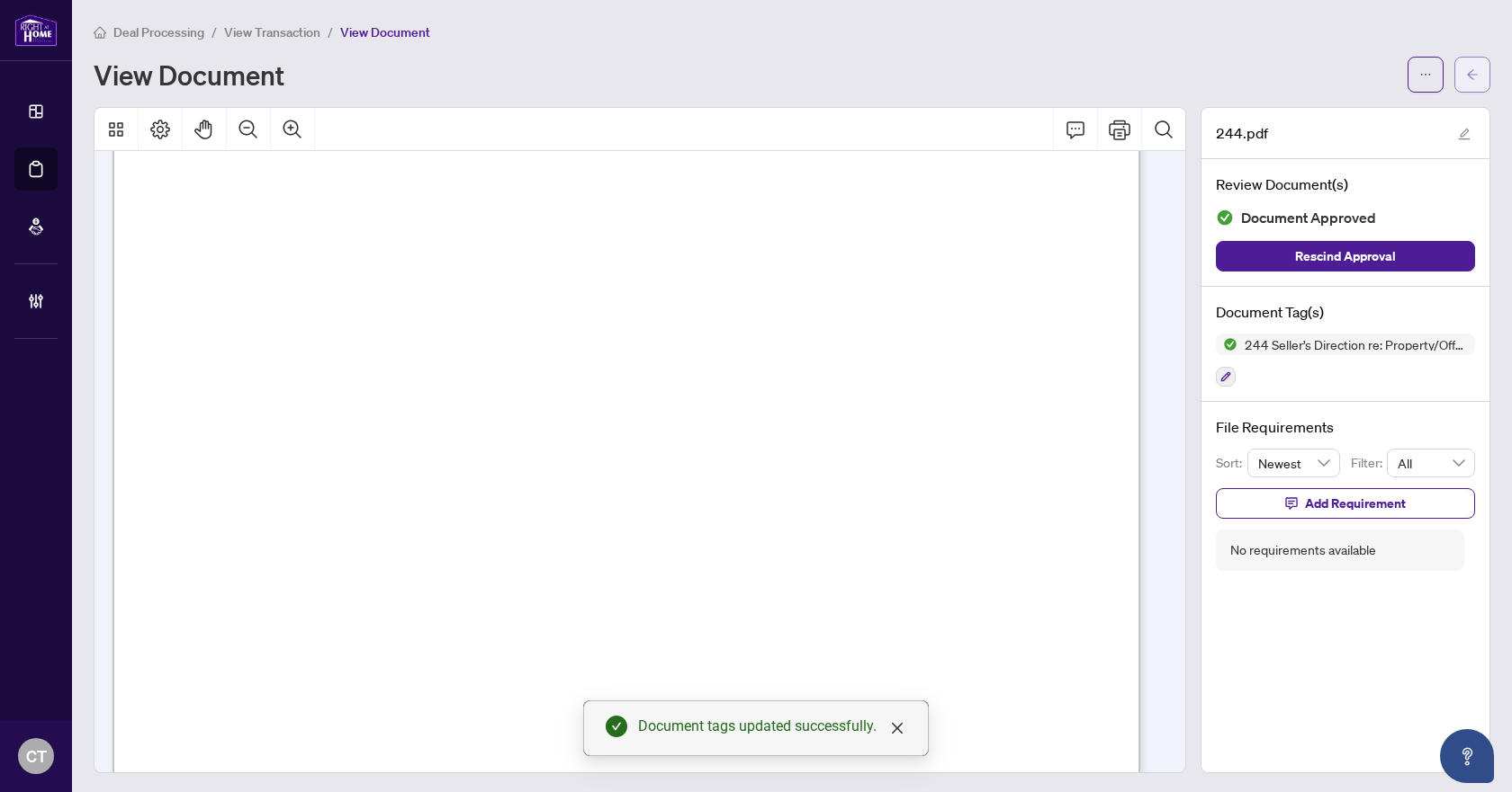
click at [1466, 76] on icon "arrow-left" at bounding box center [1472, 74] width 12 height 12
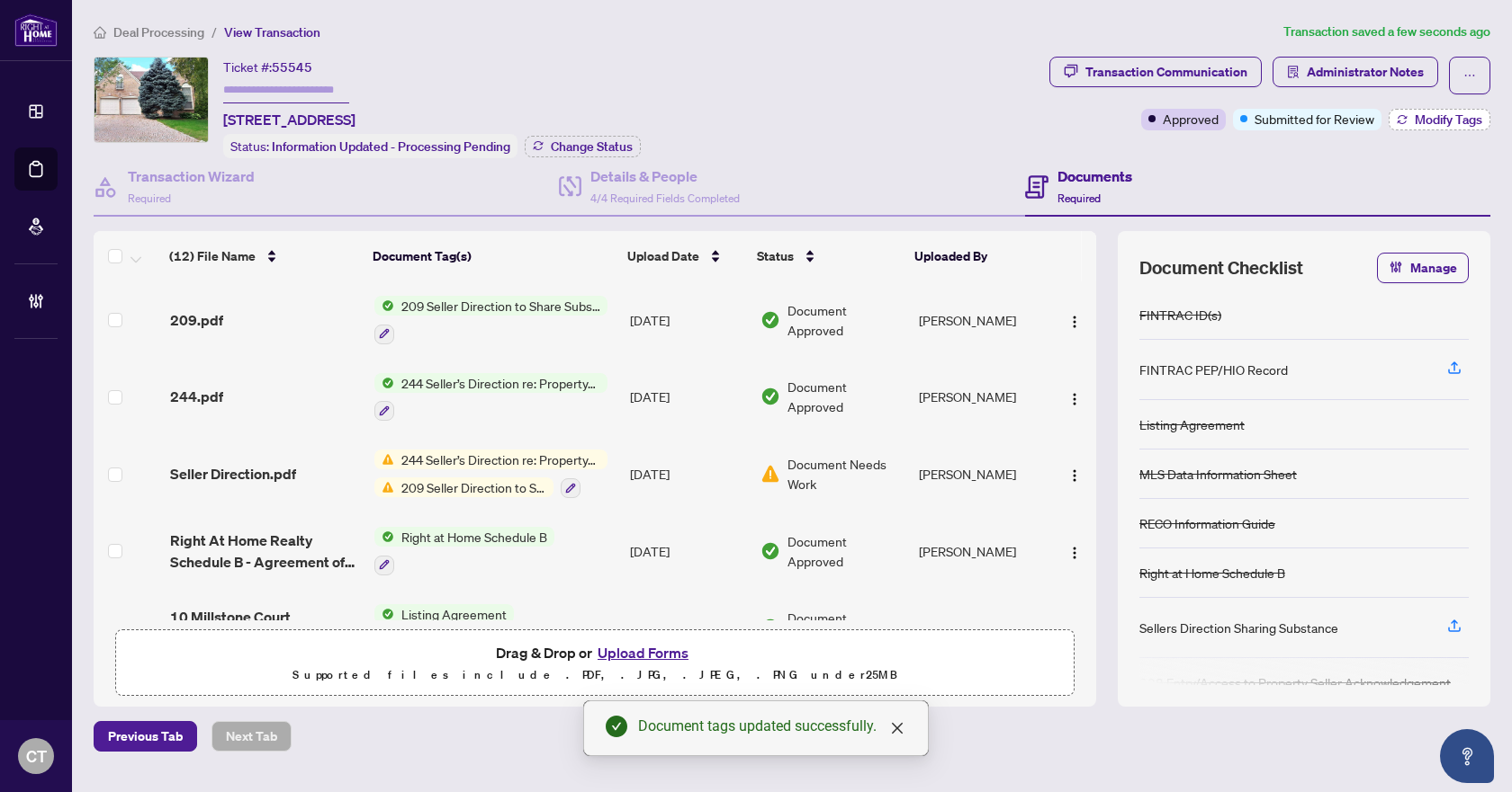
click at [1427, 118] on span "Modify Tags" at bounding box center [1448, 119] width 67 height 12
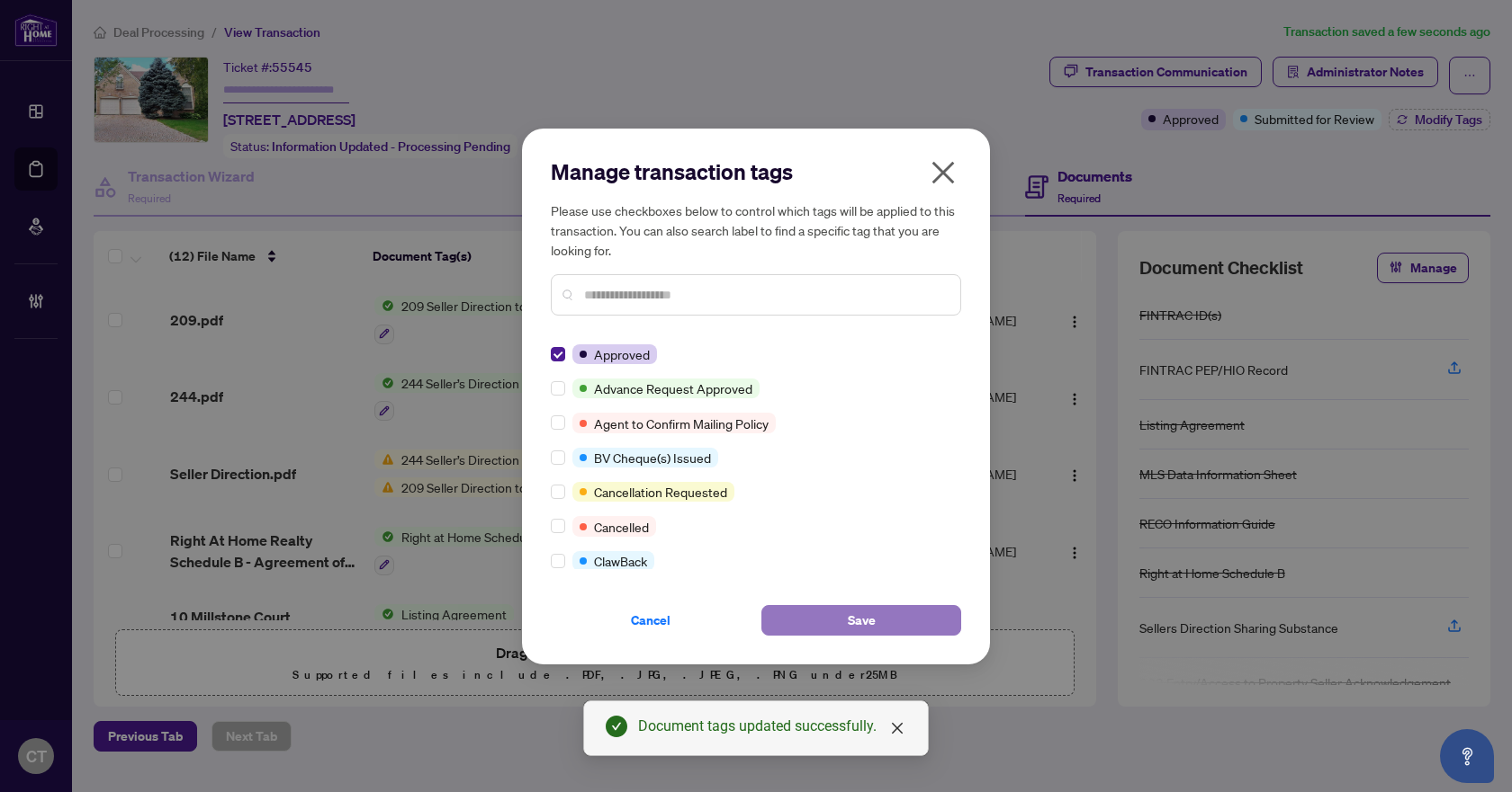
click at [829, 615] on button "Save" at bounding box center [861, 621] width 200 height 30
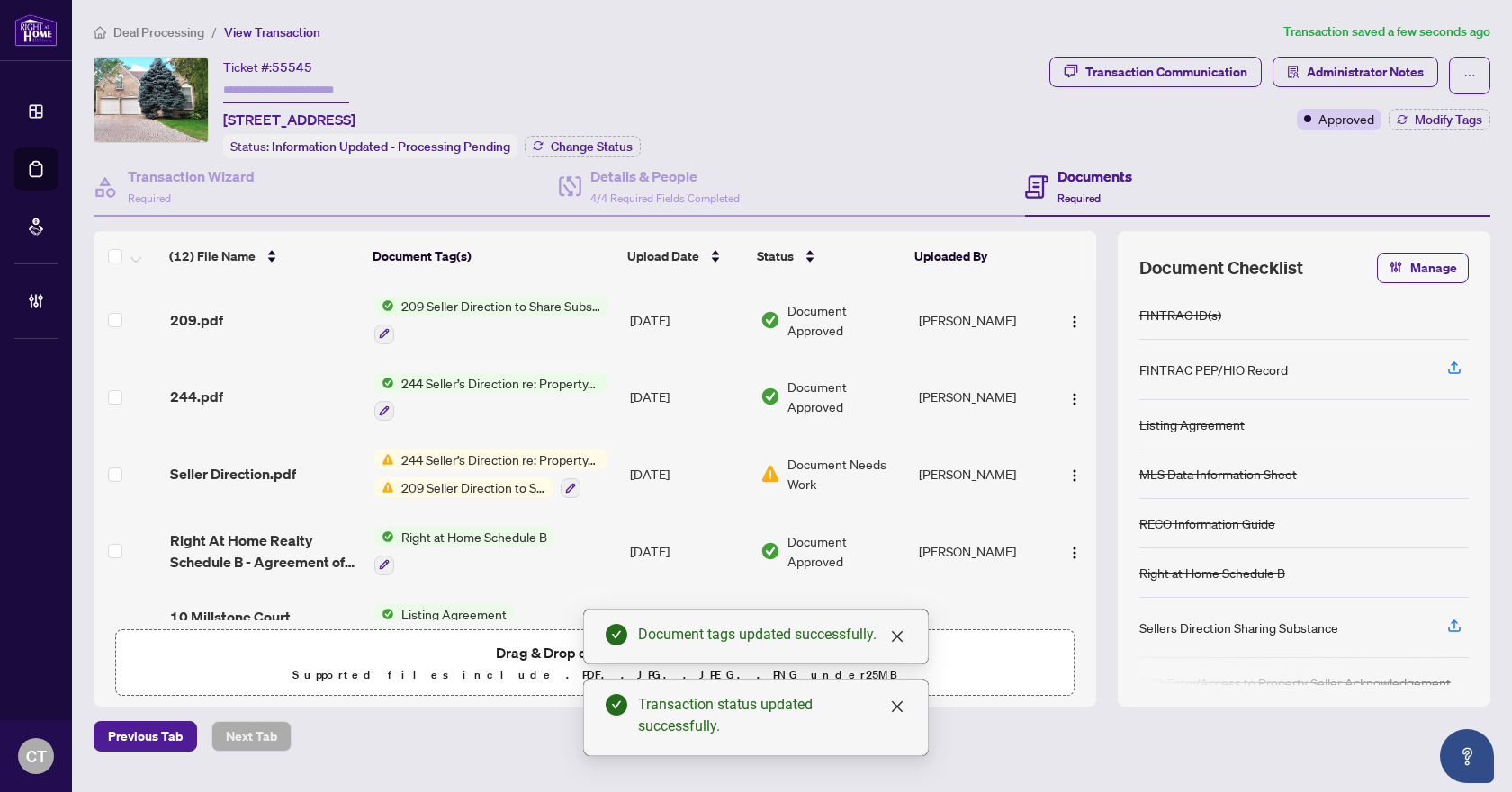
click at [184, 33] on span "Deal Processing" at bounding box center [159, 32] width 91 height 16
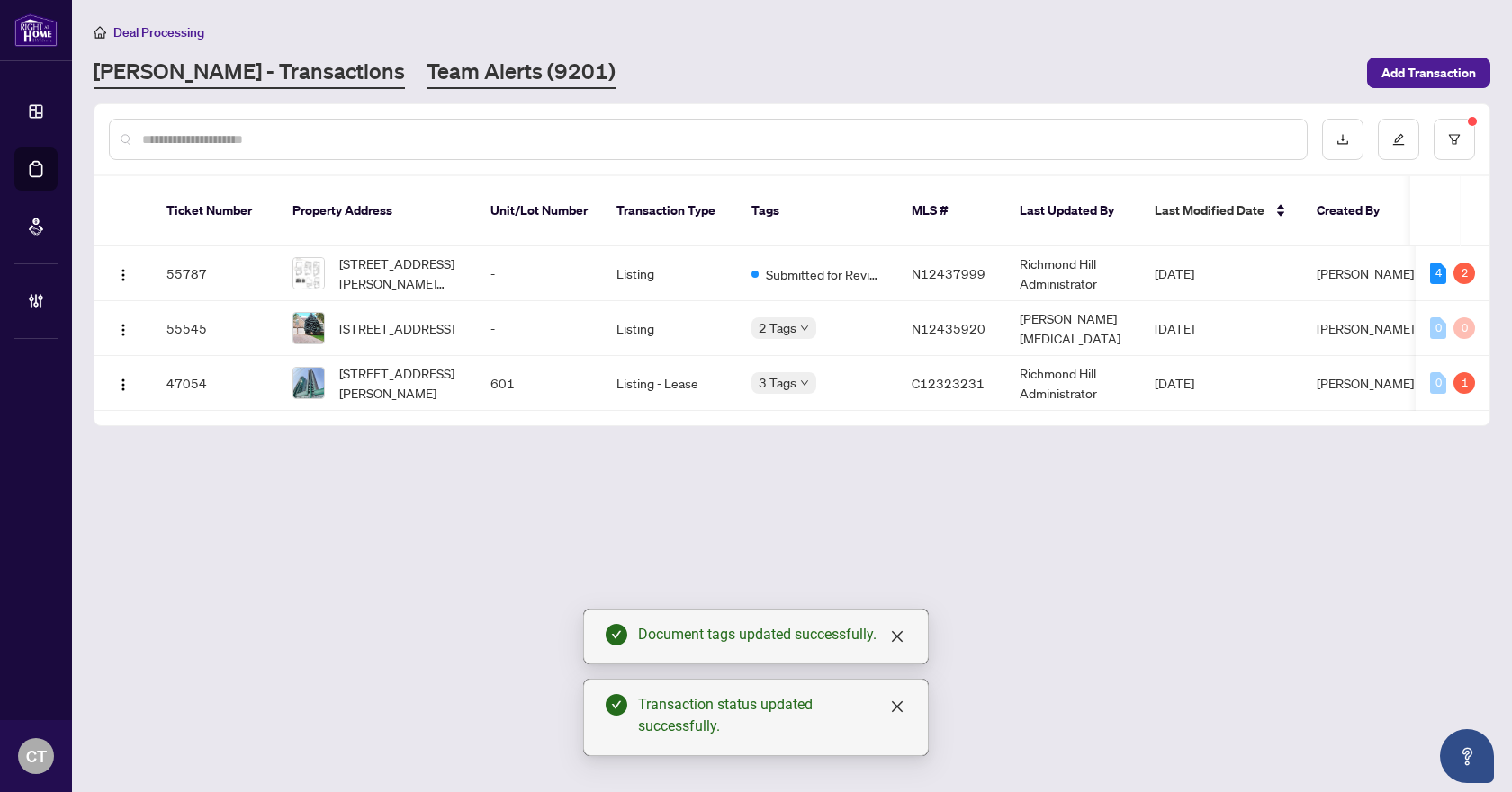
click at [427, 74] on link "Team Alerts (9201)" at bounding box center [520, 73] width 189 height 32
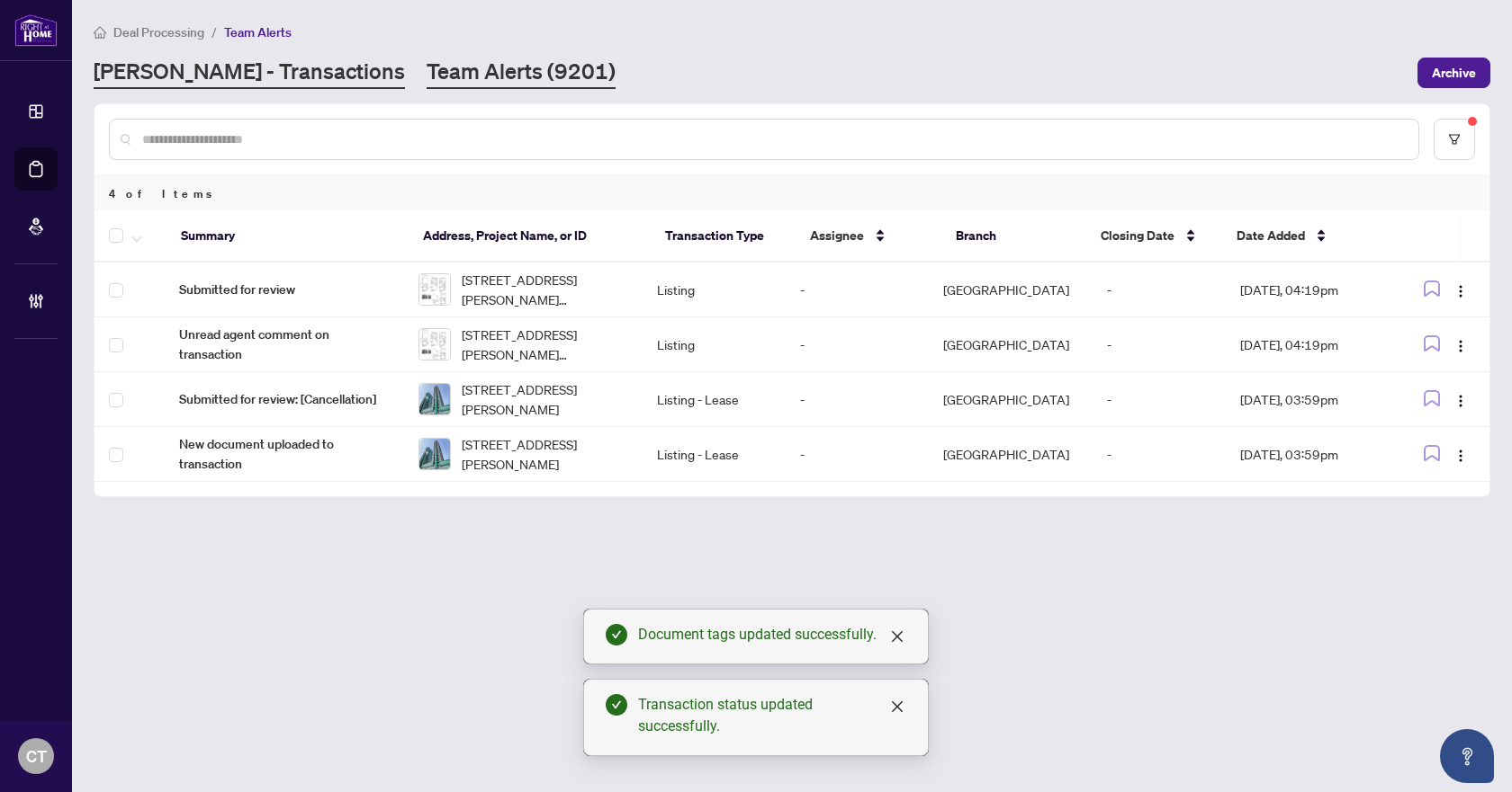
click at [194, 60] on link "[PERSON_NAME] - Transactions" at bounding box center [249, 73] width 312 height 32
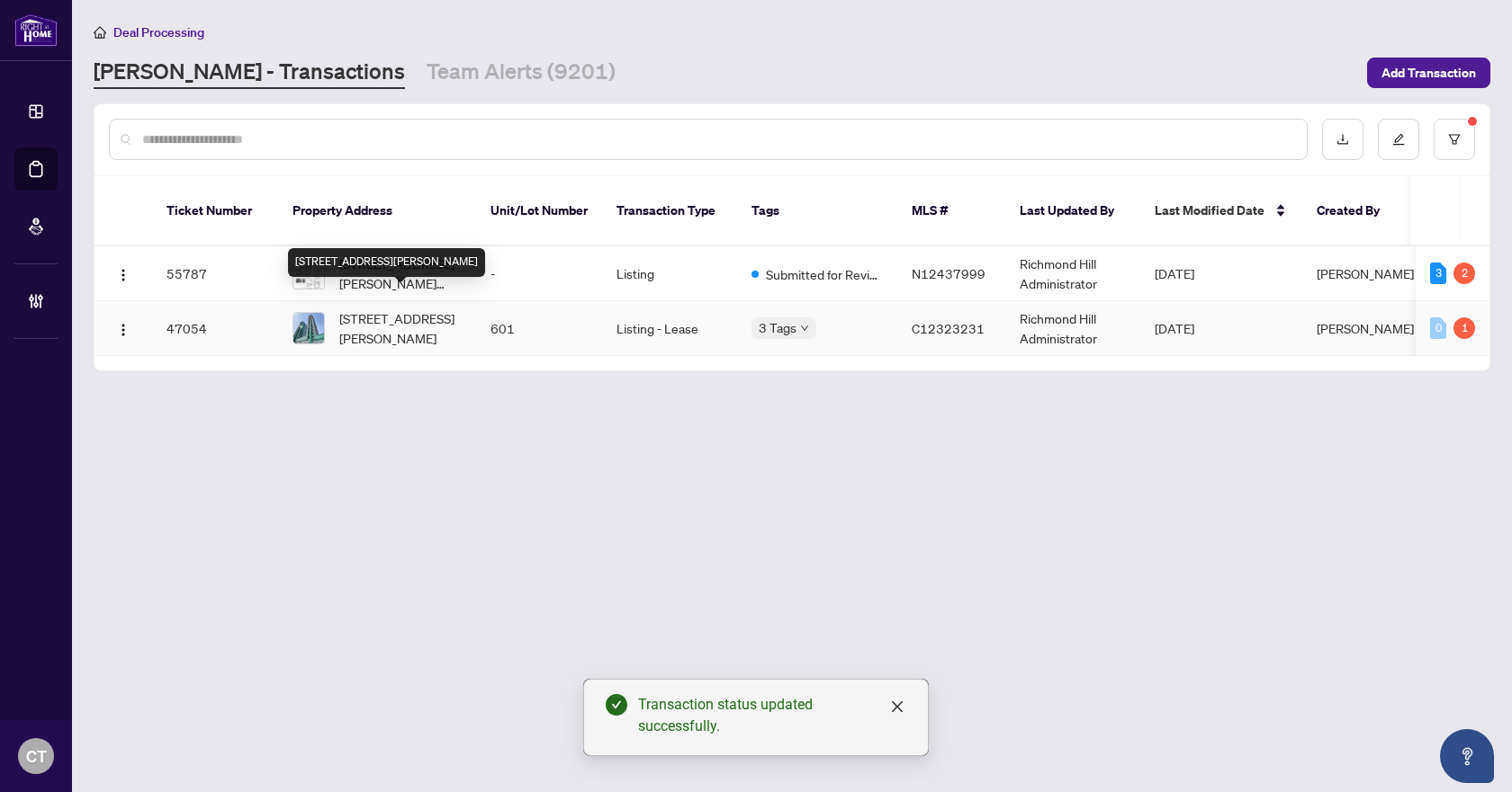
click at [386, 315] on span "[STREET_ADDRESS][PERSON_NAME]" at bounding box center [400, 329] width 122 height 40
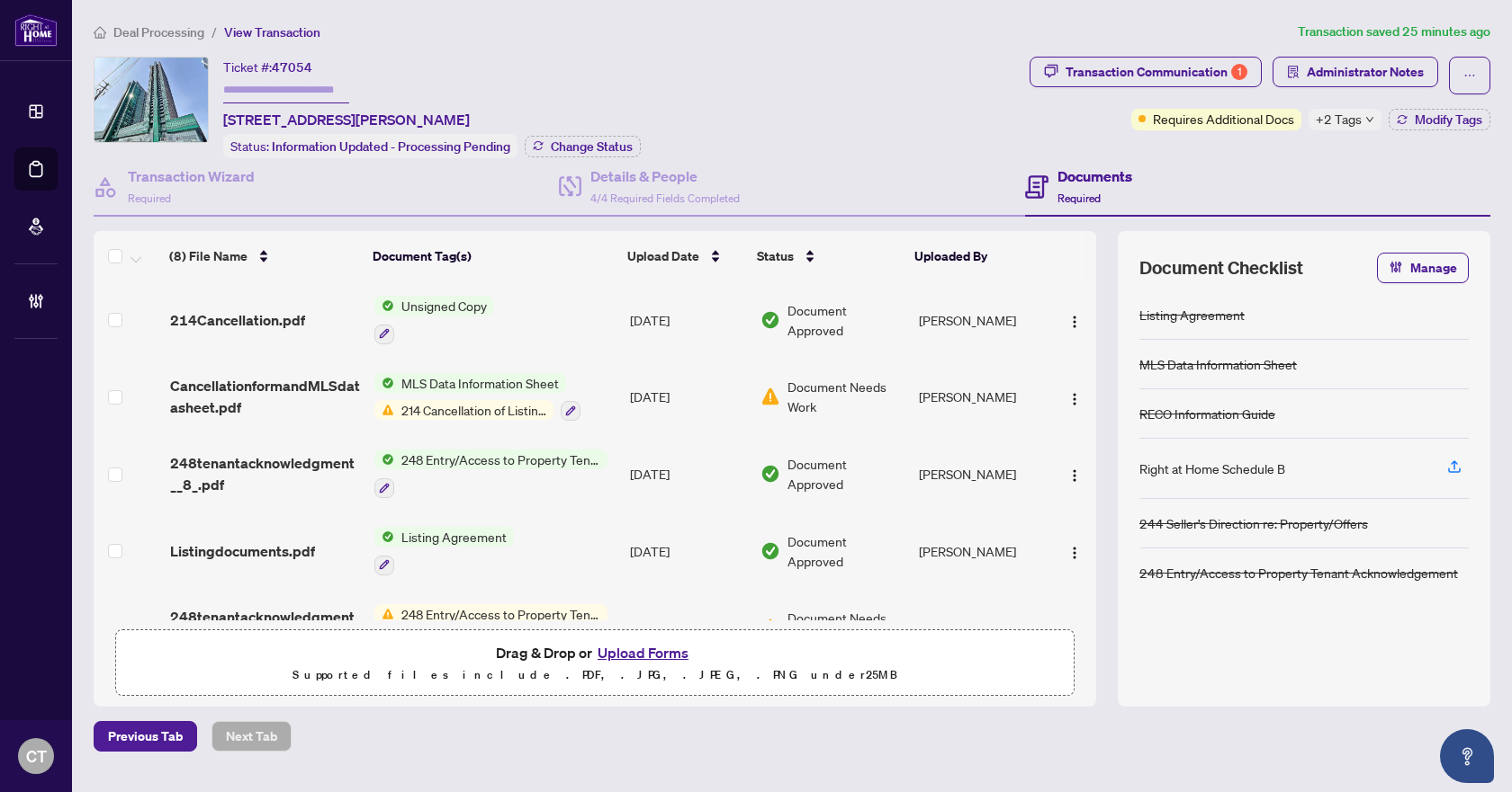
click at [191, 27] on span "Deal Processing" at bounding box center [159, 32] width 91 height 16
